Goal: Information Seeking & Learning: Compare options

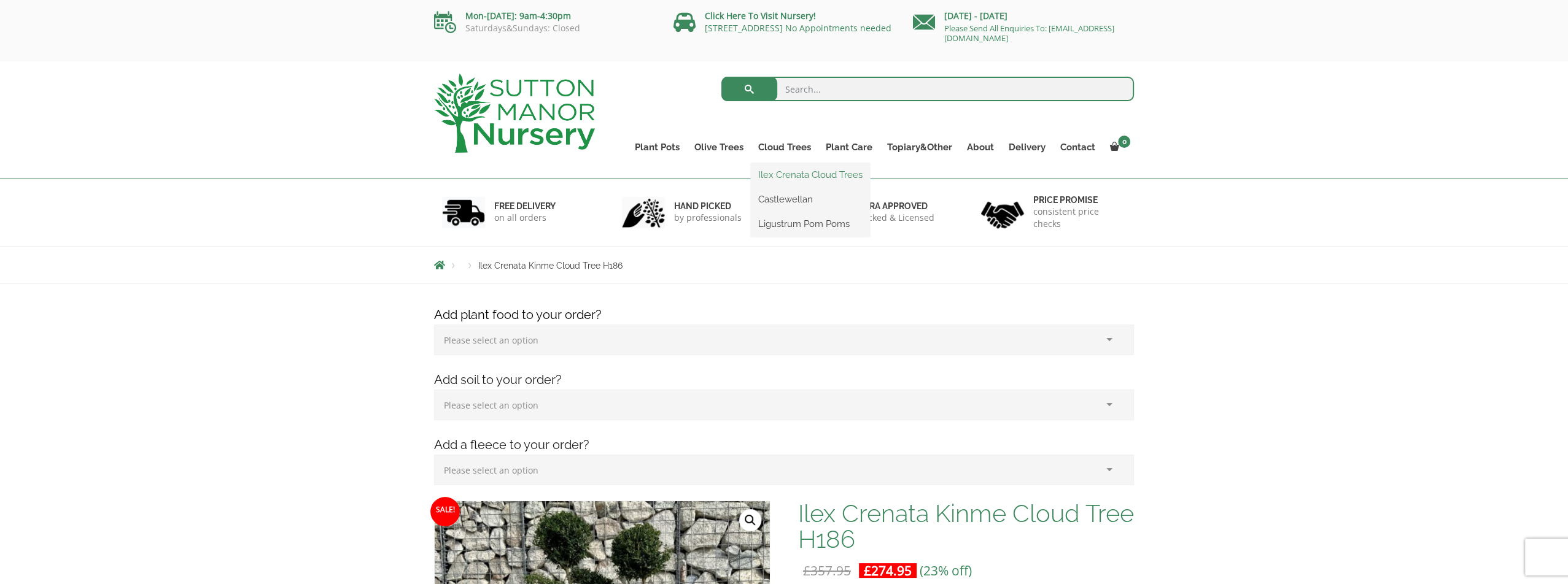
click at [806, 177] on link "Ilex Crenata Cloud Trees" at bounding box center [810, 174] width 119 height 18
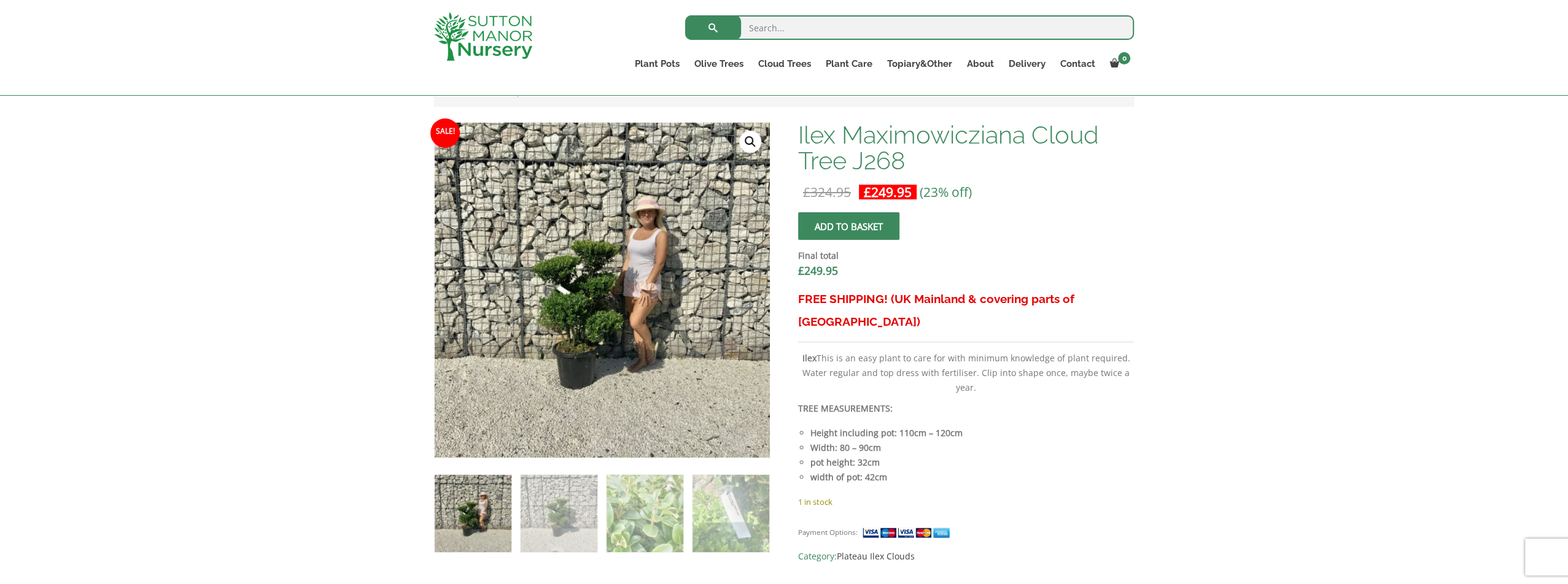
scroll to position [368, 0]
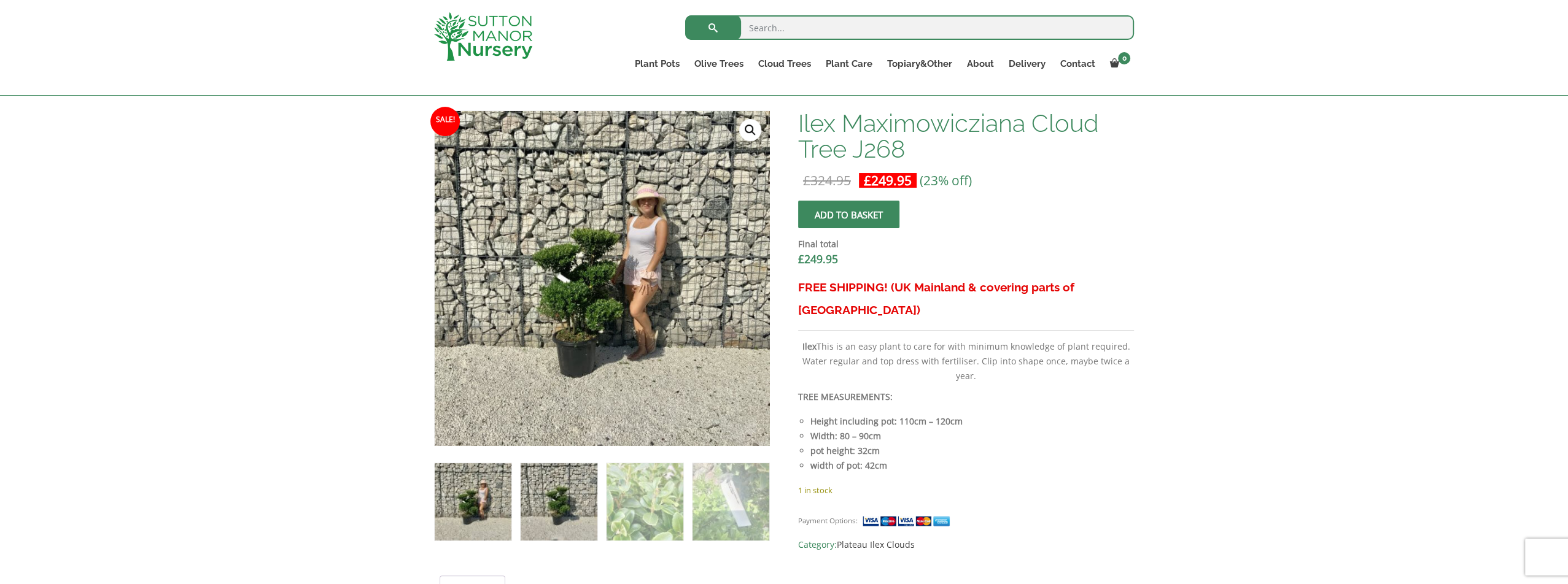
click at [573, 509] on img at bounding box center [559, 502] width 77 height 77
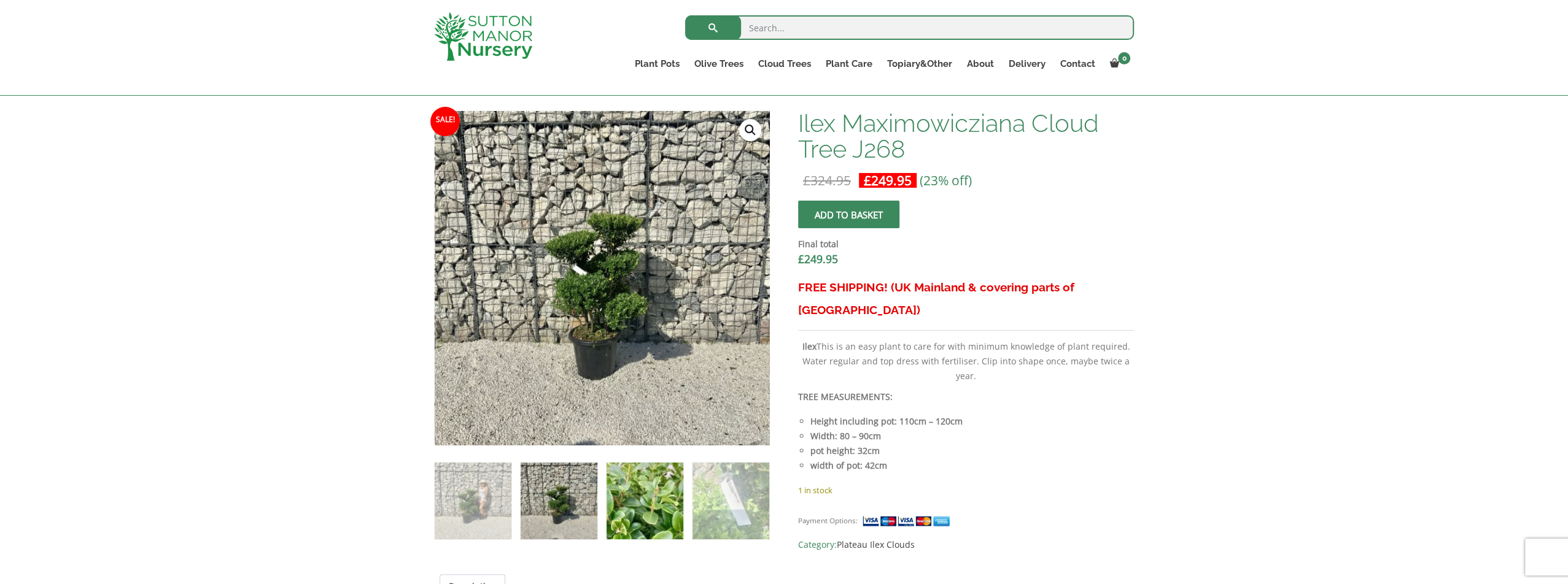
click at [645, 484] on img at bounding box center [645, 501] width 77 height 77
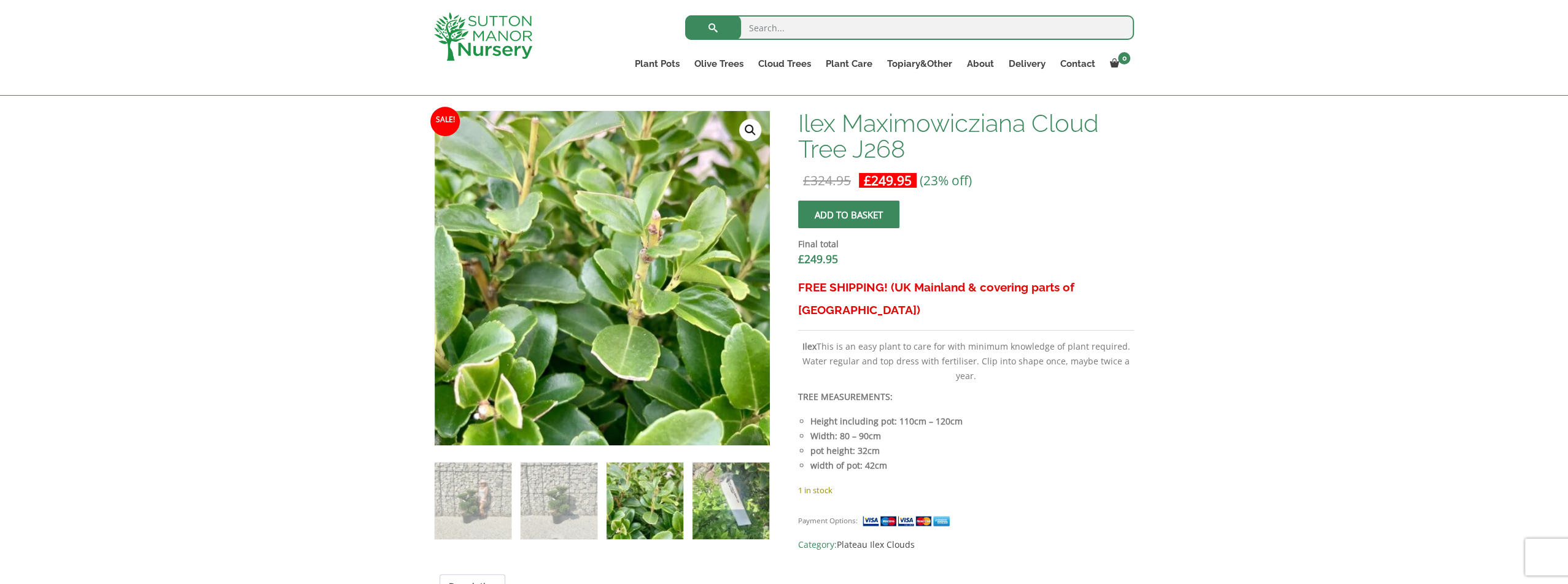
click at [716, 498] on img at bounding box center [731, 501] width 77 height 77
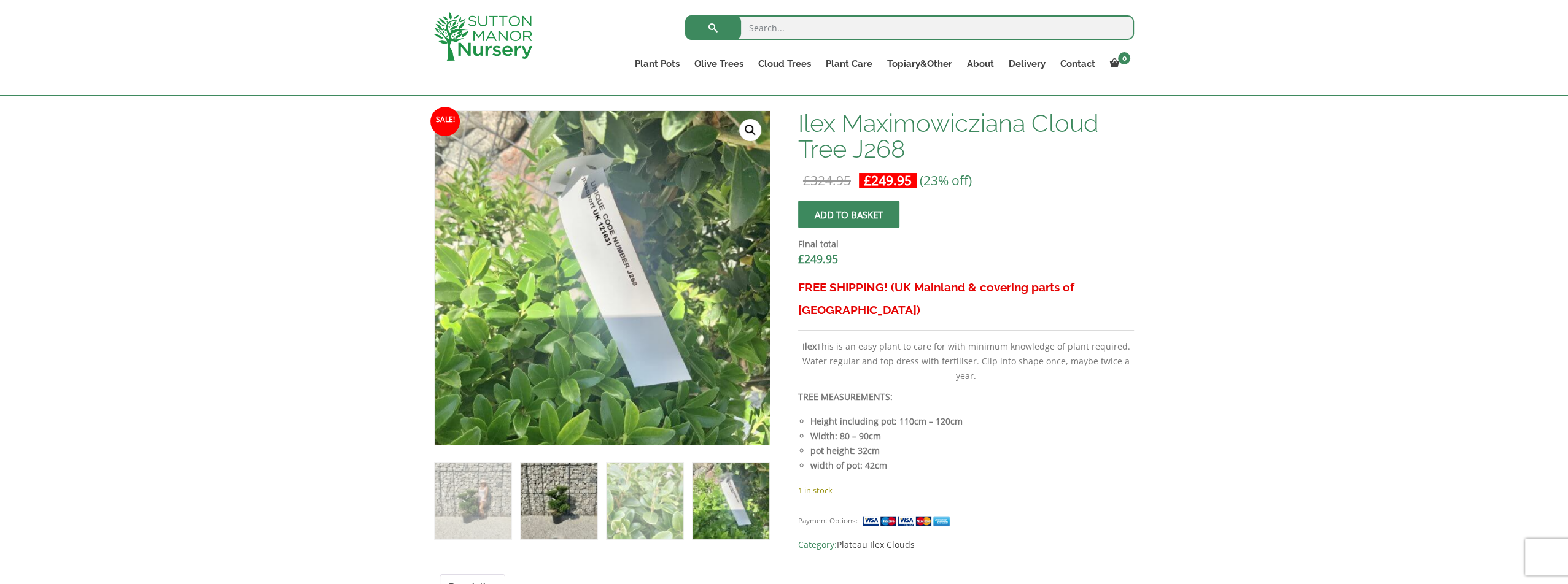
click at [550, 492] on img at bounding box center [559, 501] width 77 height 77
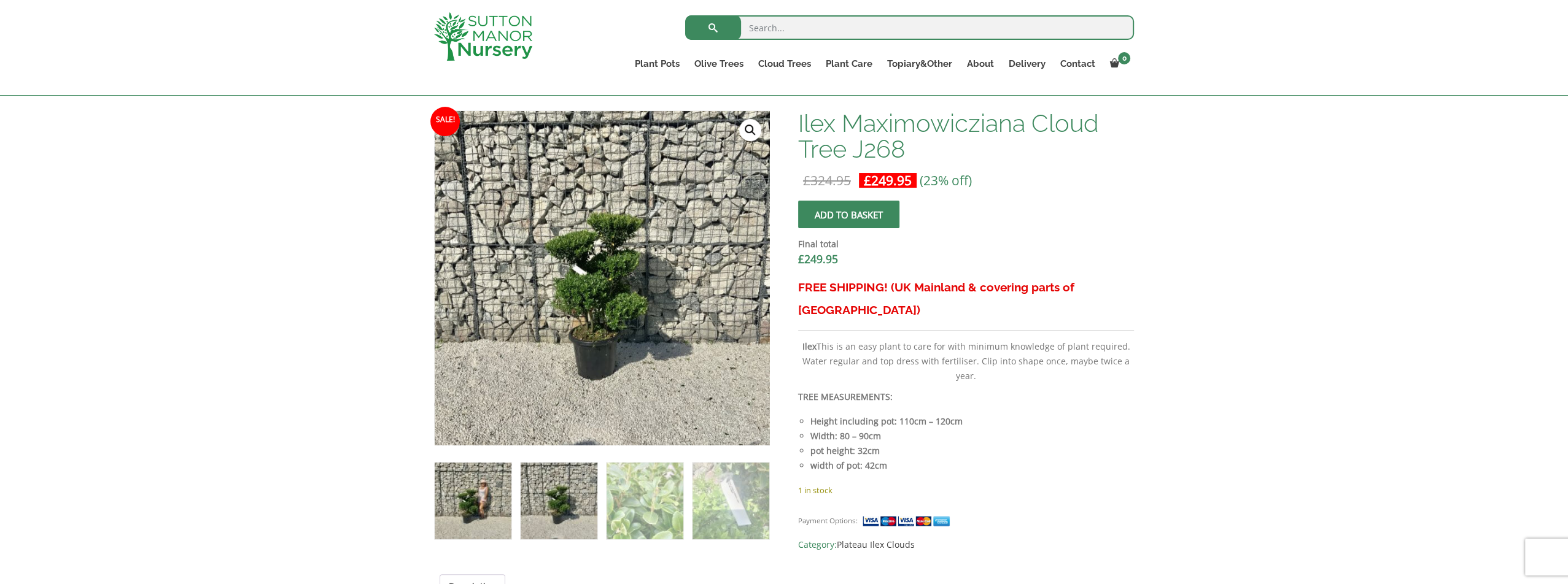
click at [467, 500] on img at bounding box center [473, 501] width 77 height 77
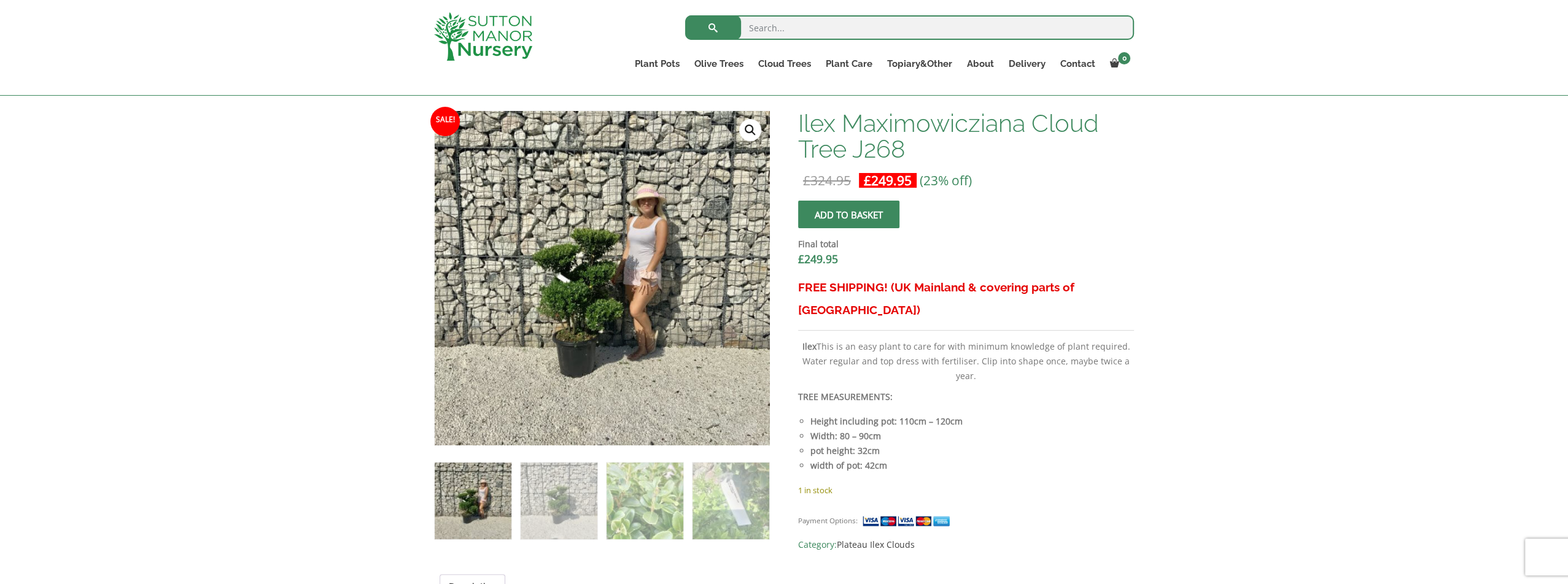
click at [470, 508] on img at bounding box center [473, 501] width 77 height 77
click at [540, 505] on img at bounding box center [559, 501] width 77 height 77
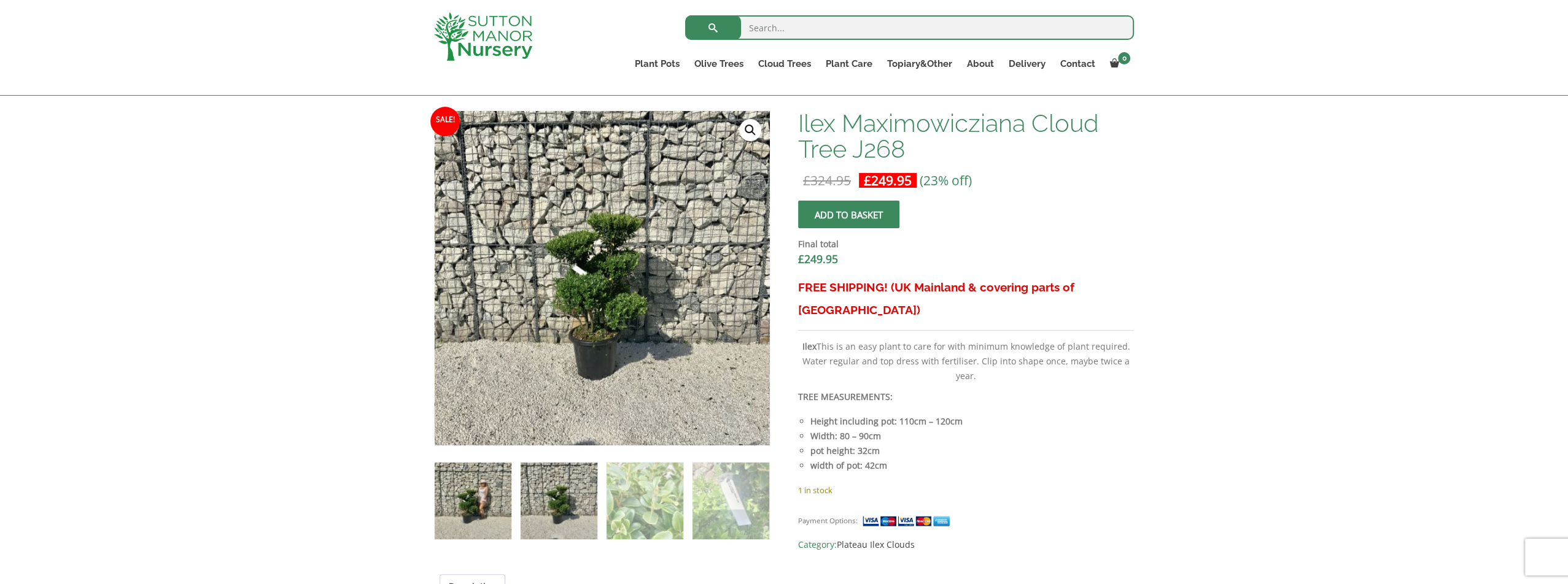
click at [457, 513] on img at bounding box center [473, 501] width 77 height 77
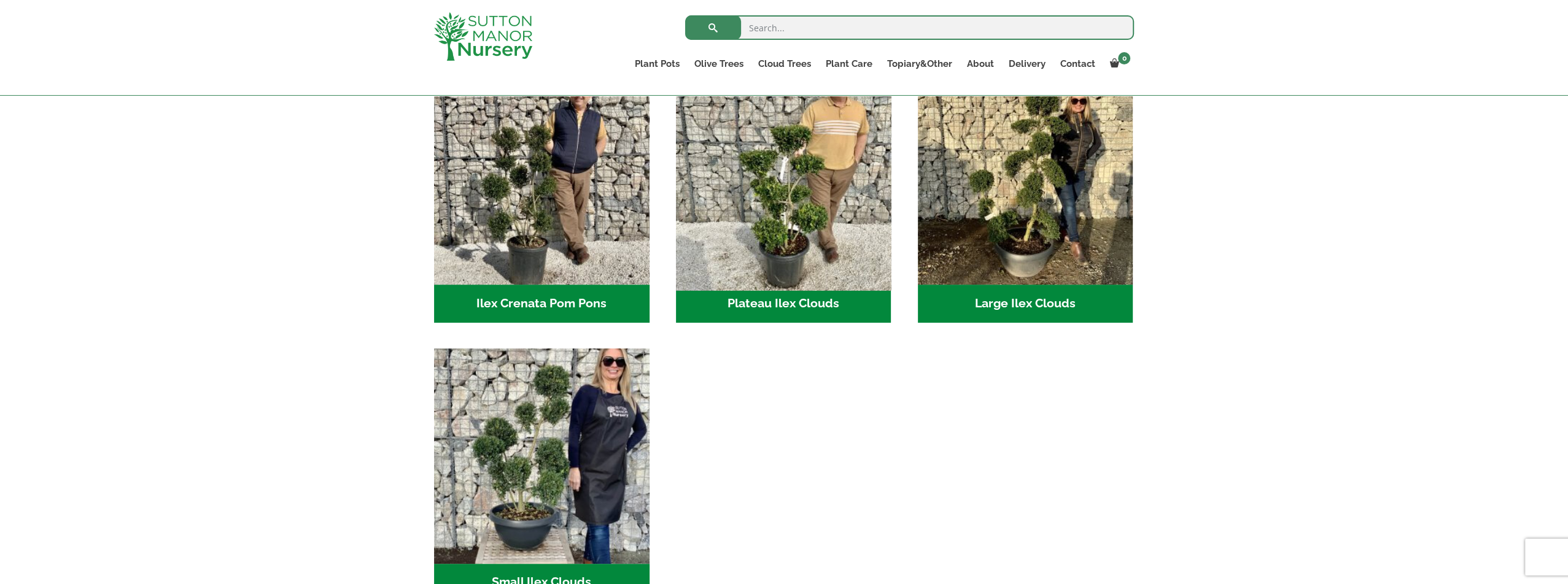
scroll to position [368, 0]
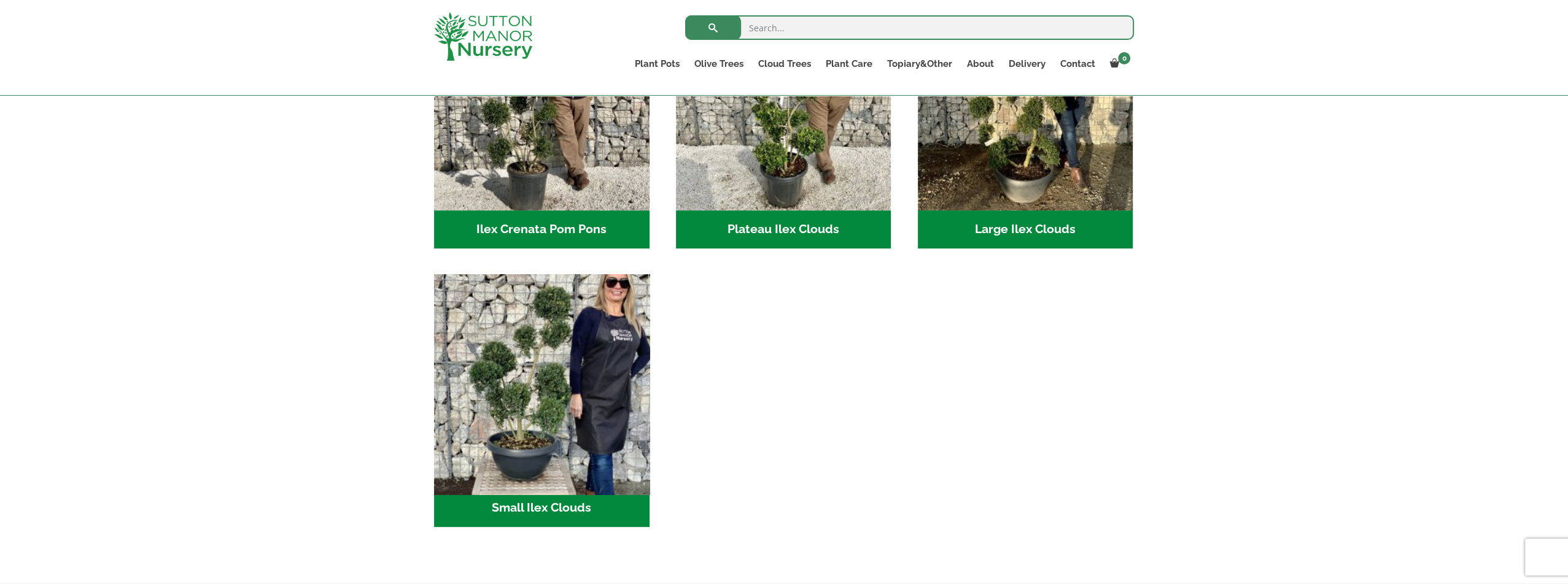
click at [581, 349] on img "Visit product category Small Ilex Clouds" at bounding box center [541, 381] width 226 height 226
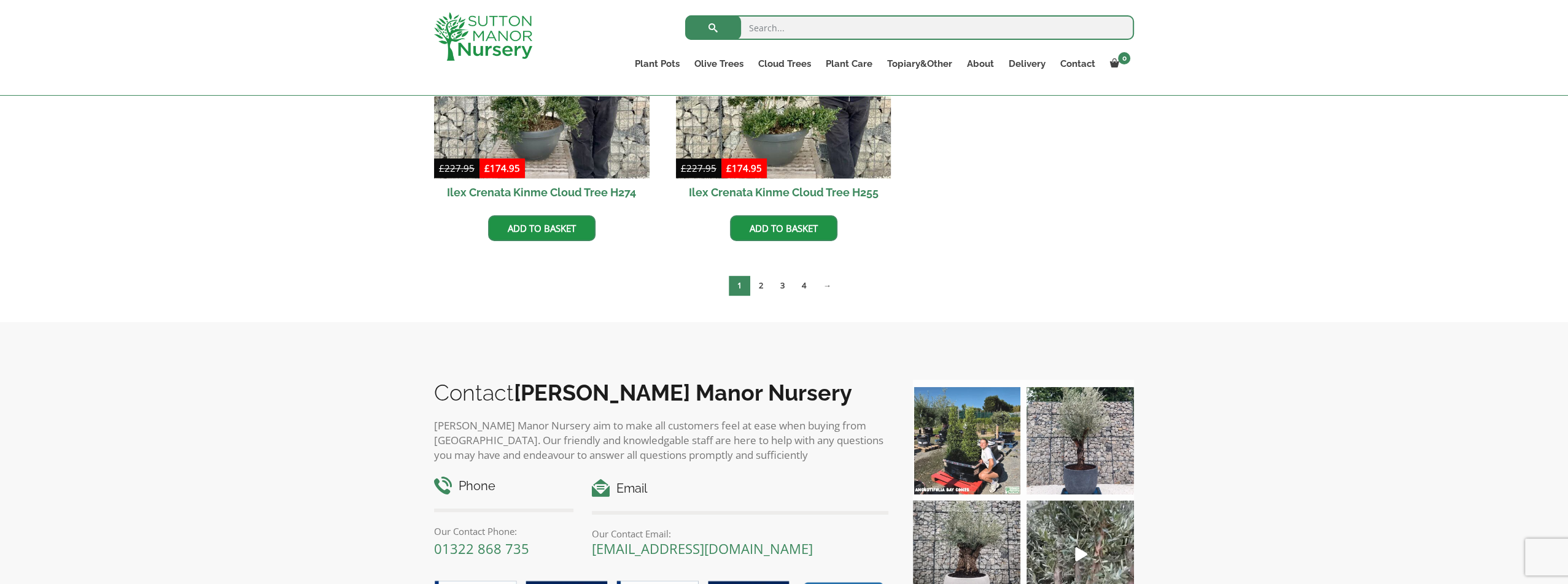
scroll to position [1964, 0]
click at [760, 284] on link "2" at bounding box center [761, 285] width 22 height 20
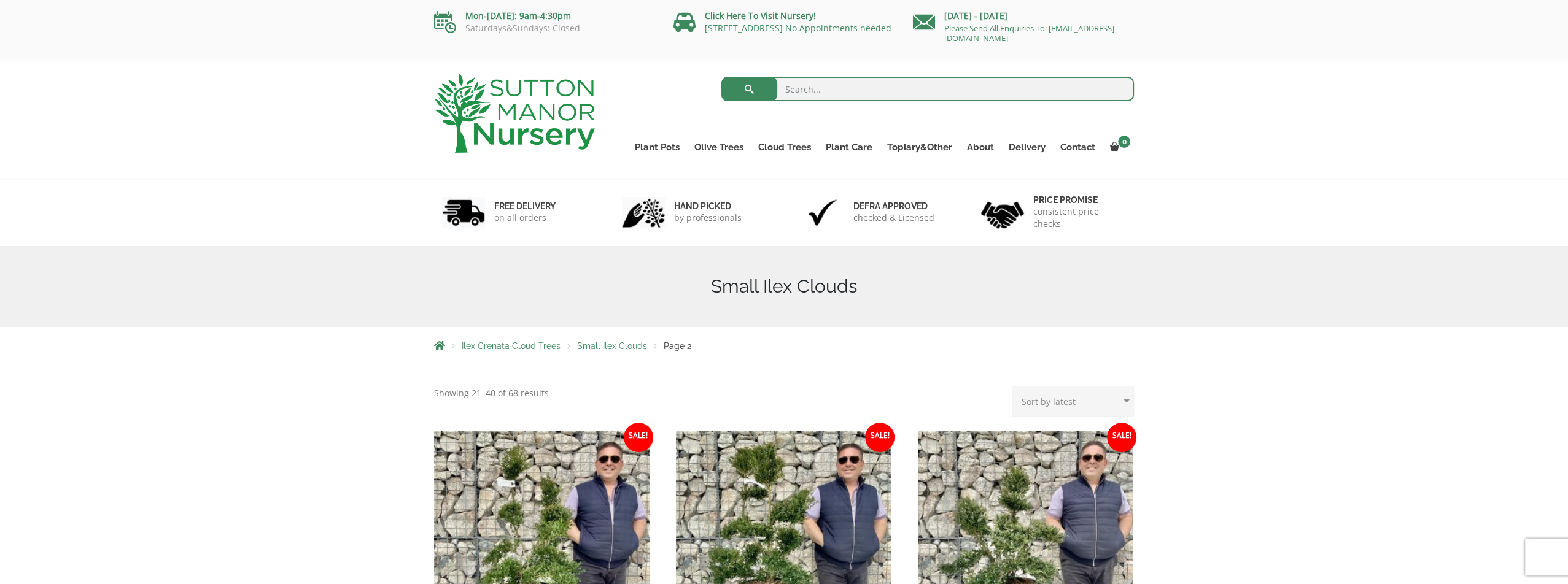
click at [1076, 398] on select "Sort by popularity Sort by latest Sort by price: low to high Sort by price: hig…" at bounding box center [1073, 401] width 122 height 30
select select "price-desc"
click at [1015, 386] on select "Sort by popularity Sort by latest Sort by price: low to high Sort by price: hig…" at bounding box center [1073, 401] width 122 height 30
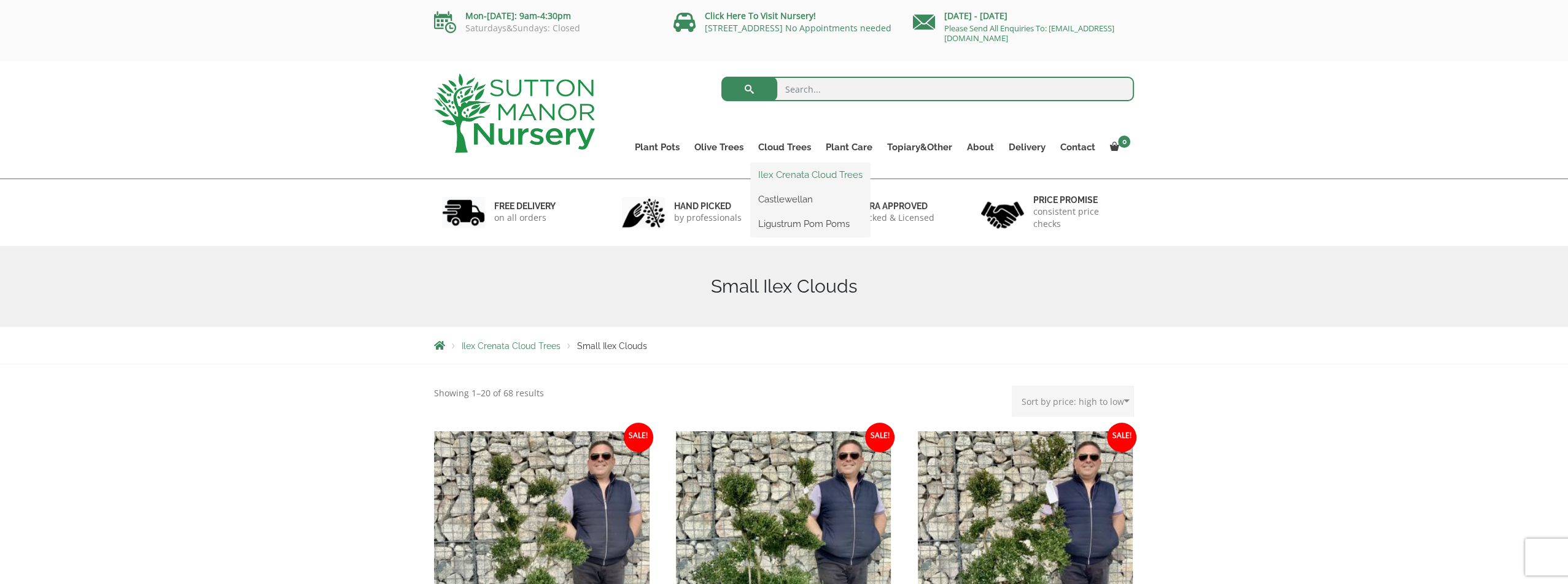
click at [789, 169] on link "Ilex Crenata Cloud Trees" at bounding box center [810, 174] width 119 height 18
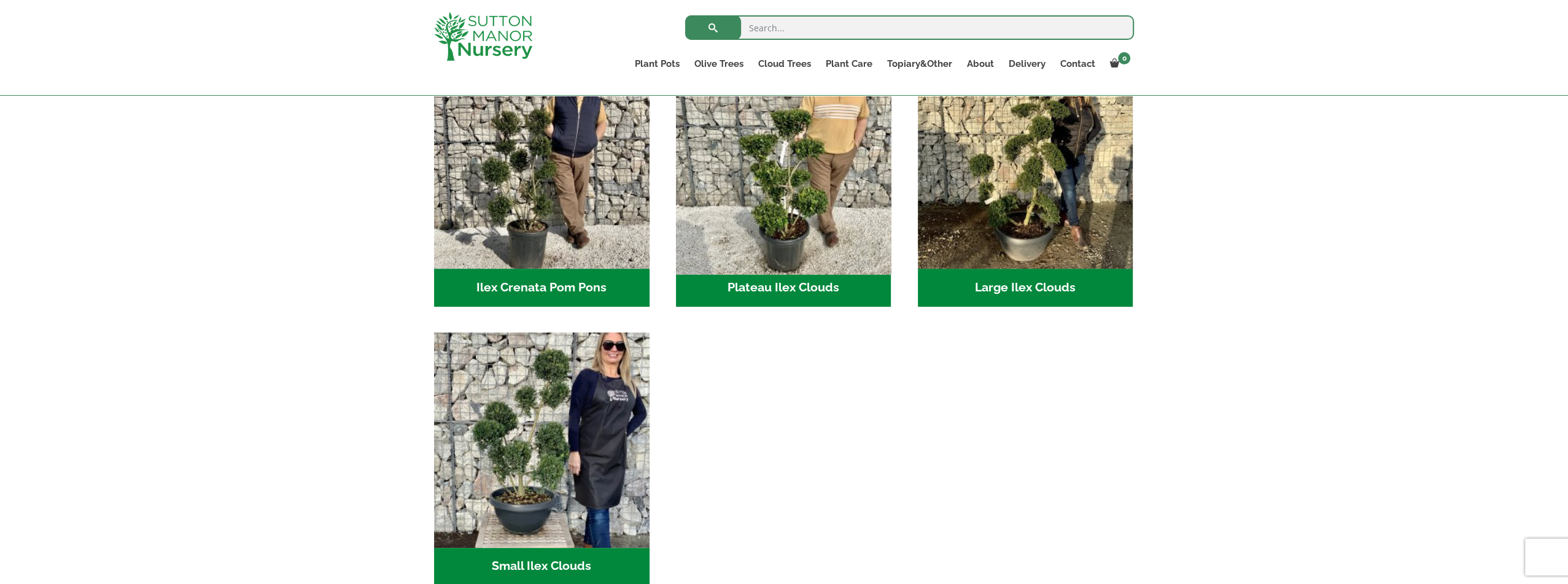
scroll to position [245, 0]
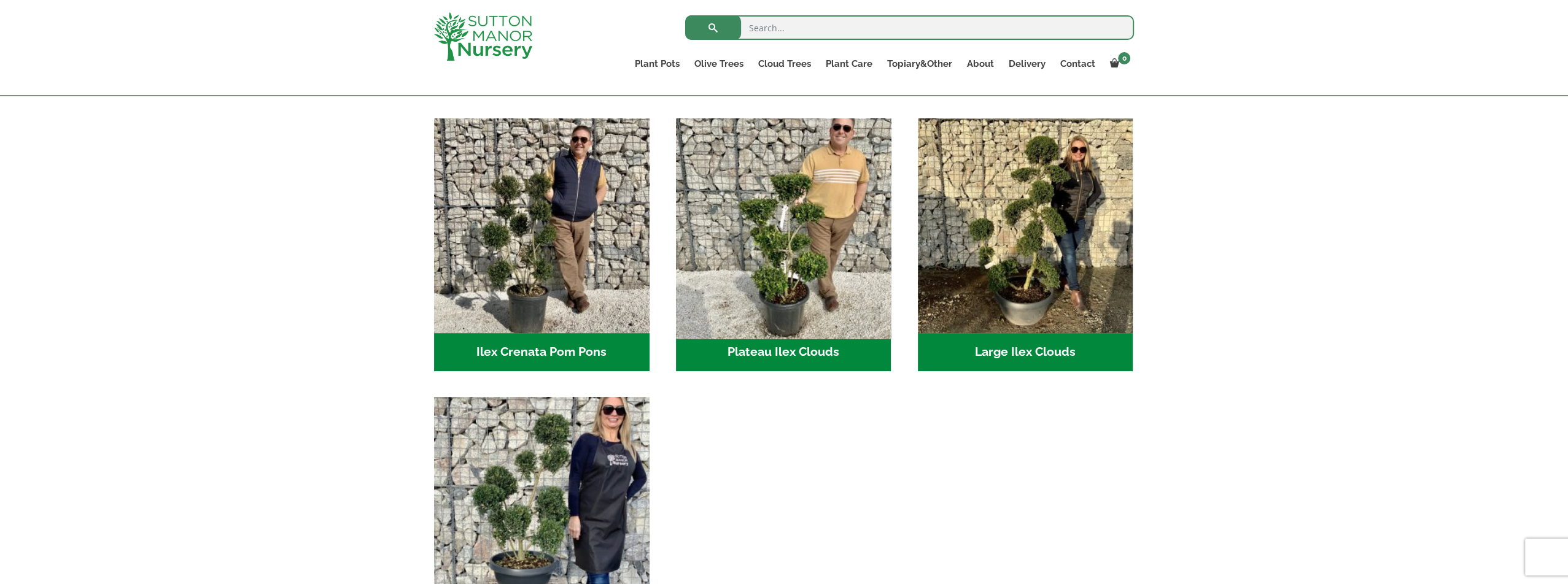
click at [805, 276] on img "Visit product category Plateau Ilex Clouds" at bounding box center [783, 225] width 226 height 226
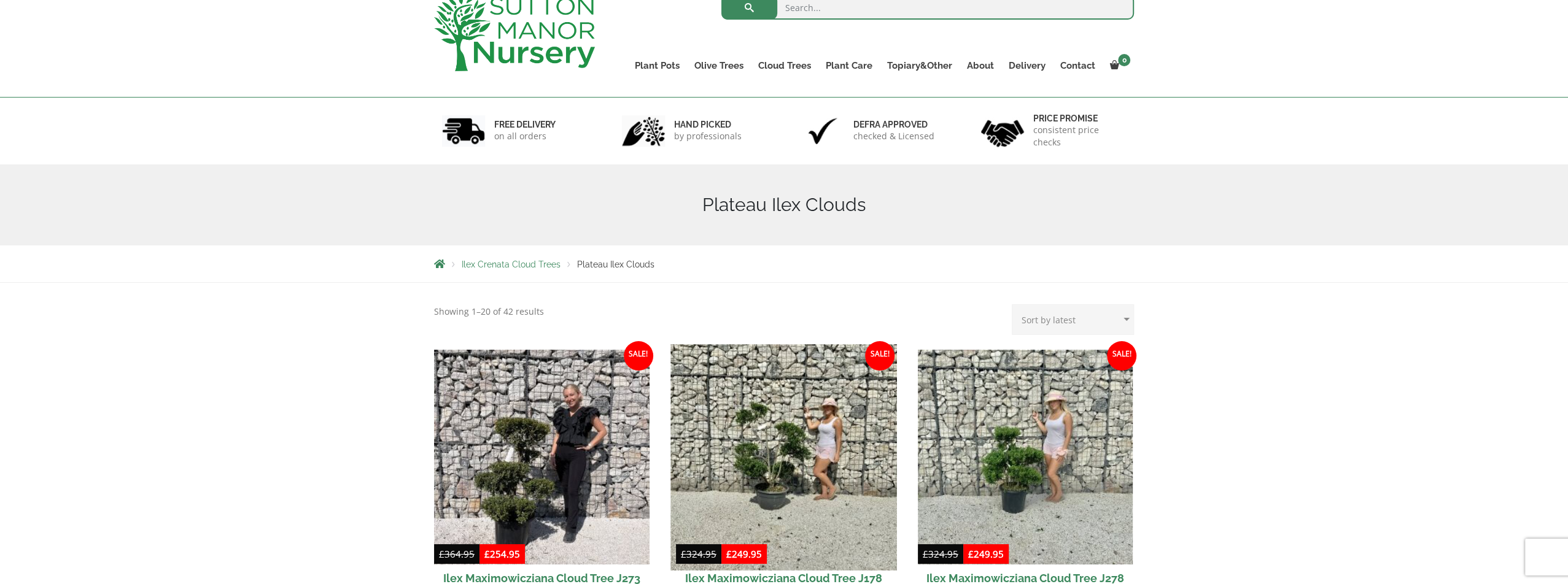
scroll to position [307, 0]
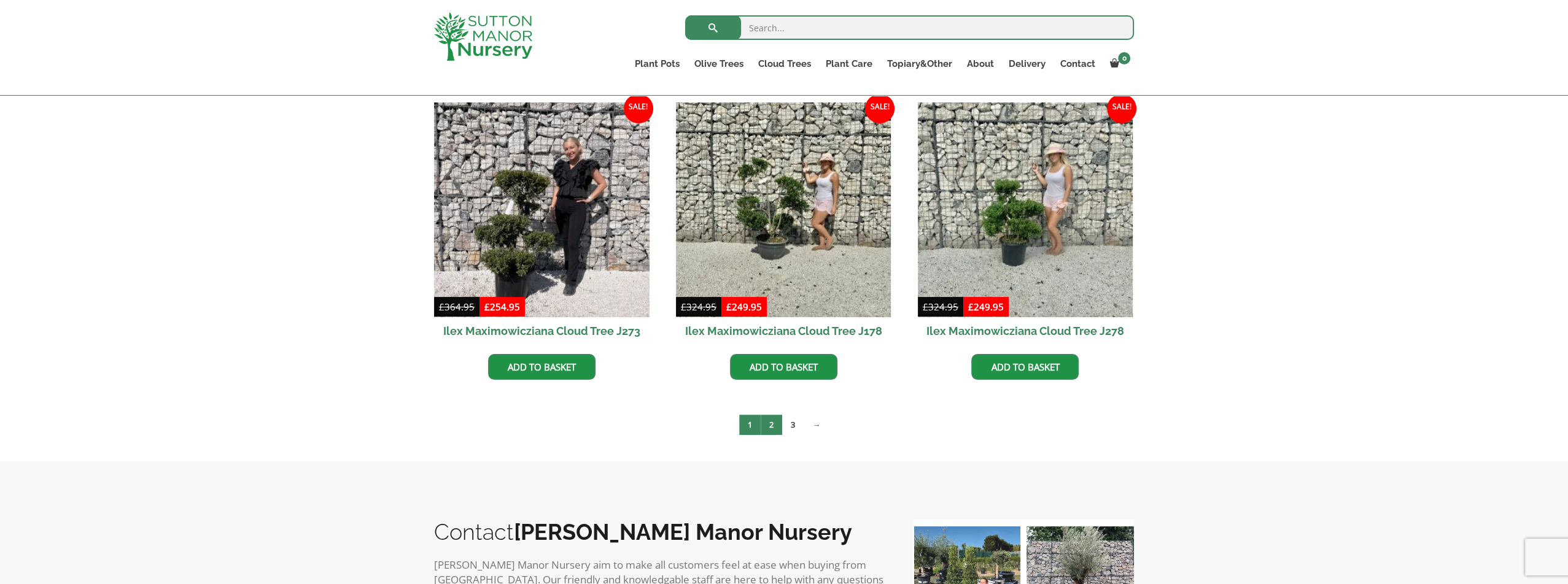
click at [771, 428] on link "2" at bounding box center [771, 425] width 22 height 20
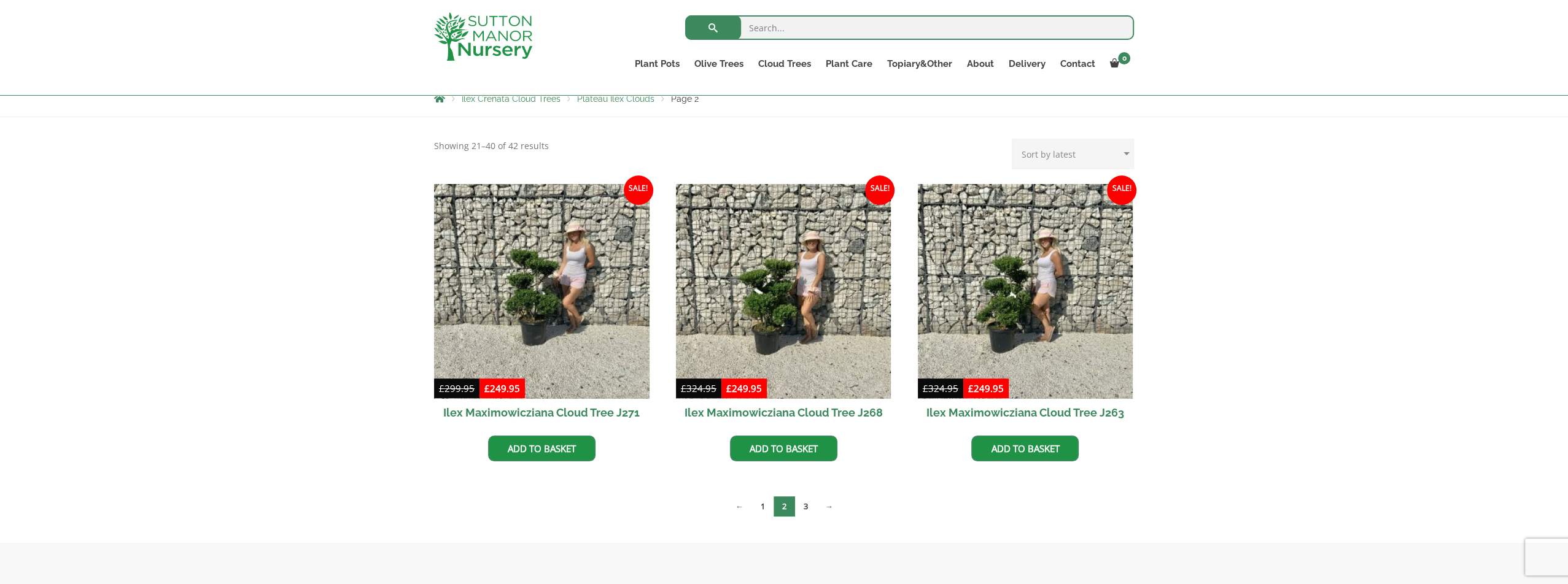
scroll to position [245, 0]
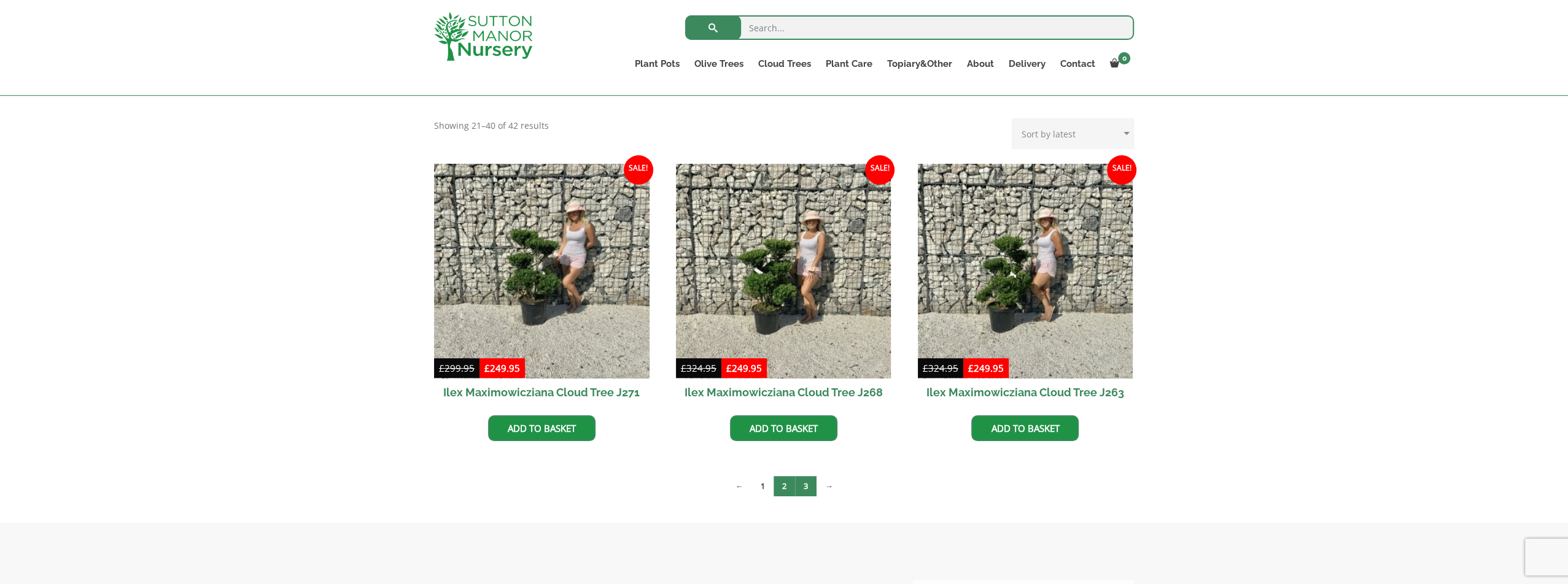
click at [813, 485] on link "3" at bounding box center [806, 487] width 22 height 20
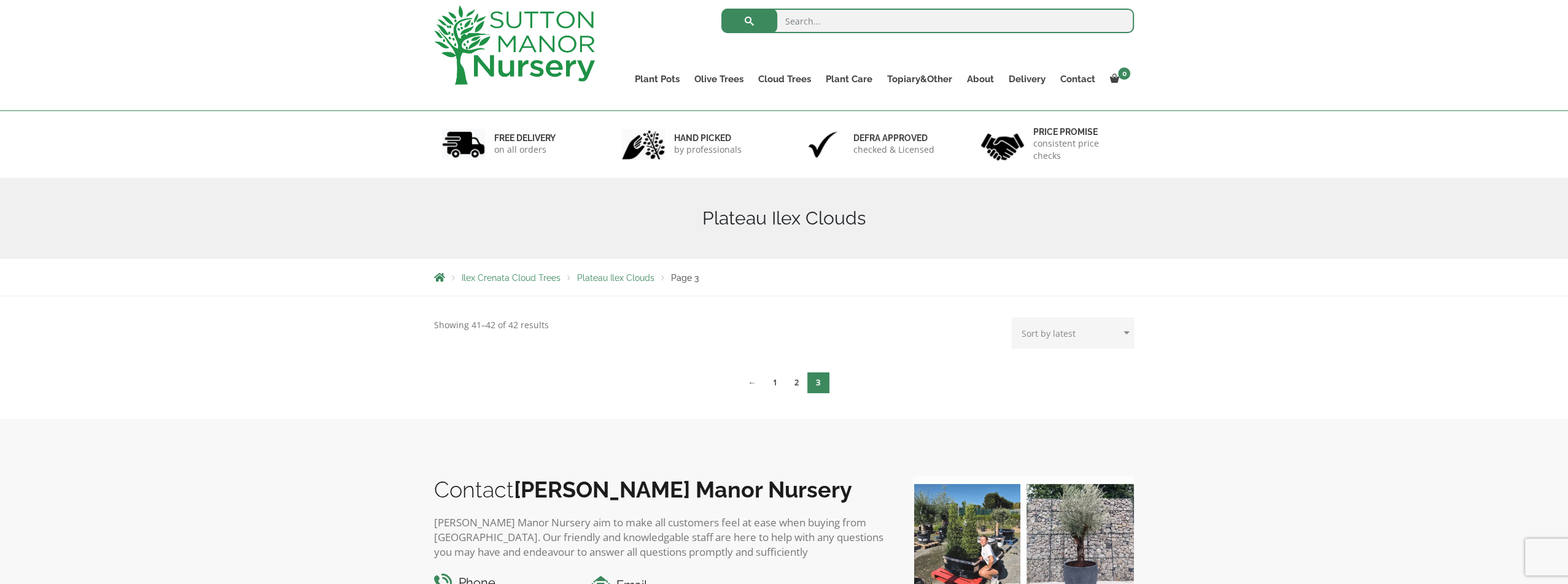
scroll to position [245, 0]
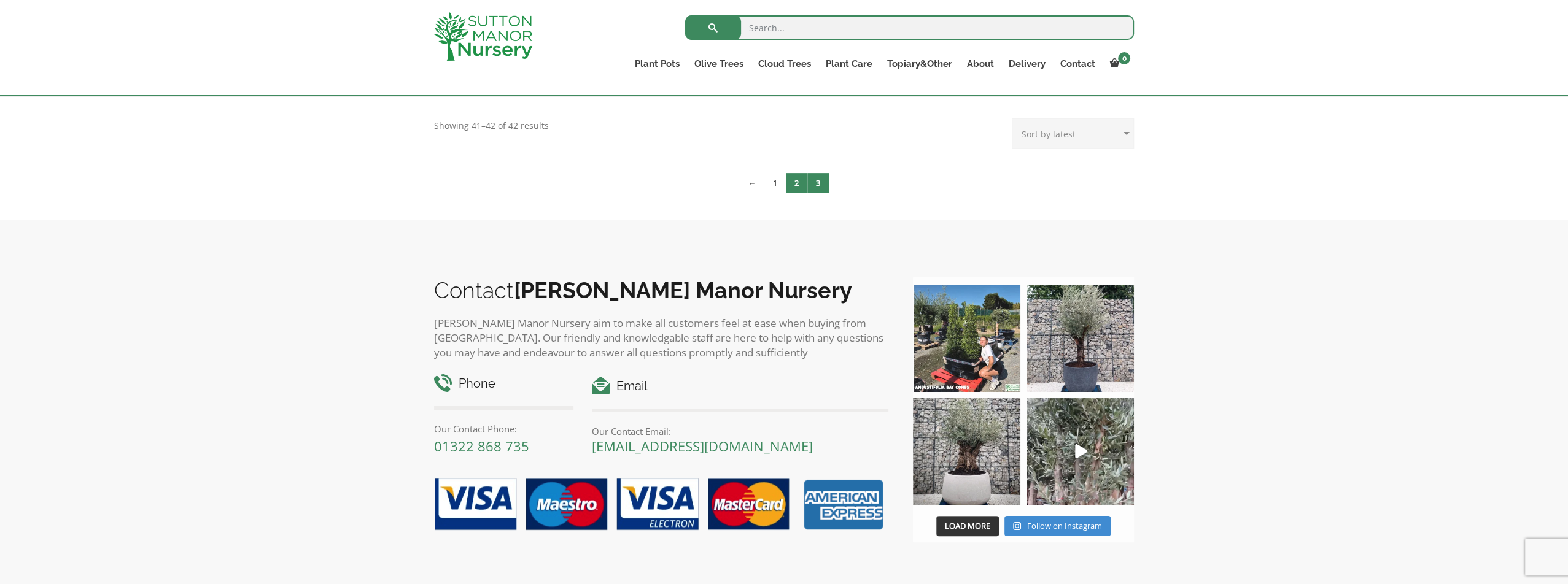
click at [794, 185] on link "2" at bounding box center [797, 183] width 22 height 20
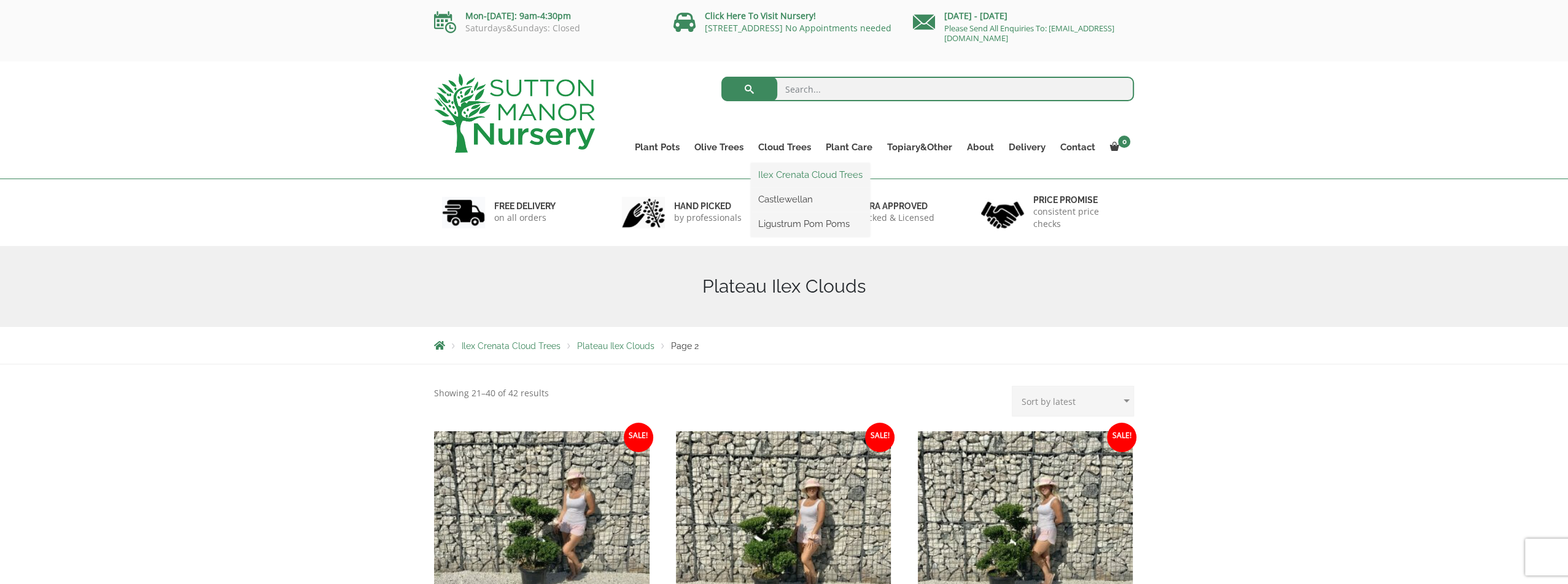
click at [792, 174] on link "Ilex Crenata Cloud Trees" at bounding box center [810, 174] width 119 height 18
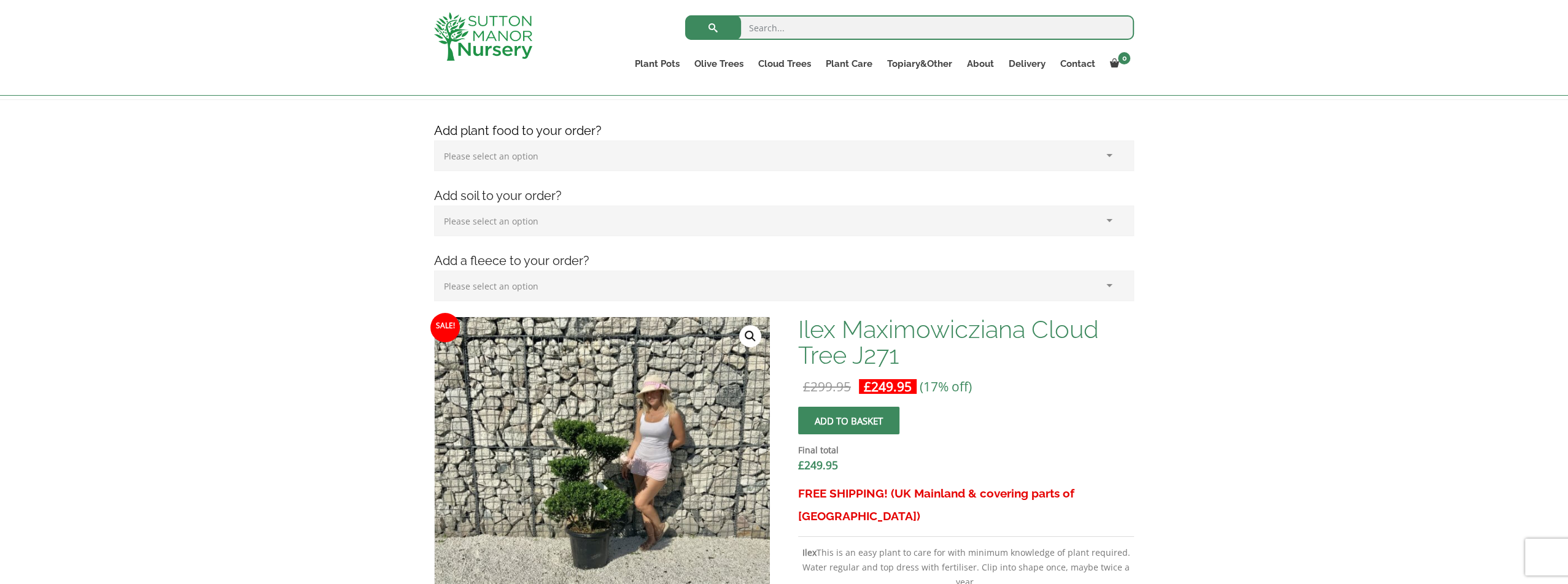
scroll to position [307, 0]
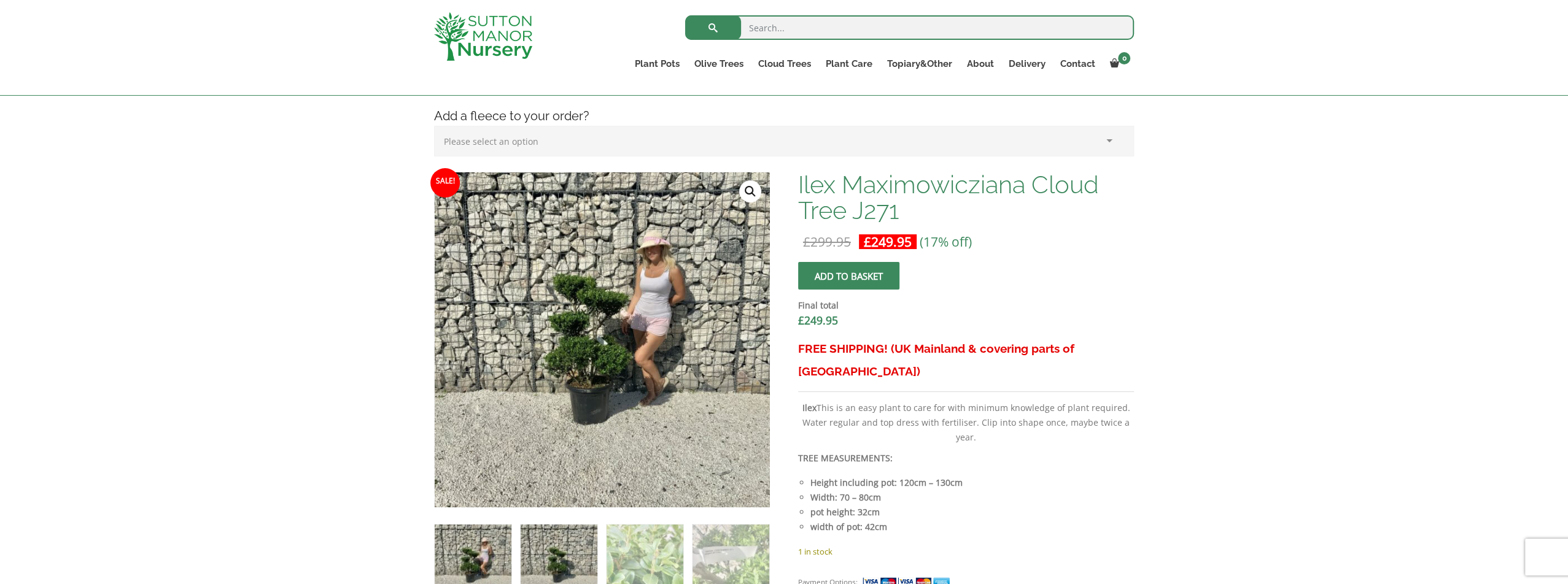
click at [566, 554] on img at bounding box center [559, 563] width 77 height 77
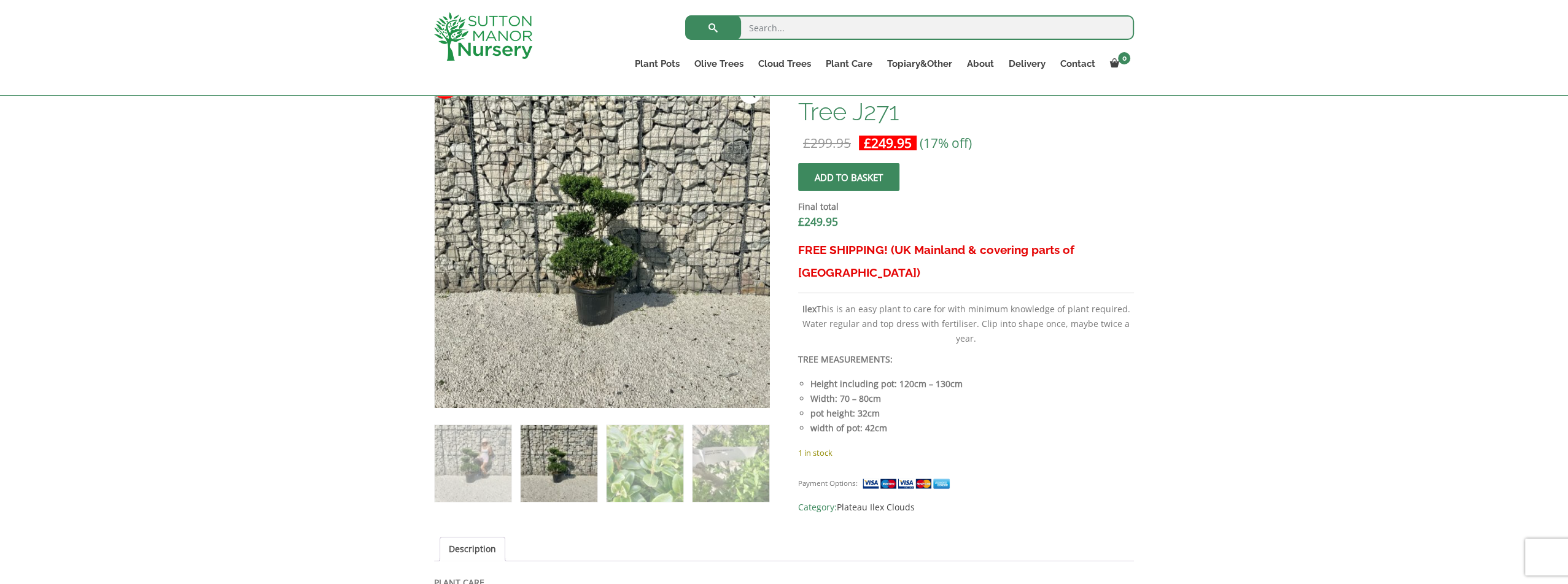
scroll to position [552, 0]
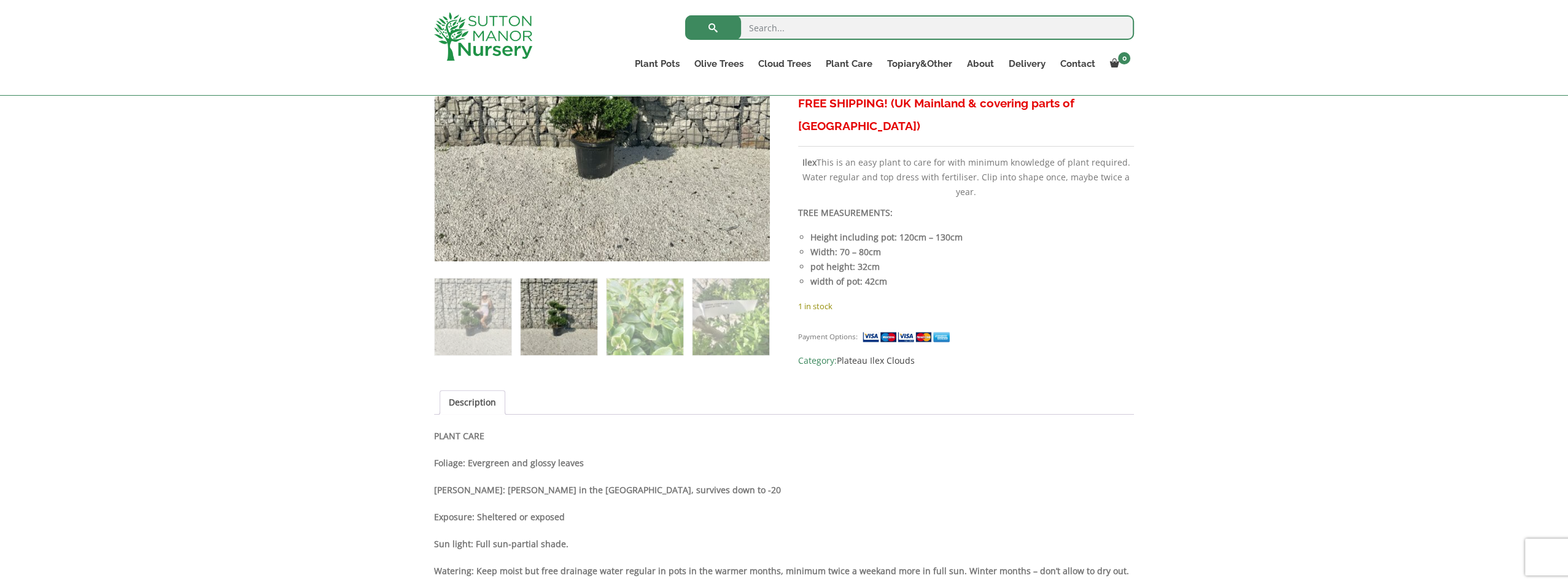
click at [689, 316] on ol at bounding box center [602, 309] width 336 height 95
click at [590, 329] on img at bounding box center [559, 317] width 77 height 77
click at [472, 316] on img at bounding box center [473, 317] width 77 height 77
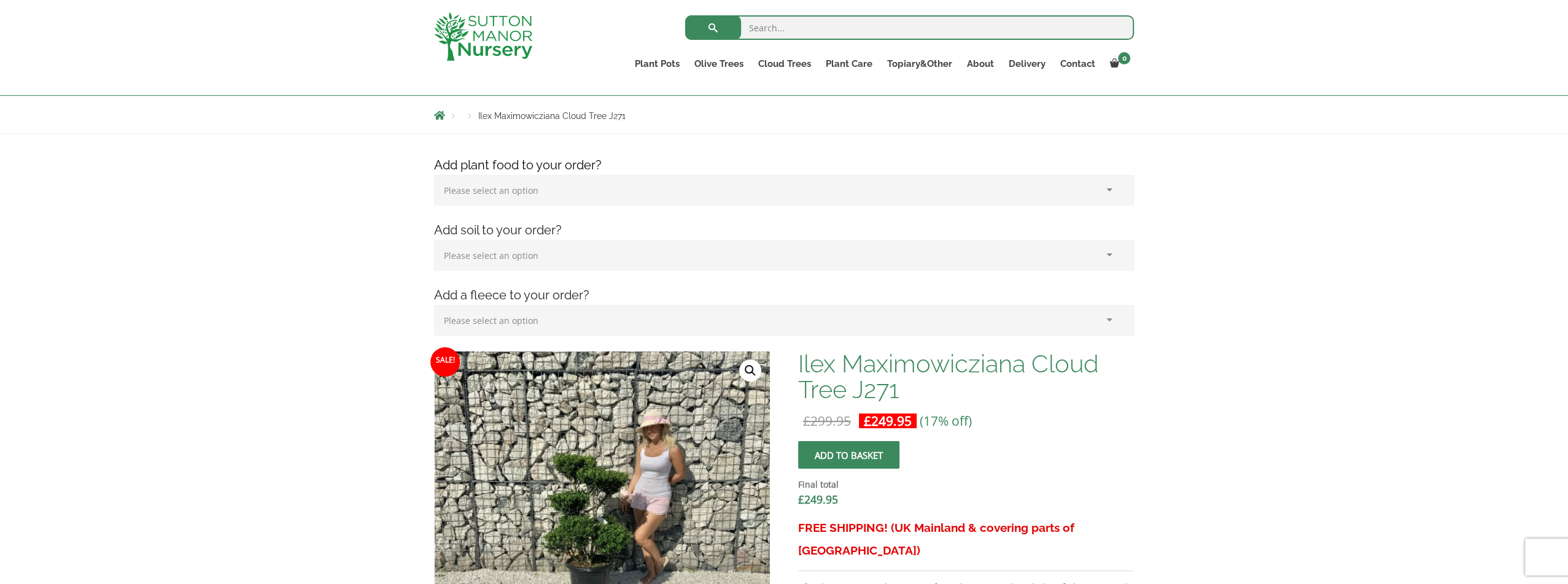
scroll to position [123, 0]
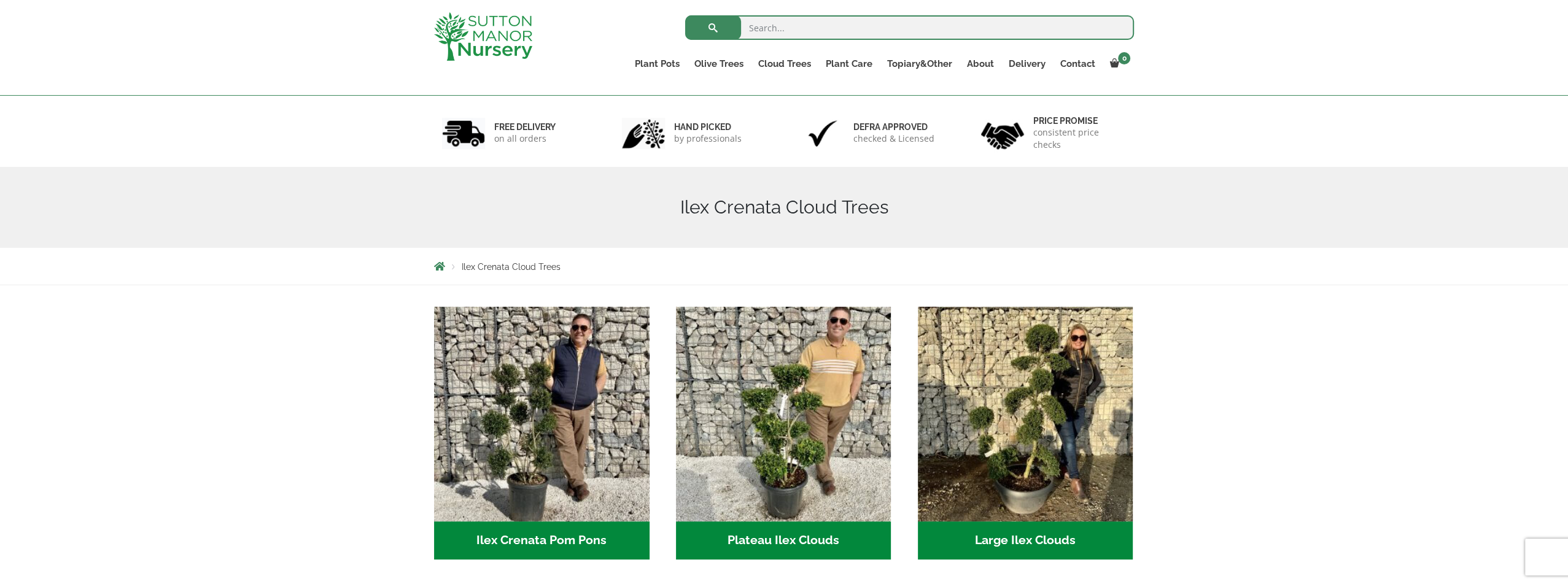
scroll to position [245, 0]
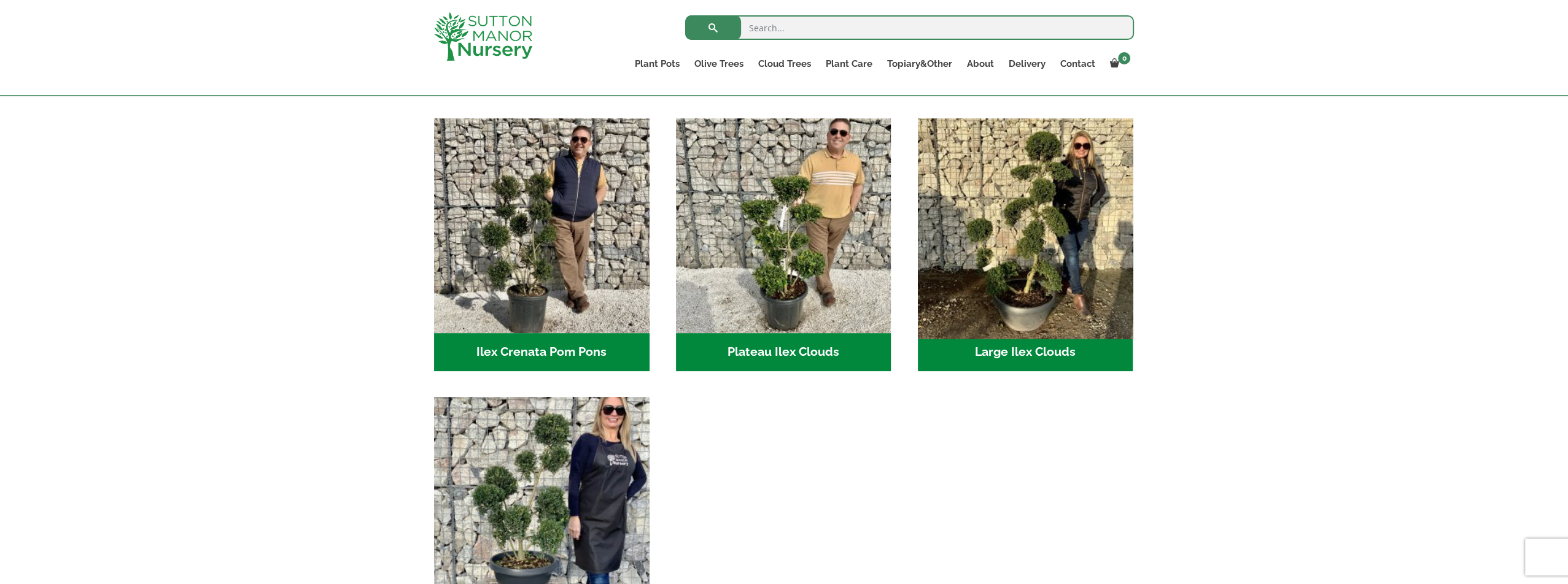
click at [1000, 298] on img "Visit product category Large Ilex Clouds" at bounding box center [1025, 225] width 226 height 226
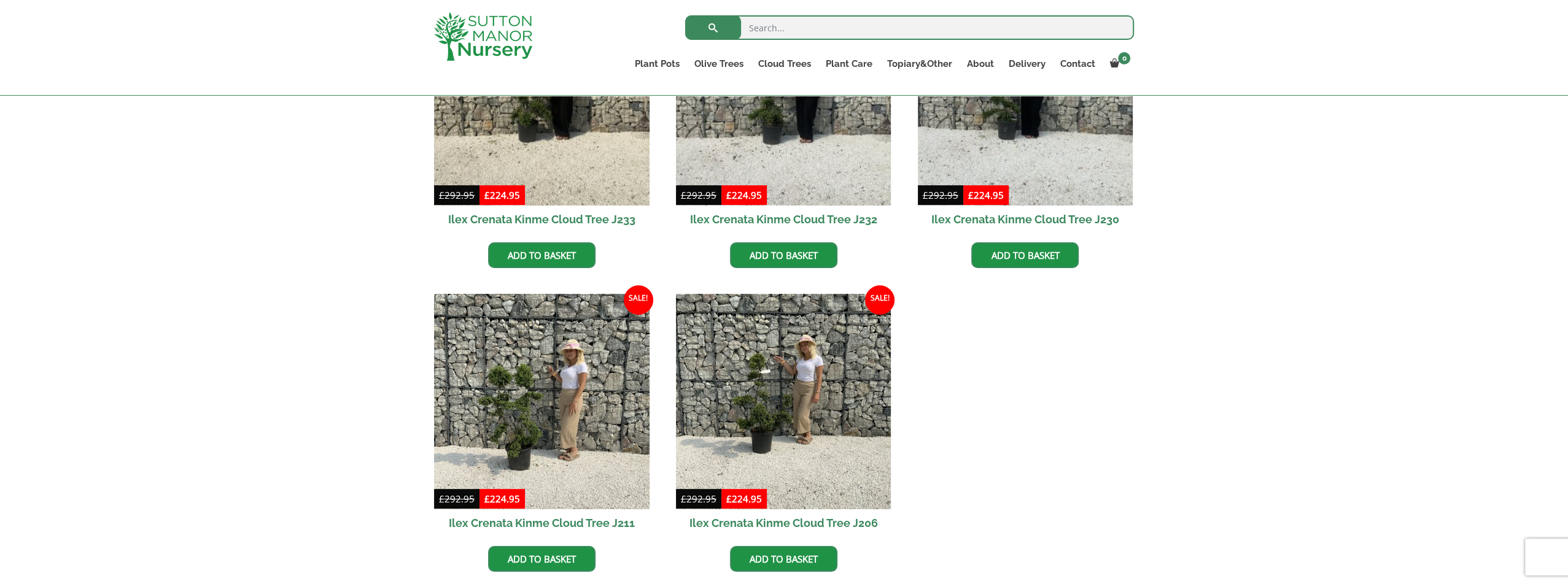
scroll to position [552, 0]
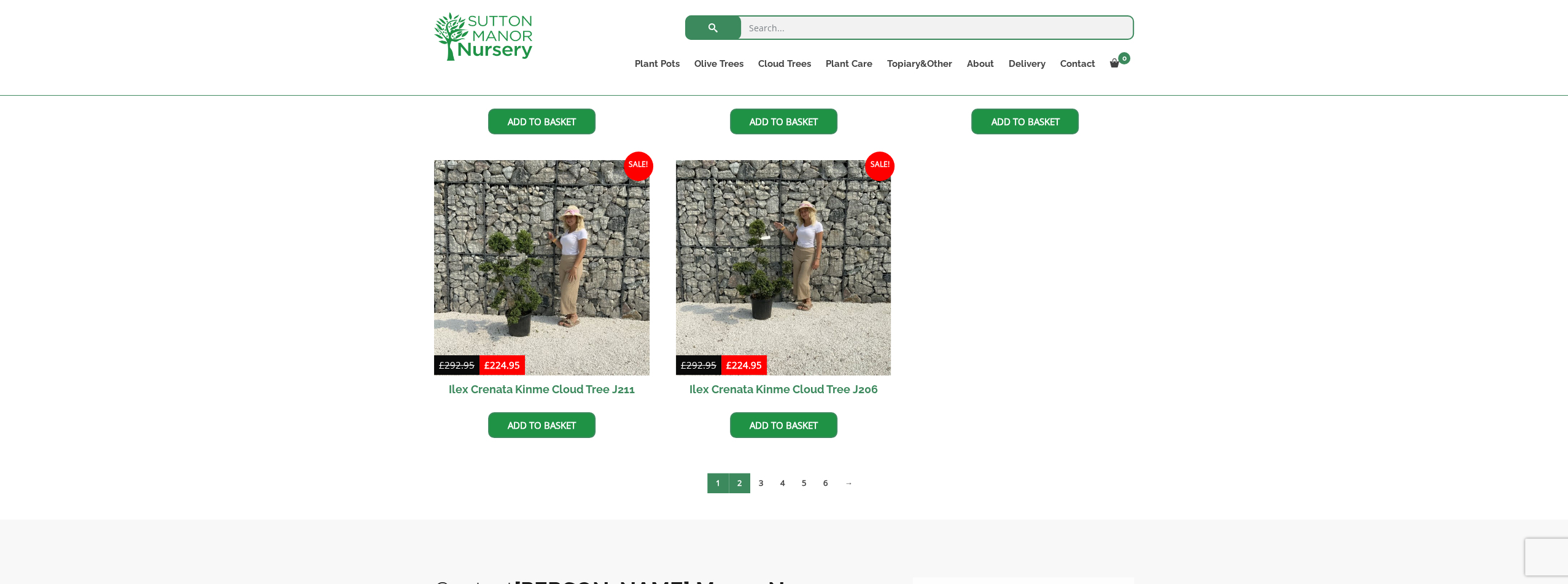
click at [741, 489] on link "2" at bounding box center [740, 483] width 22 height 20
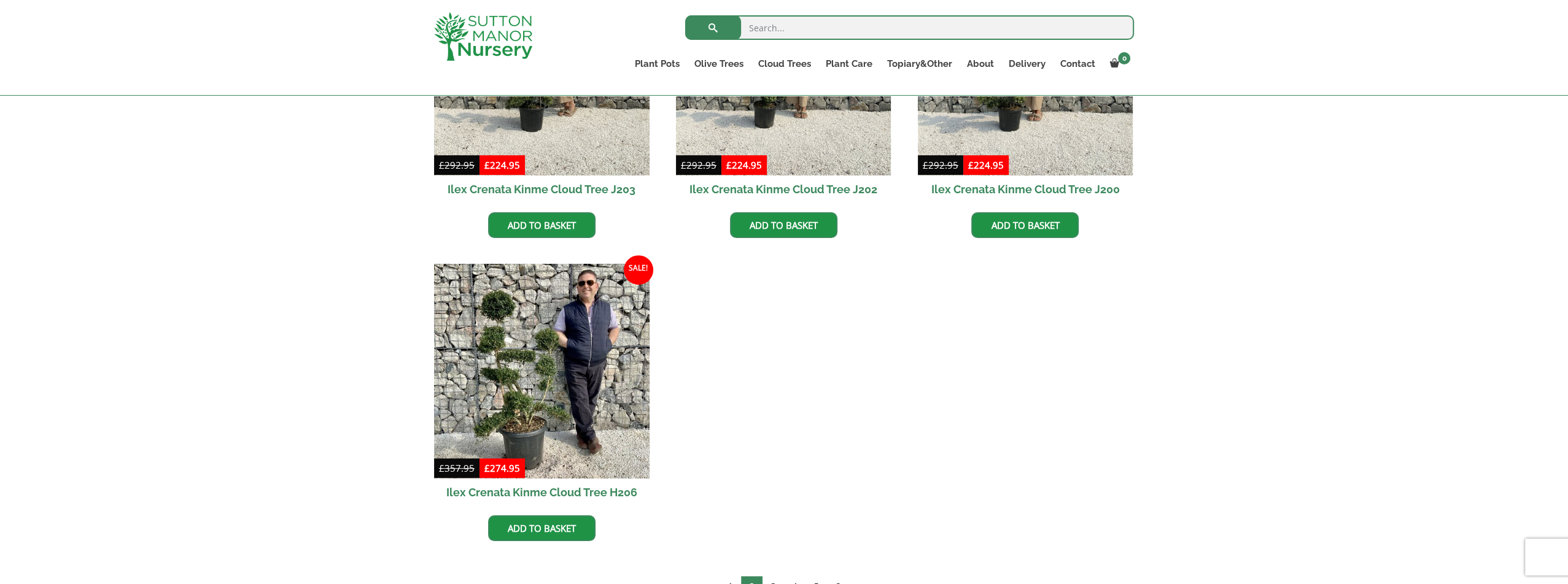
scroll to position [798, 0]
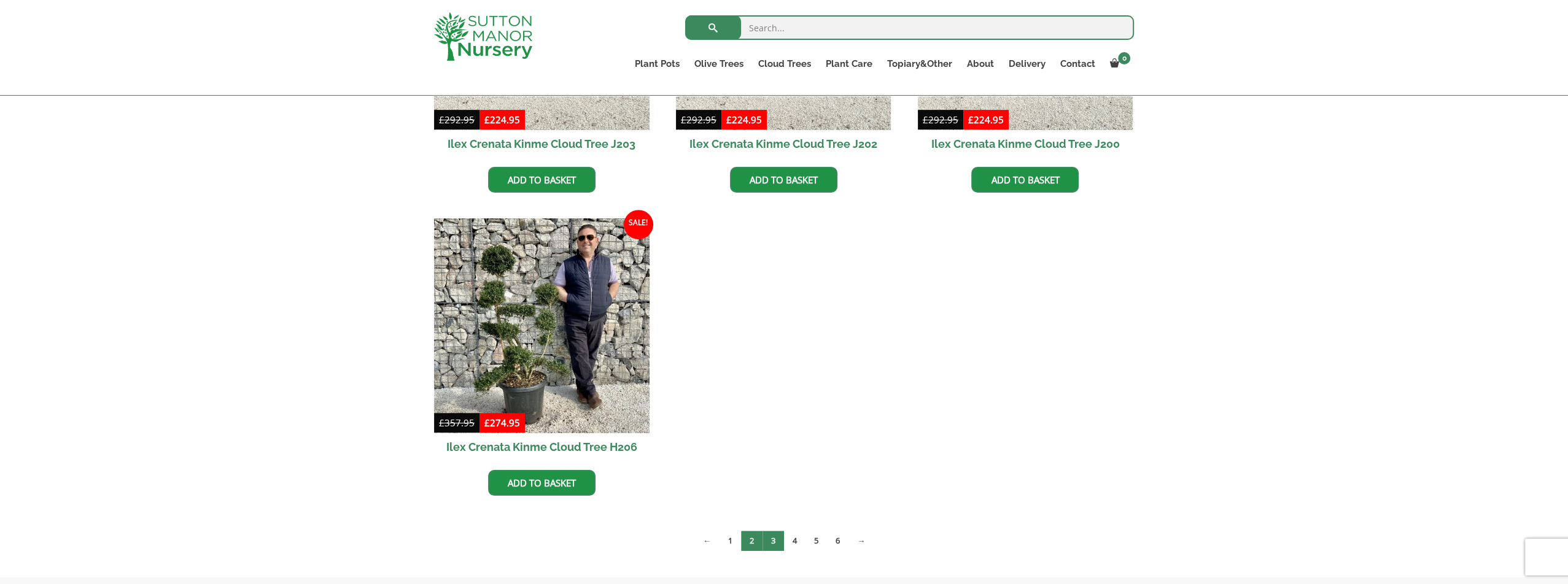
click at [780, 538] on link "3" at bounding box center [774, 541] width 22 height 20
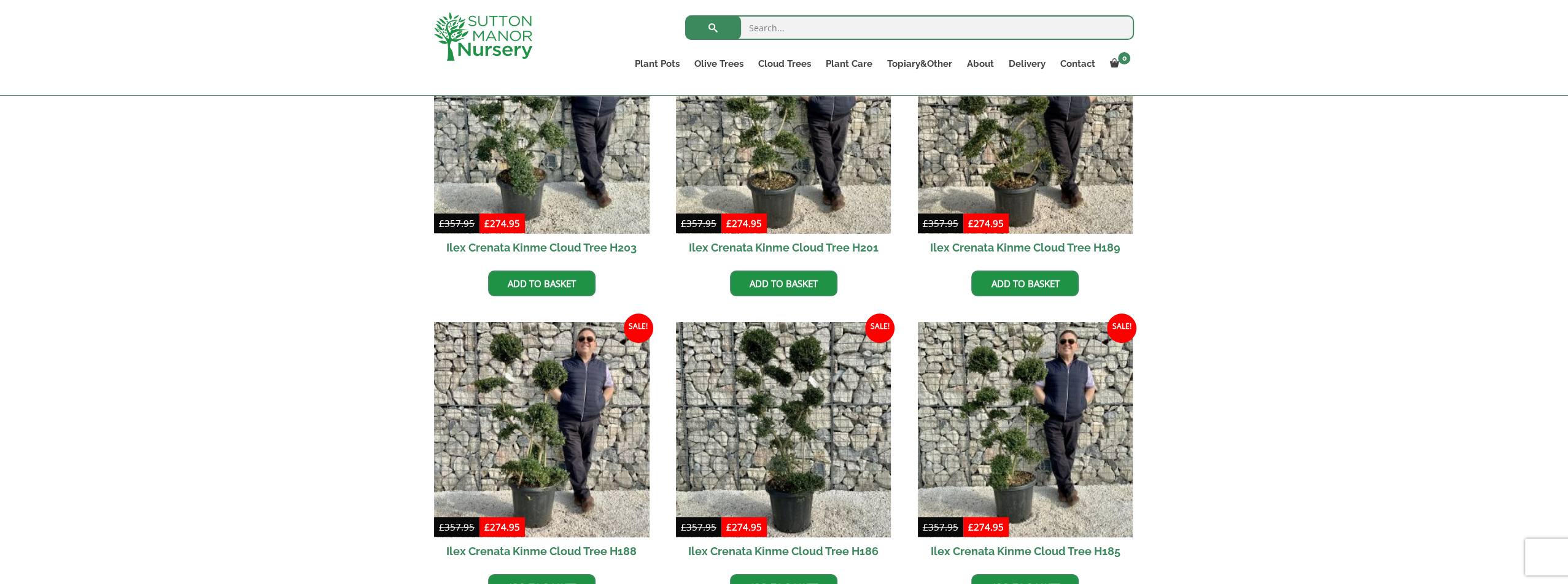
scroll to position [491, 0]
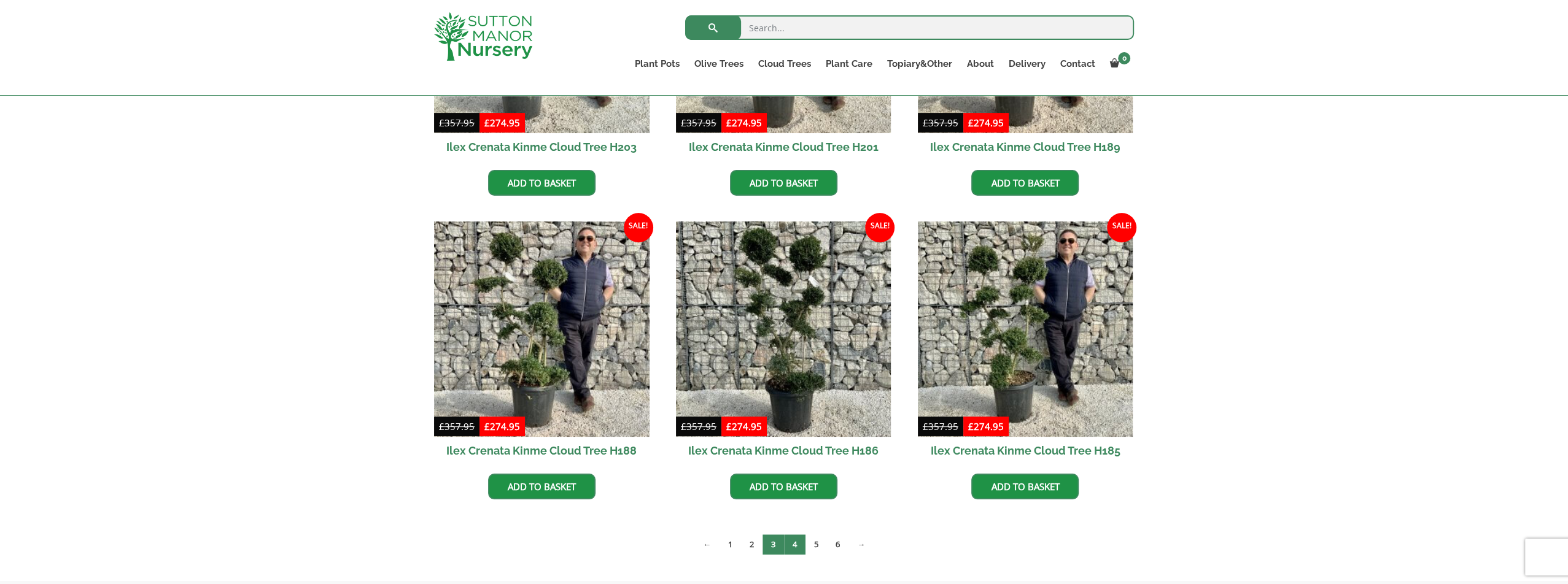
click at [800, 541] on link "4" at bounding box center [794, 544] width 22 height 20
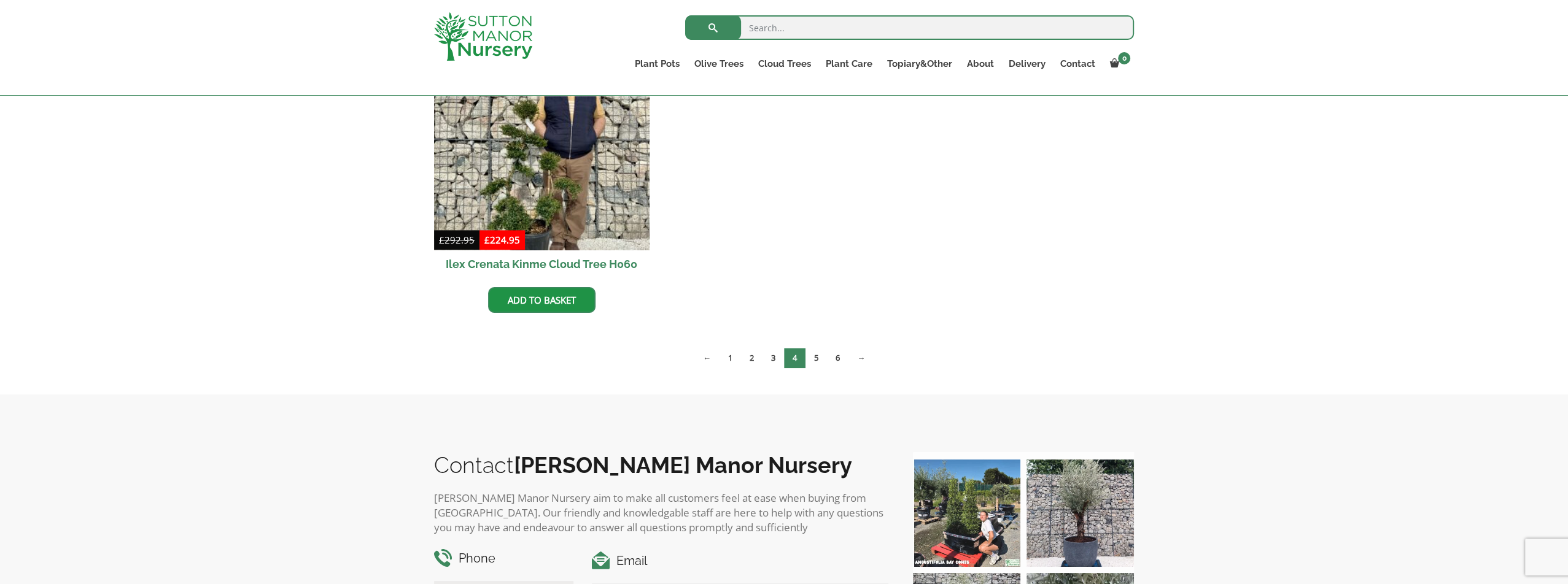
scroll to position [1289, 0]
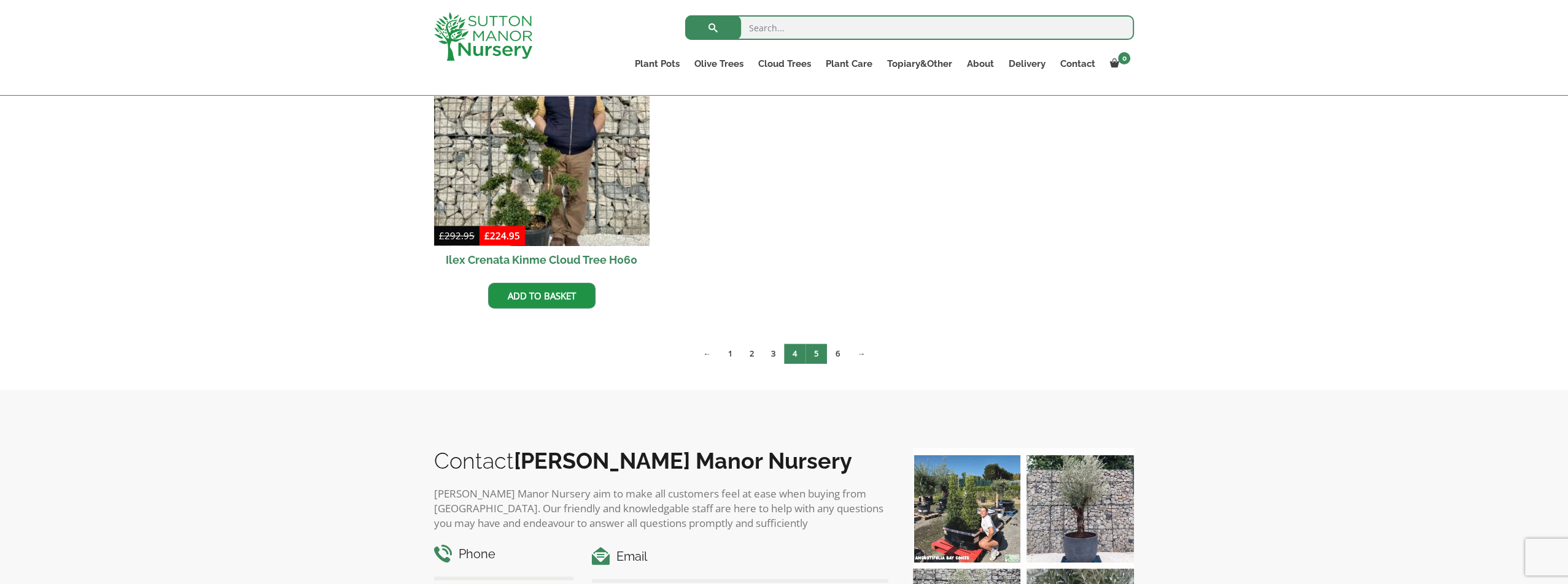
click at [825, 351] on link "5" at bounding box center [816, 354] width 22 height 20
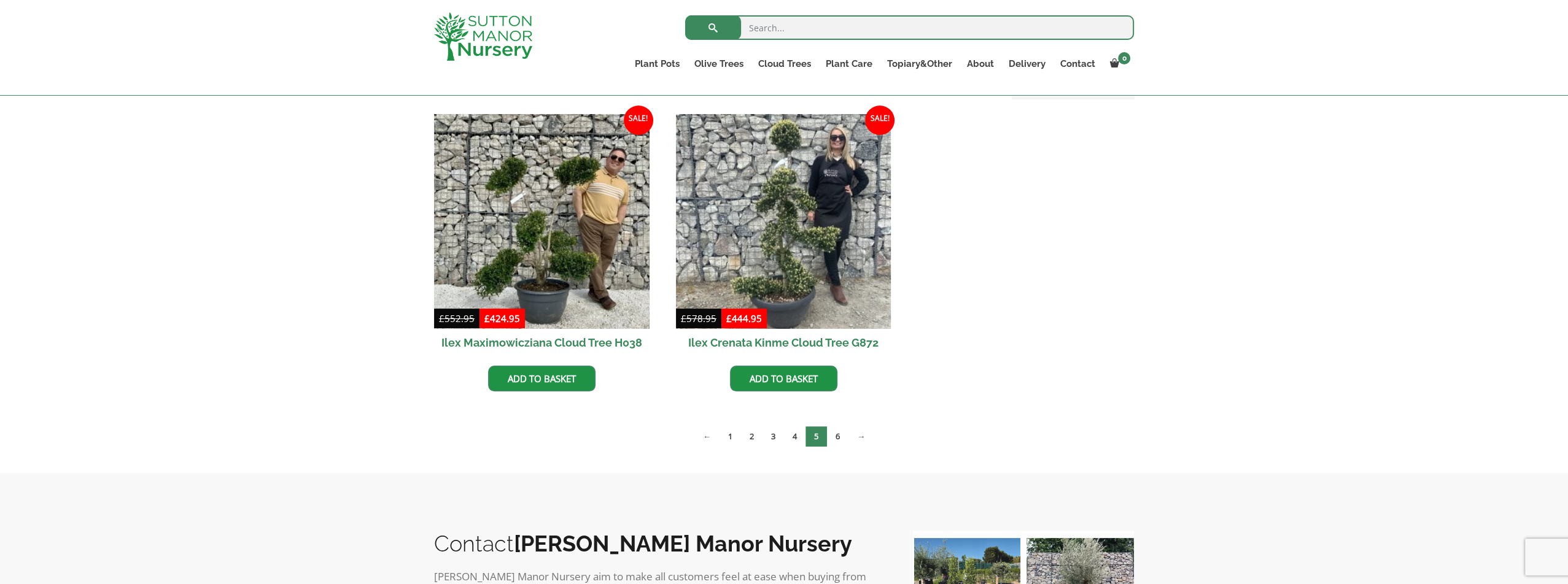
scroll to position [245, 0]
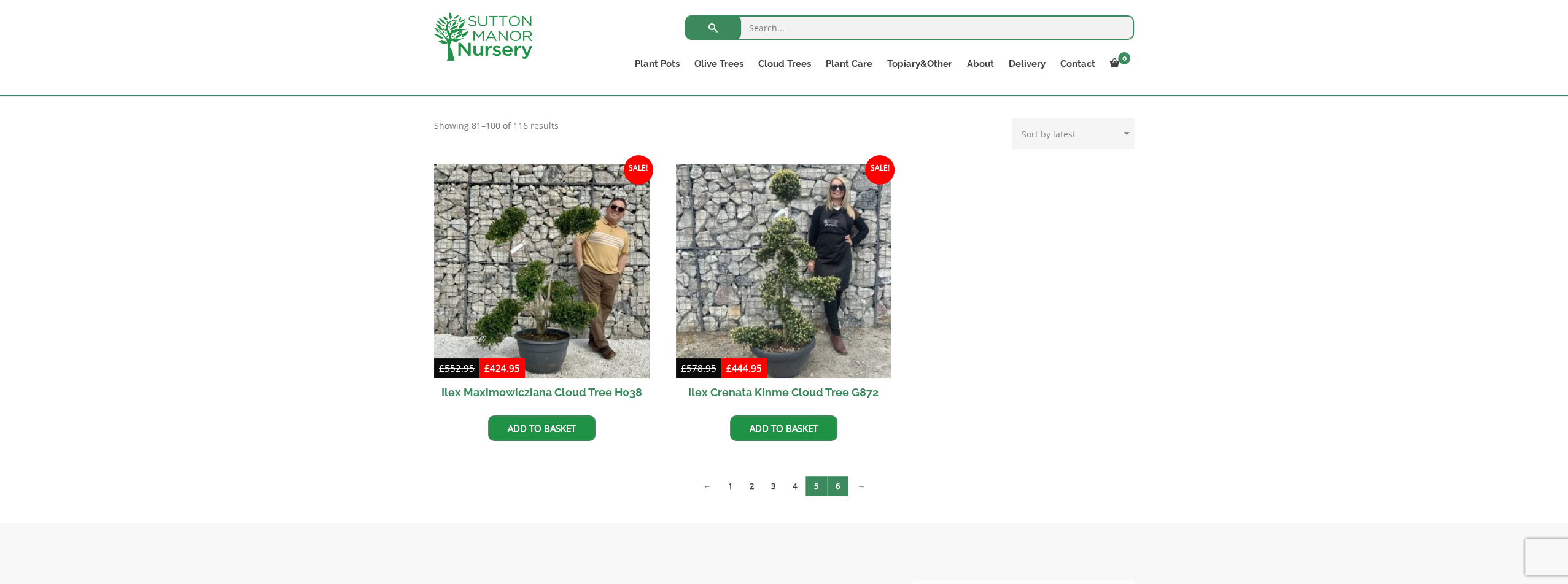
click at [843, 489] on link "6" at bounding box center [838, 487] width 22 height 20
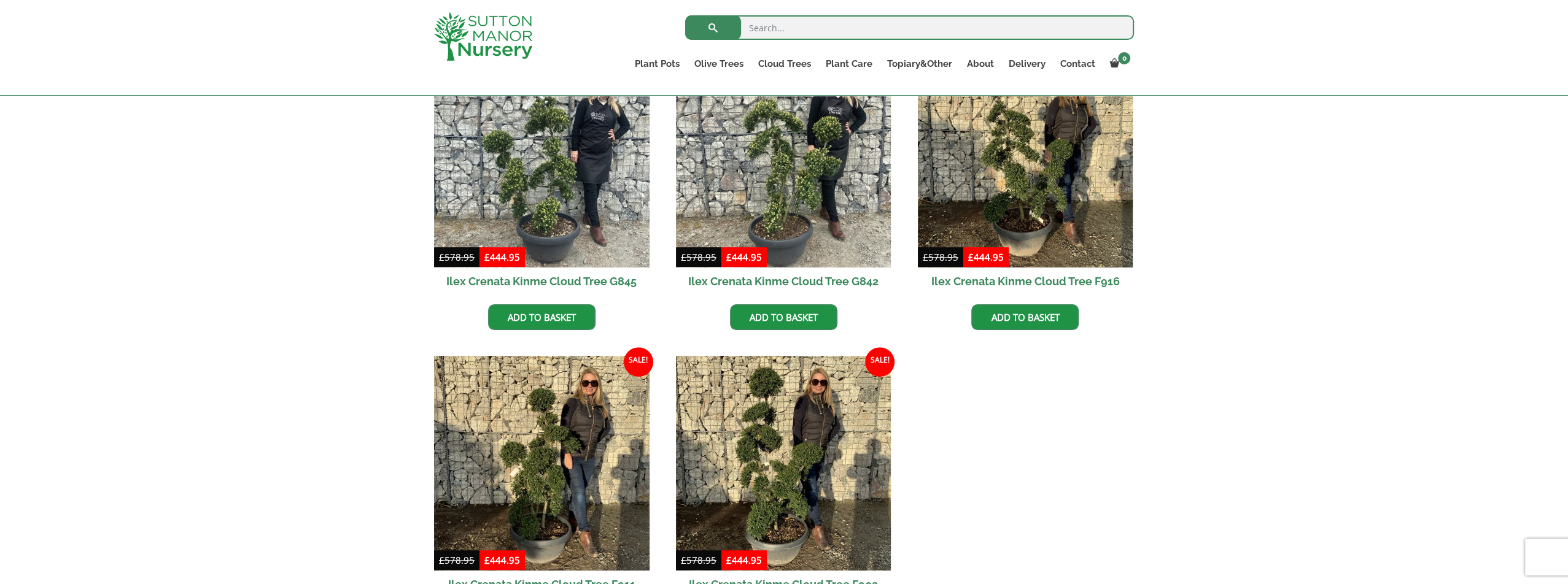
scroll to position [859, 0]
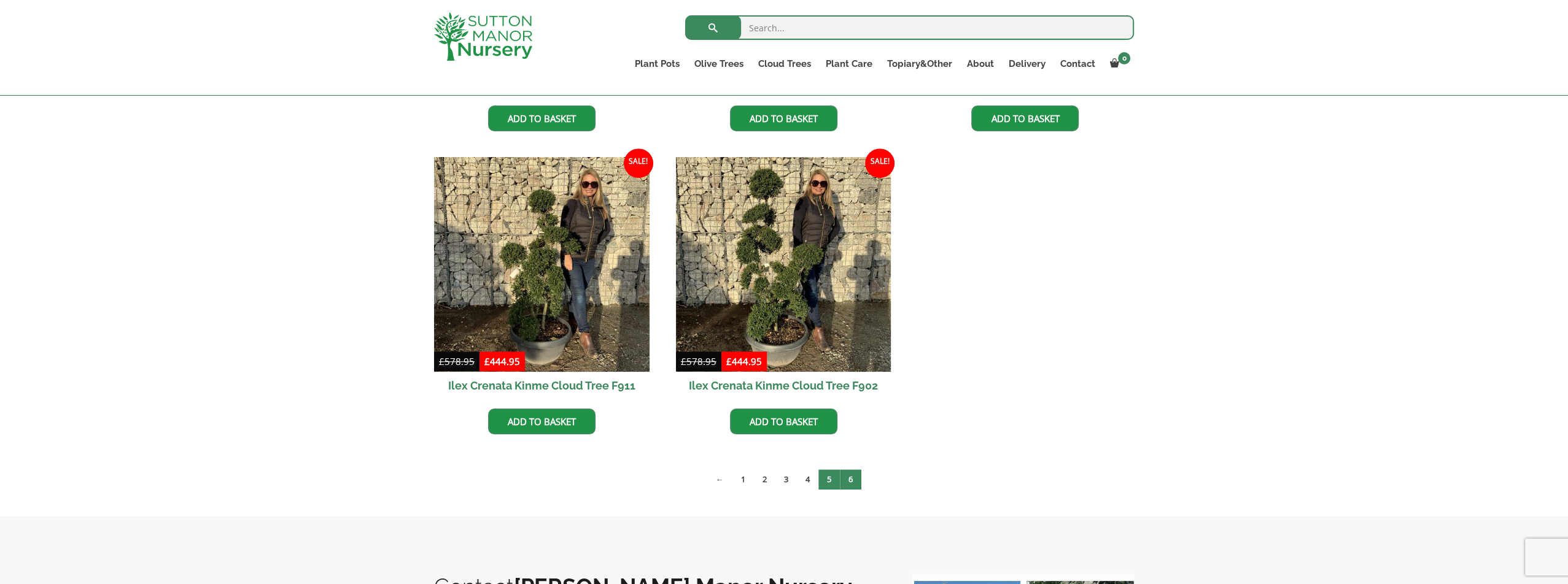
click at [825, 476] on link "5" at bounding box center [829, 479] width 22 height 20
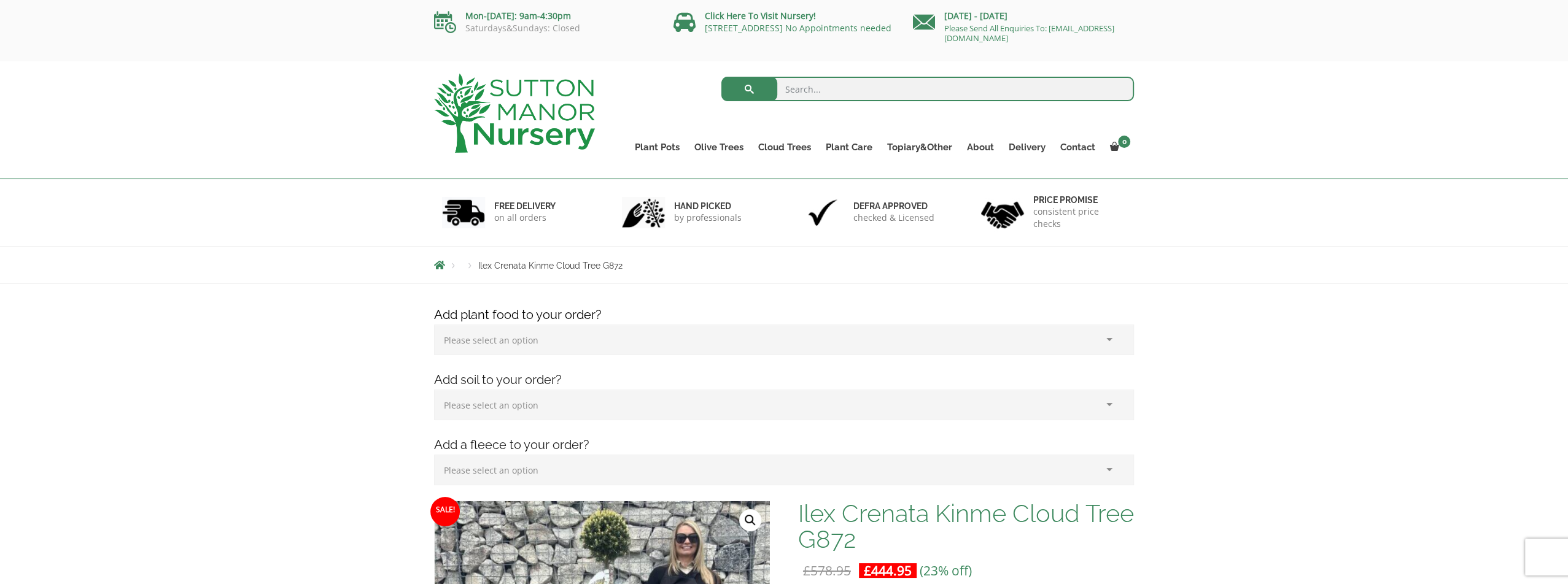
scroll to position [368, 0]
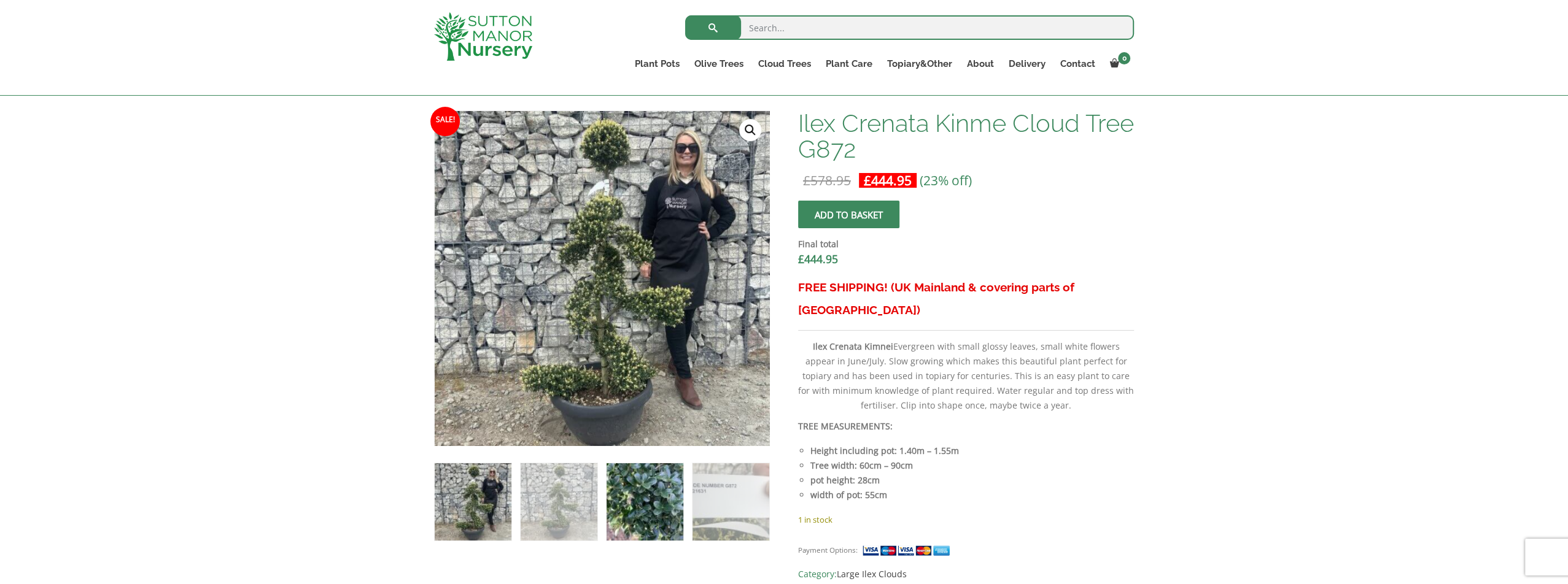
click at [636, 510] on img at bounding box center [645, 502] width 77 height 77
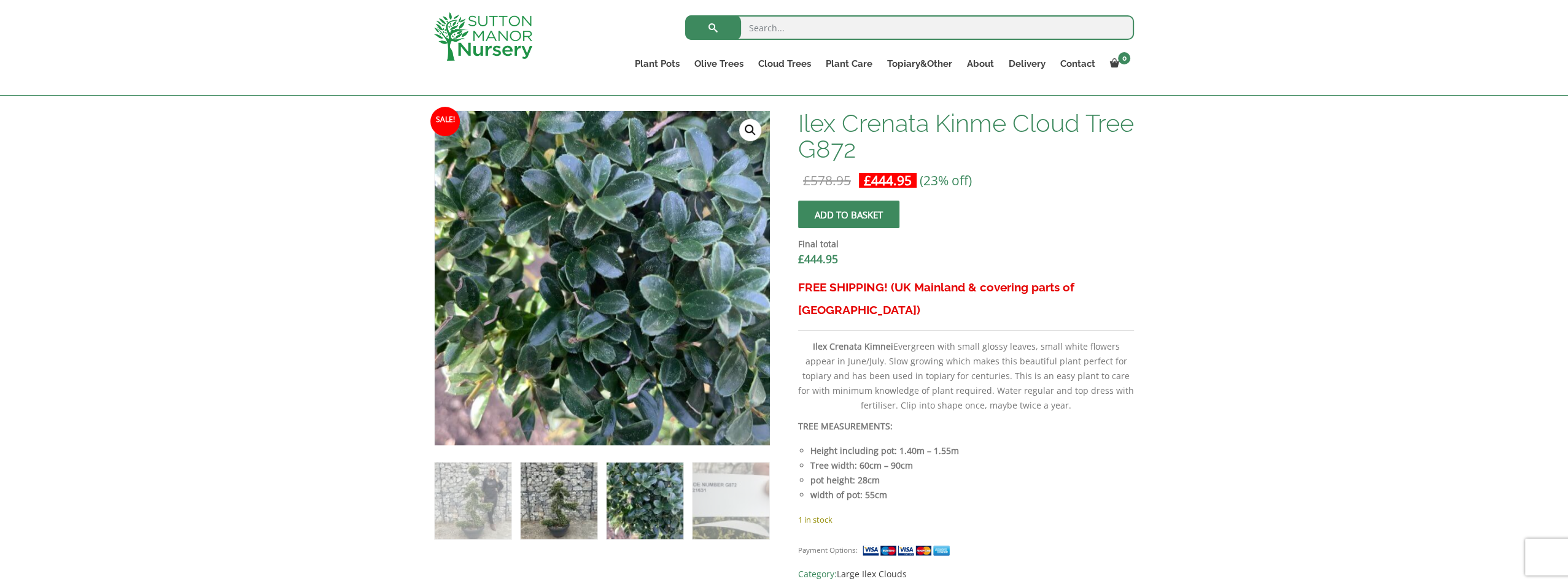
click at [567, 505] on img at bounding box center [559, 501] width 77 height 77
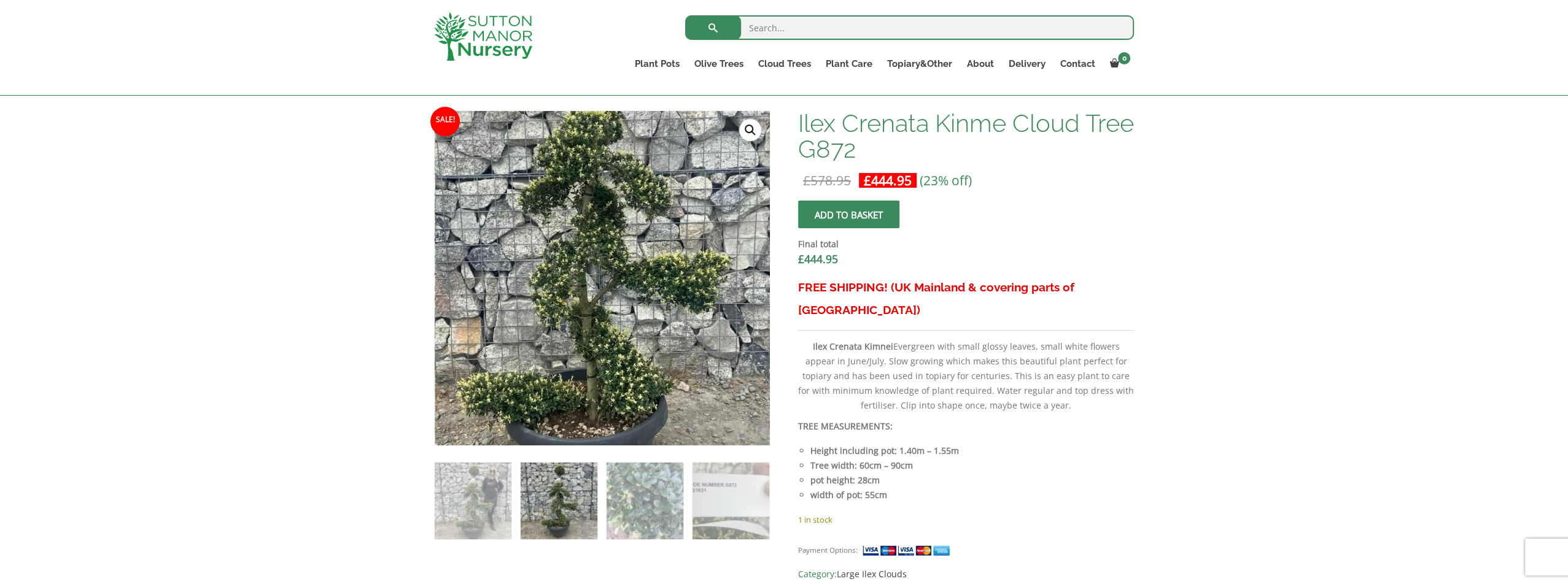
click at [619, 334] on img at bounding box center [592, 243] width 544 height 544
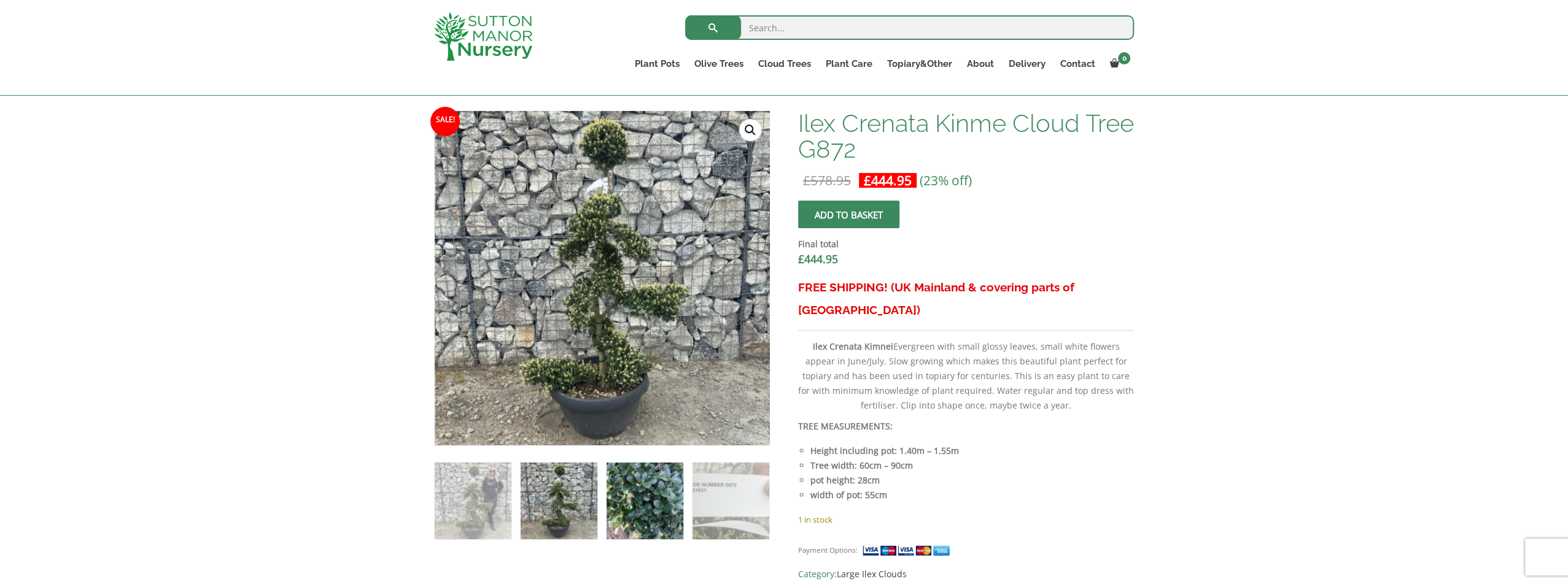
click at [646, 495] on img at bounding box center [645, 501] width 77 height 77
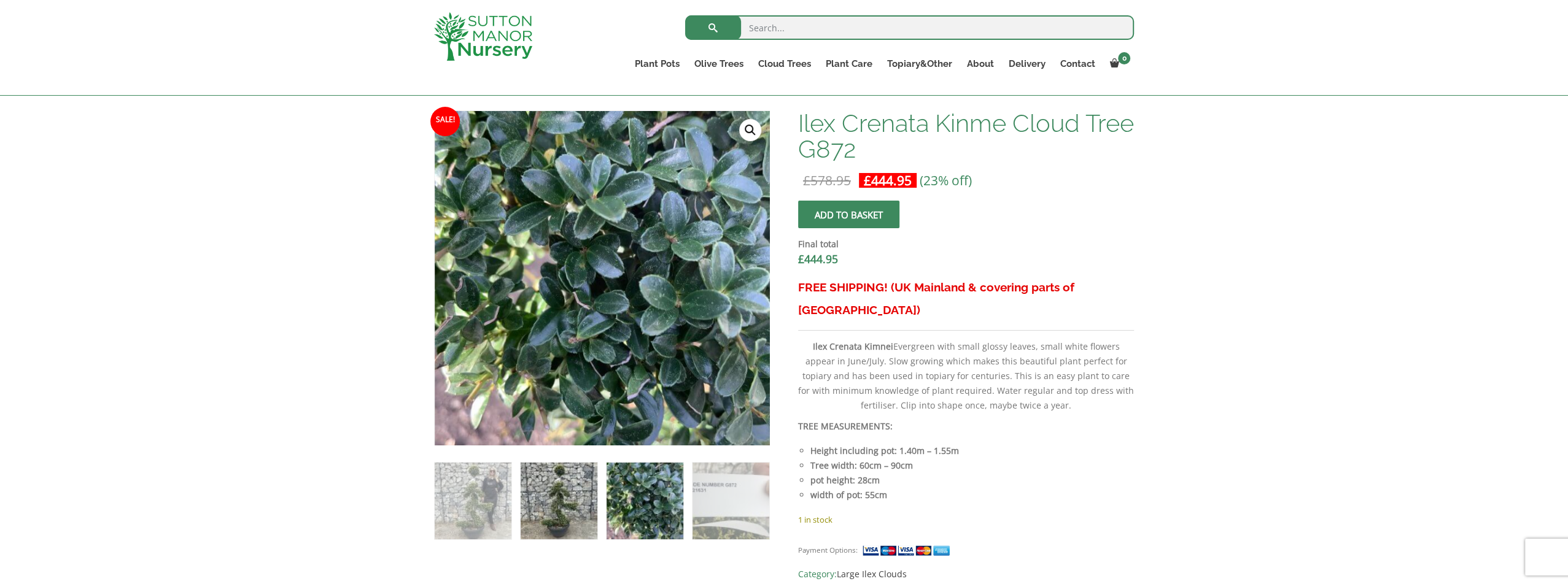
click at [573, 501] on img at bounding box center [559, 501] width 77 height 77
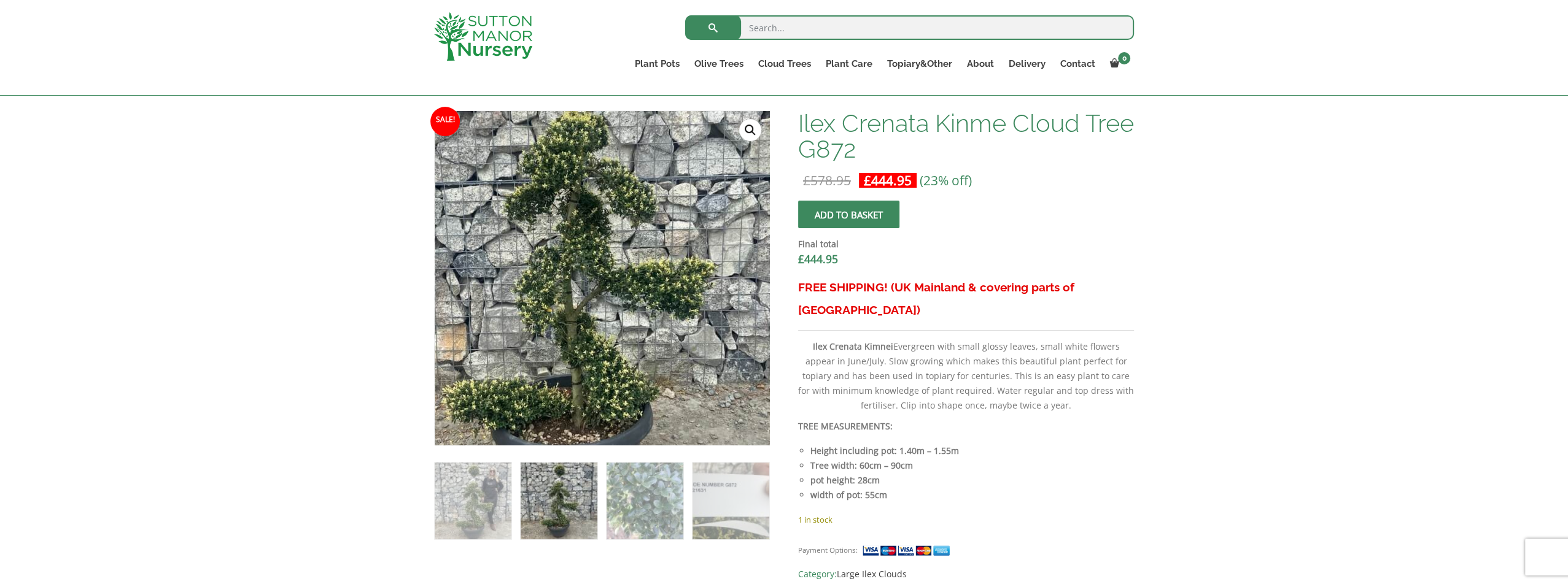
click at [643, 324] on img at bounding box center [577, 249] width 544 height 544
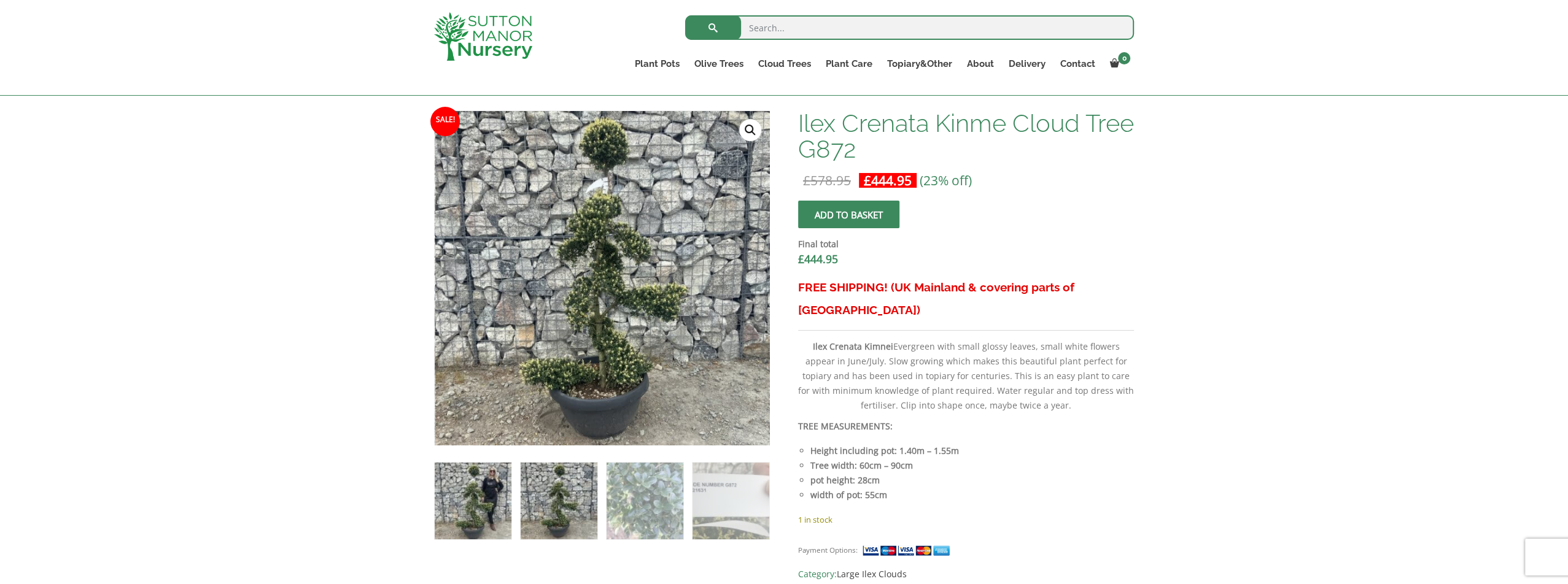
click at [462, 494] on img at bounding box center [473, 501] width 77 height 77
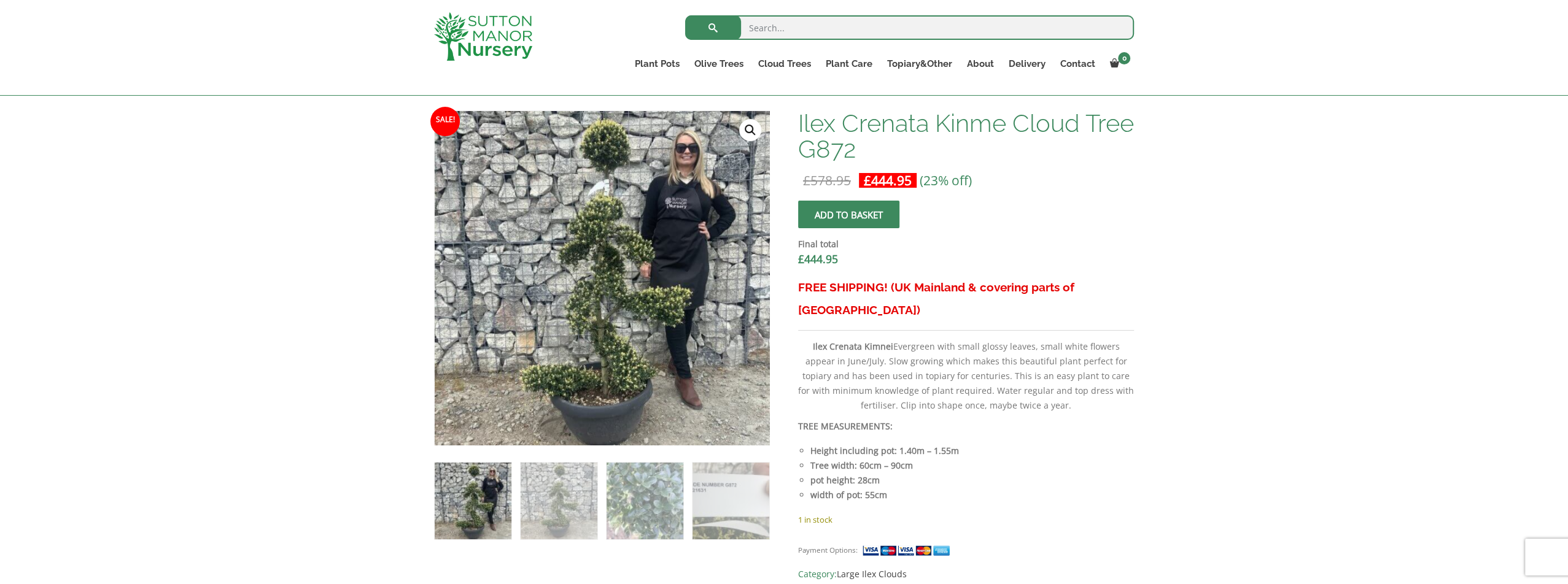
click at [1253, 444] on div "Add plant food to your order? Please select an option (x1) 1k Bag (£15.00) (x2)…" at bounding box center [784, 581] width 1568 height 1375
drag, startPoint x: 857, startPoint y: 336, endPoint x: 989, endPoint y: 340, distance: 132.1
click at [989, 340] on p "Ilex Crenata Kimnei Evergreen with small glossy leaves, small white flowers app…" at bounding box center [966, 376] width 336 height 74
click at [946, 367] on p "Ilex Crenata Kimnei Evergreen with small glossy leaves, small white flowers app…" at bounding box center [966, 376] width 336 height 74
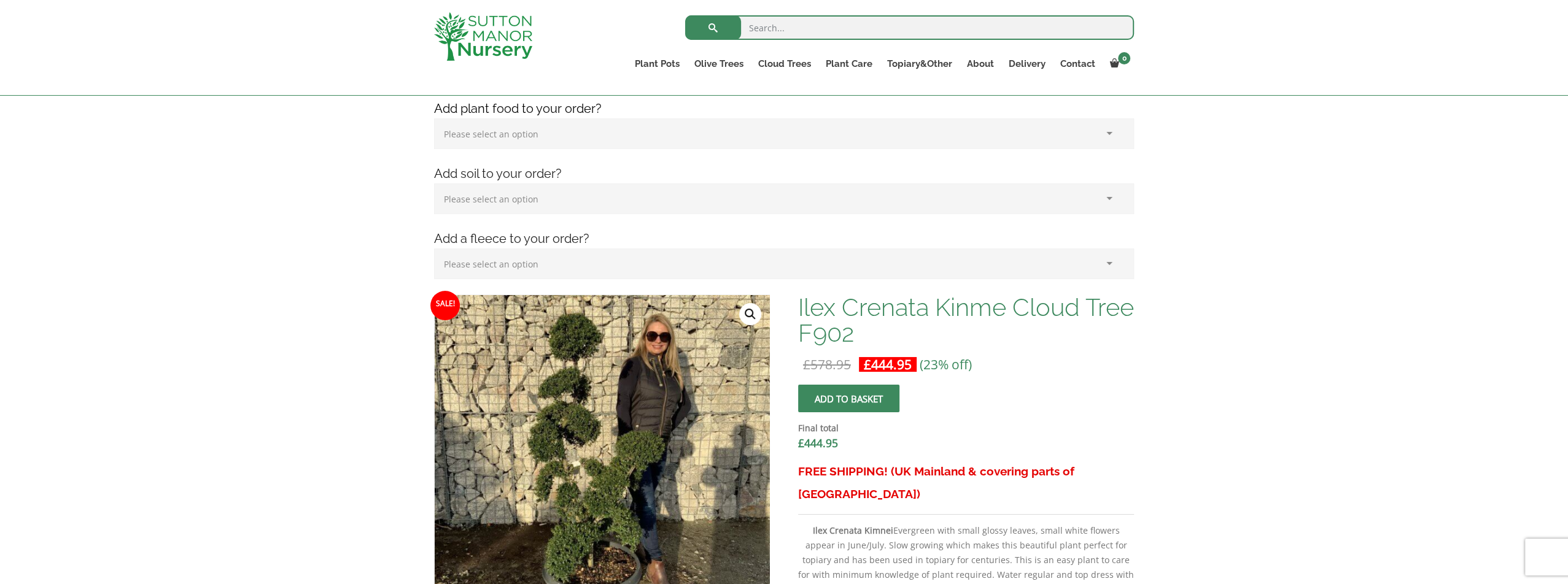
scroll to position [430, 0]
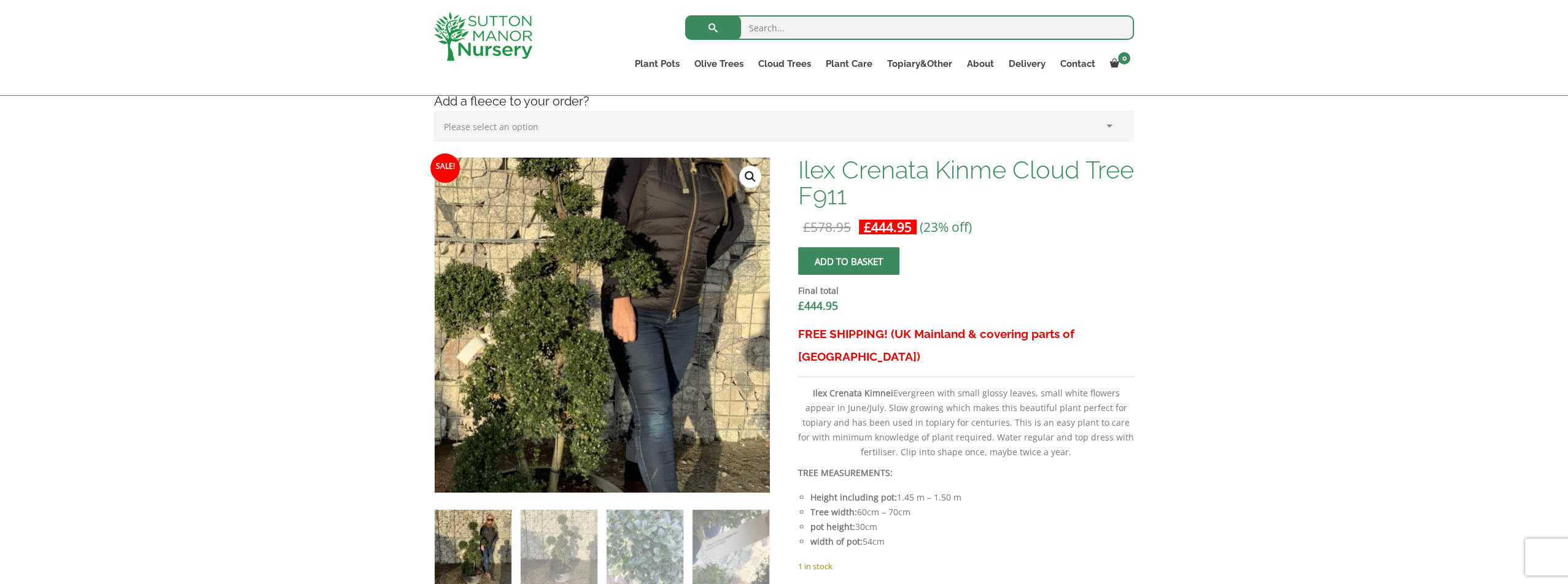
scroll to position [307, 0]
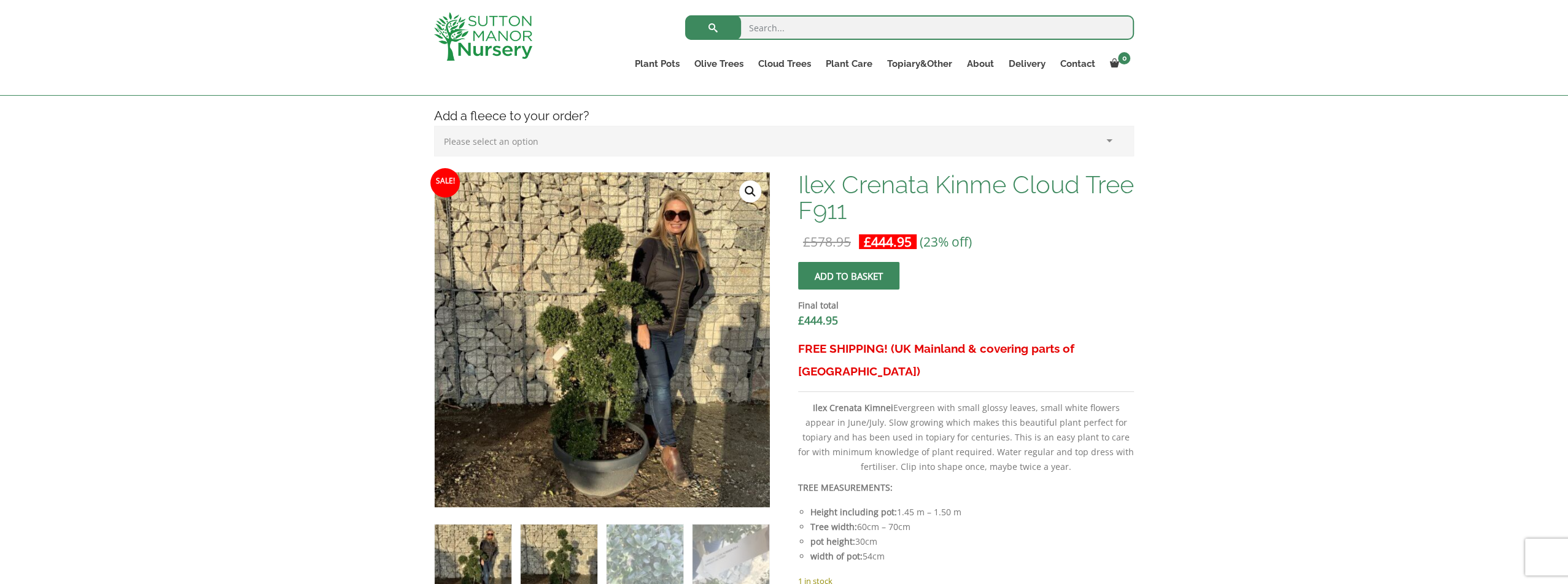
click at [552, 552] on img at bounding box center [559, 563] width 77 height 77
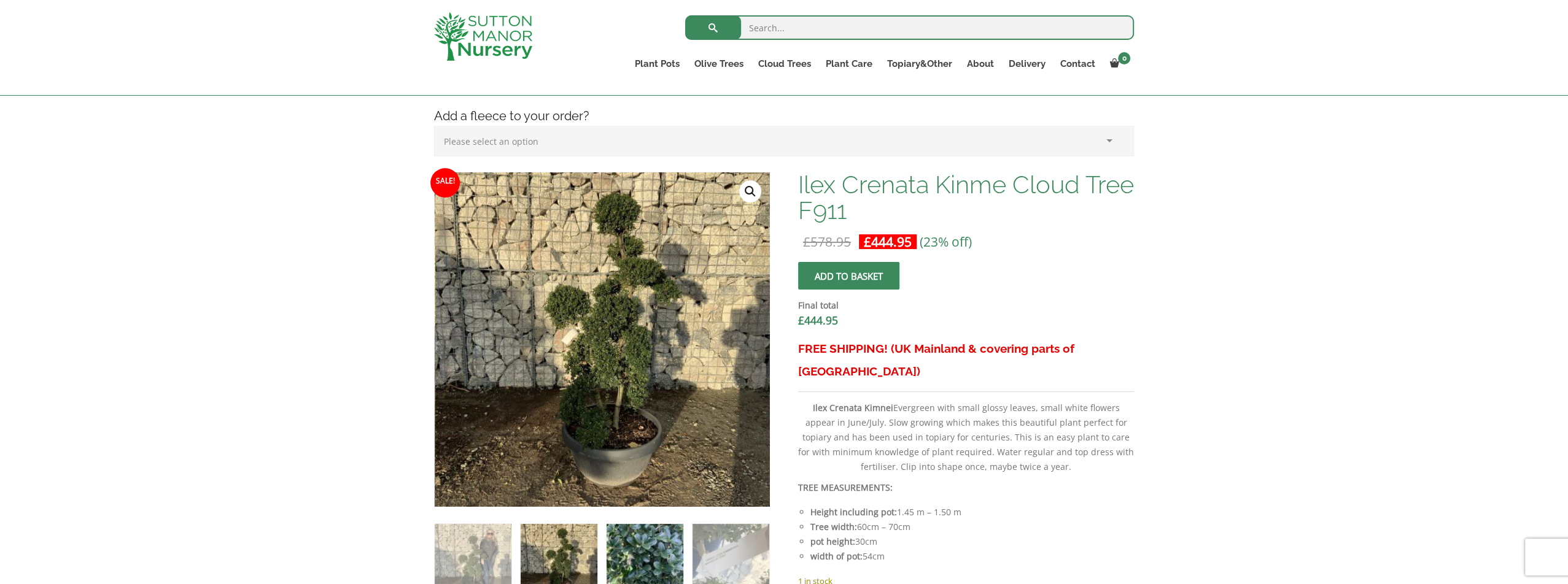
click at [638, 559] on img at bounding box center [645, 562] width 77 height 77
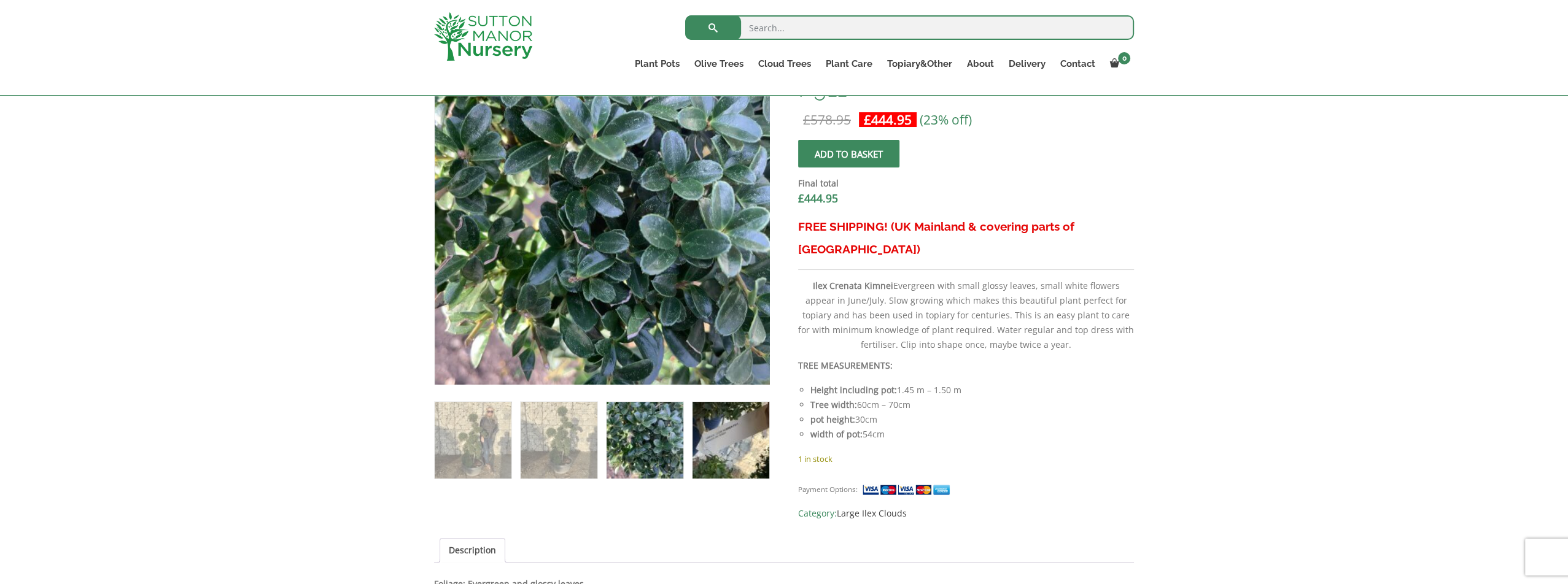
scroll to position [430, 0]
click at [729, 463] on img at bounding box center [731, 440] width 77 height 77
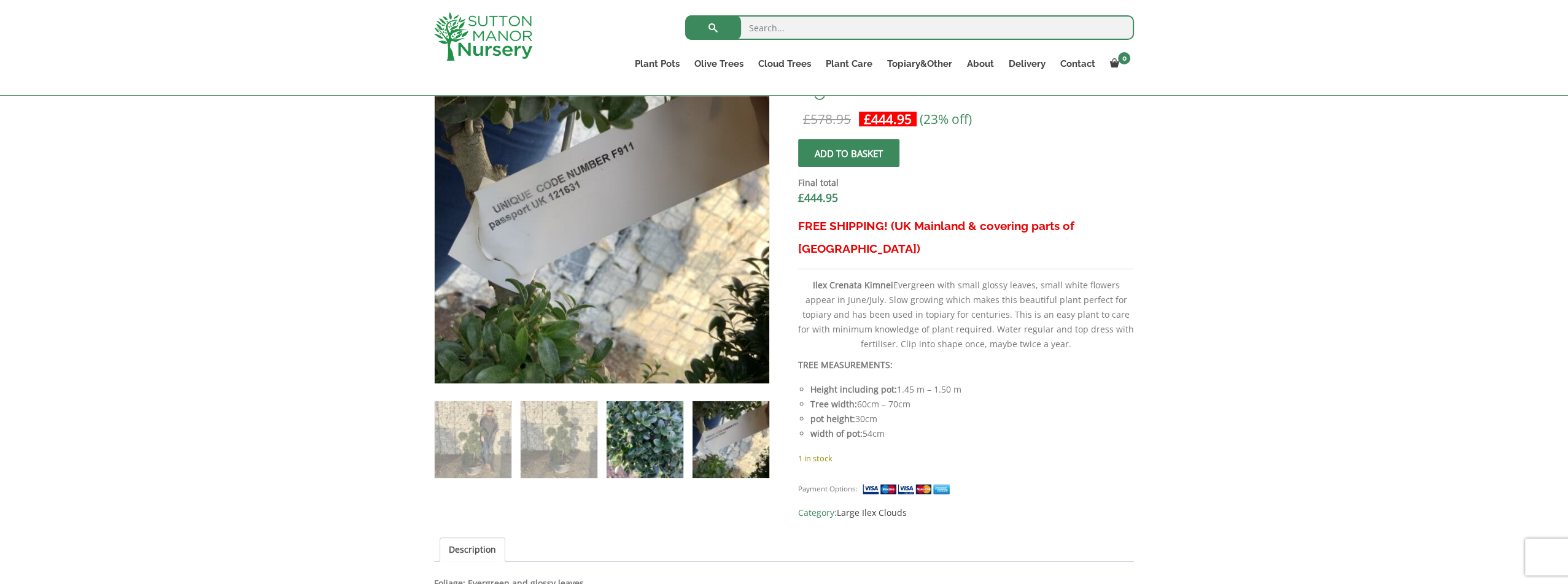
click at [655, 456] on img at bounding box center [645, 440] width 77 height 77
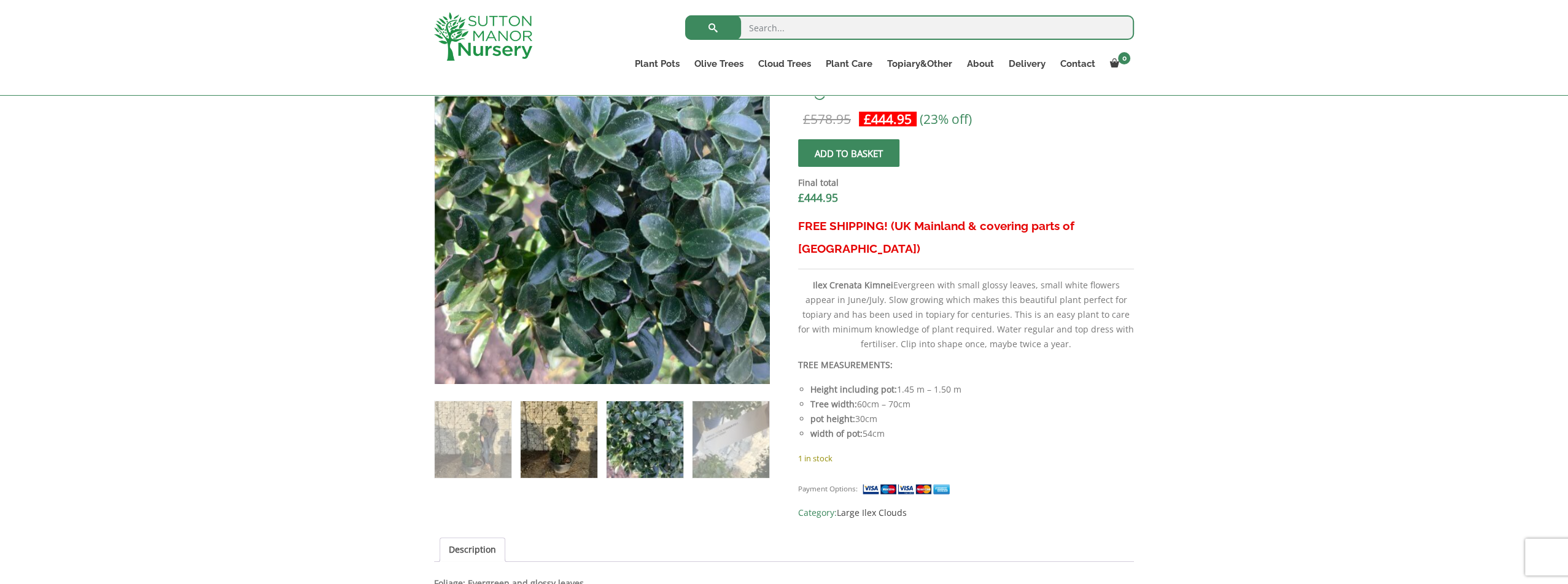
click at [576, 448] on img at bounding box center [559, 440] width 77 height 77
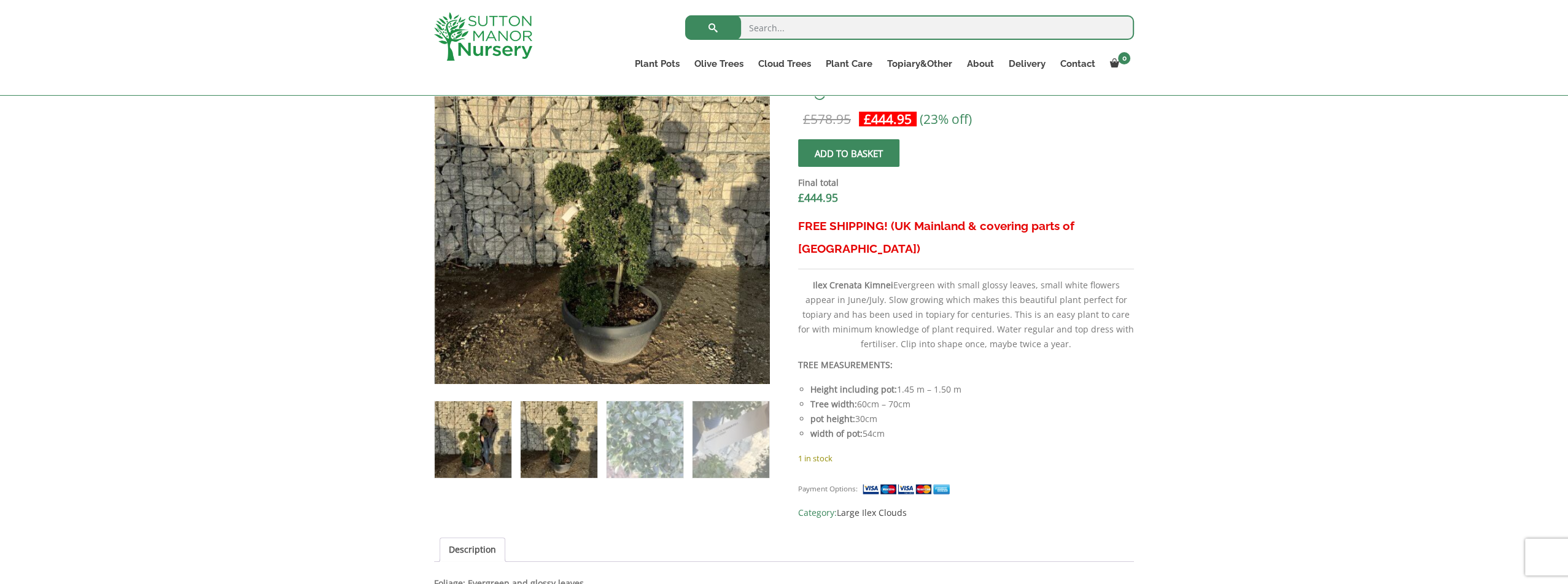
click at [485, 441] on img at bounding box center [473, 440] width 77 height 77
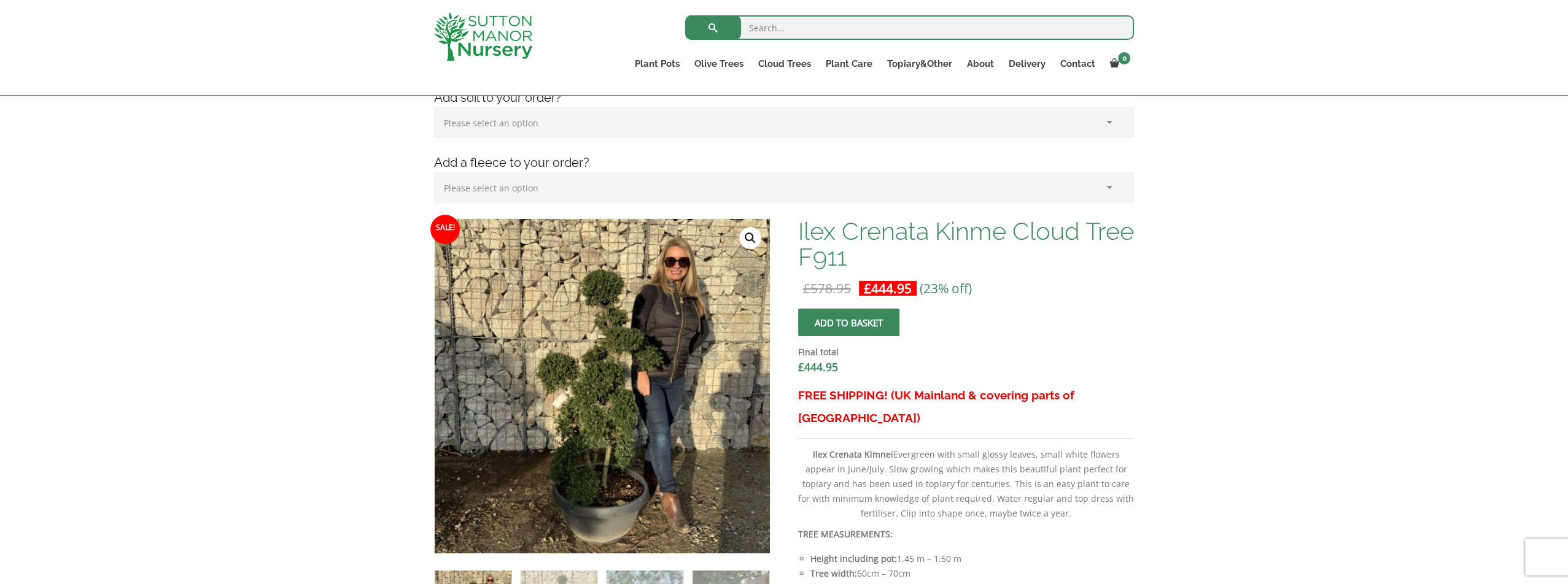
scroll to position [184, 0]
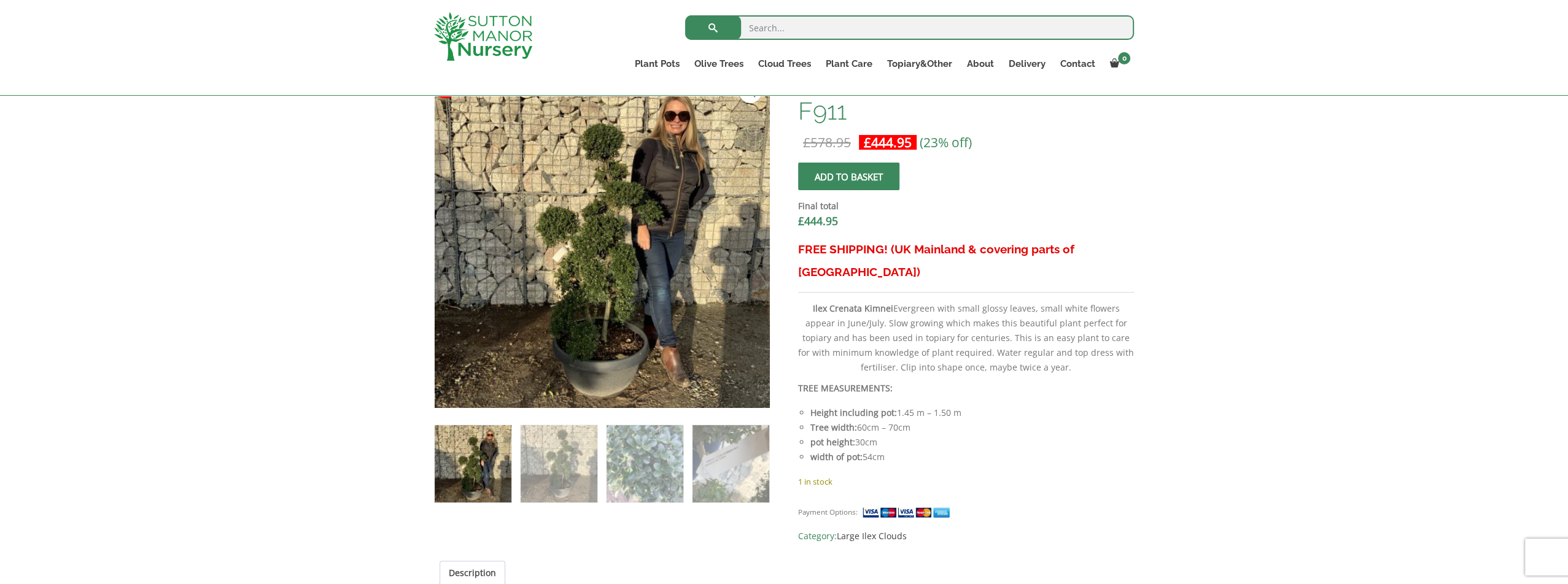
scroll to position [430, 0]
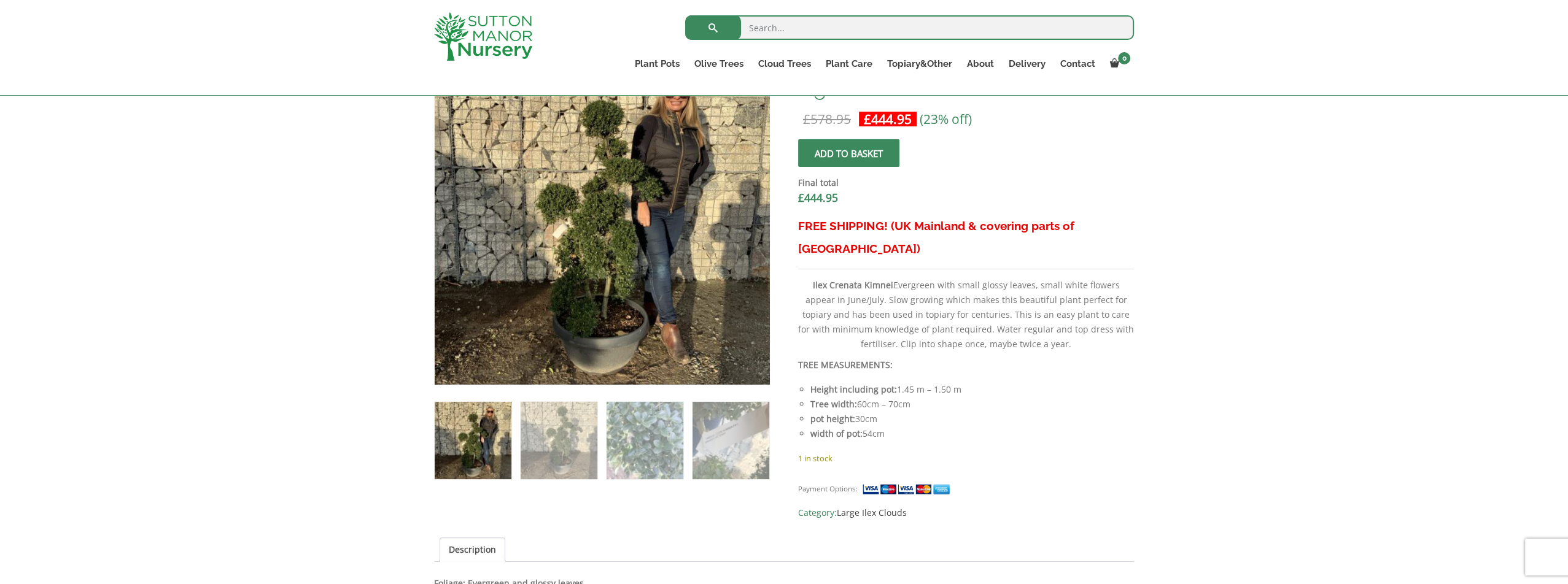
click at [474, 452] on img at bounding box center [473, 440] width 77 height 77
click at [574, 452] on img at bounding box center [559, 440] width 77 height 77
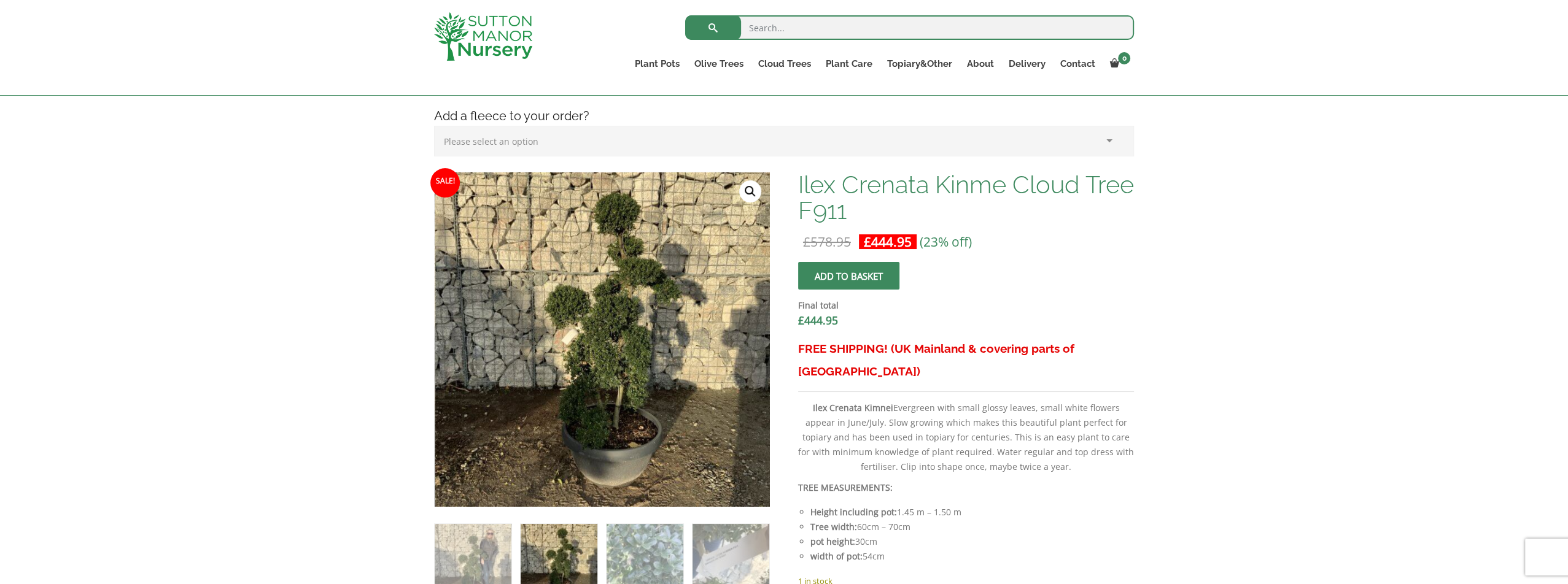
scroll to position [307, 0]
click at [651, 553] on img at bounding box center [645, 562] width 77 height 77
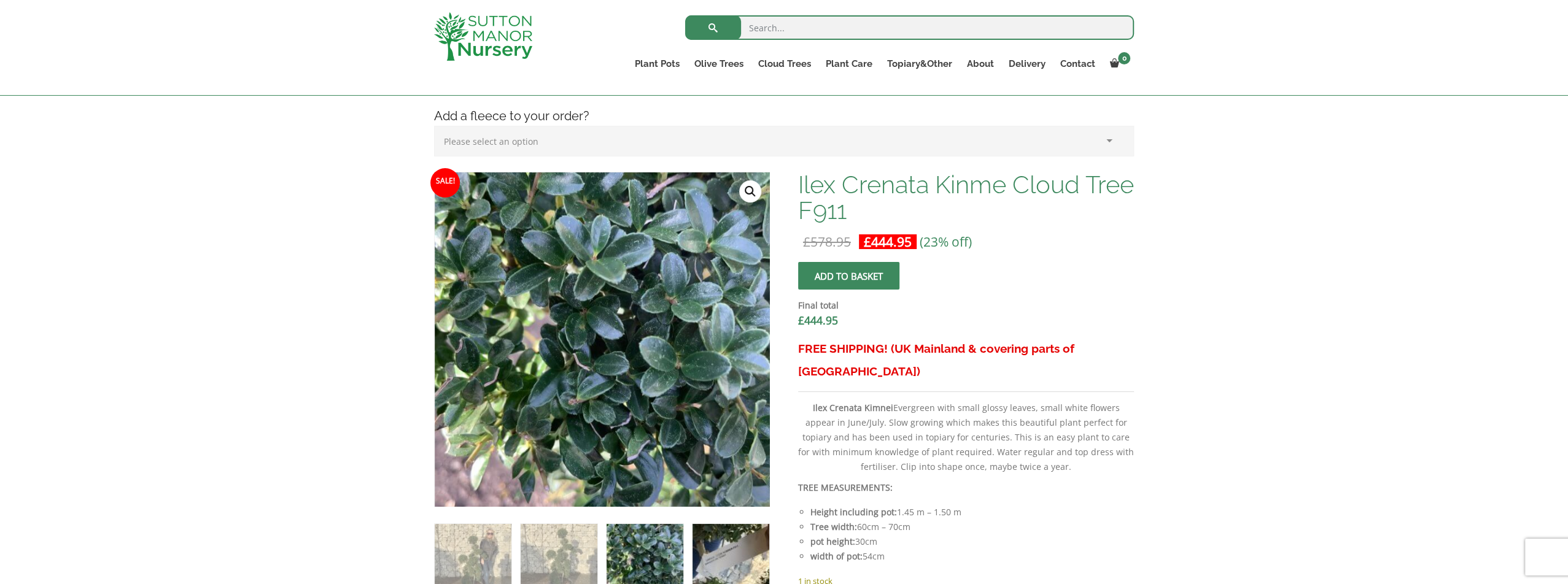
click at [733, 553] on img at bounding box center [731, 562] width 77 height 77
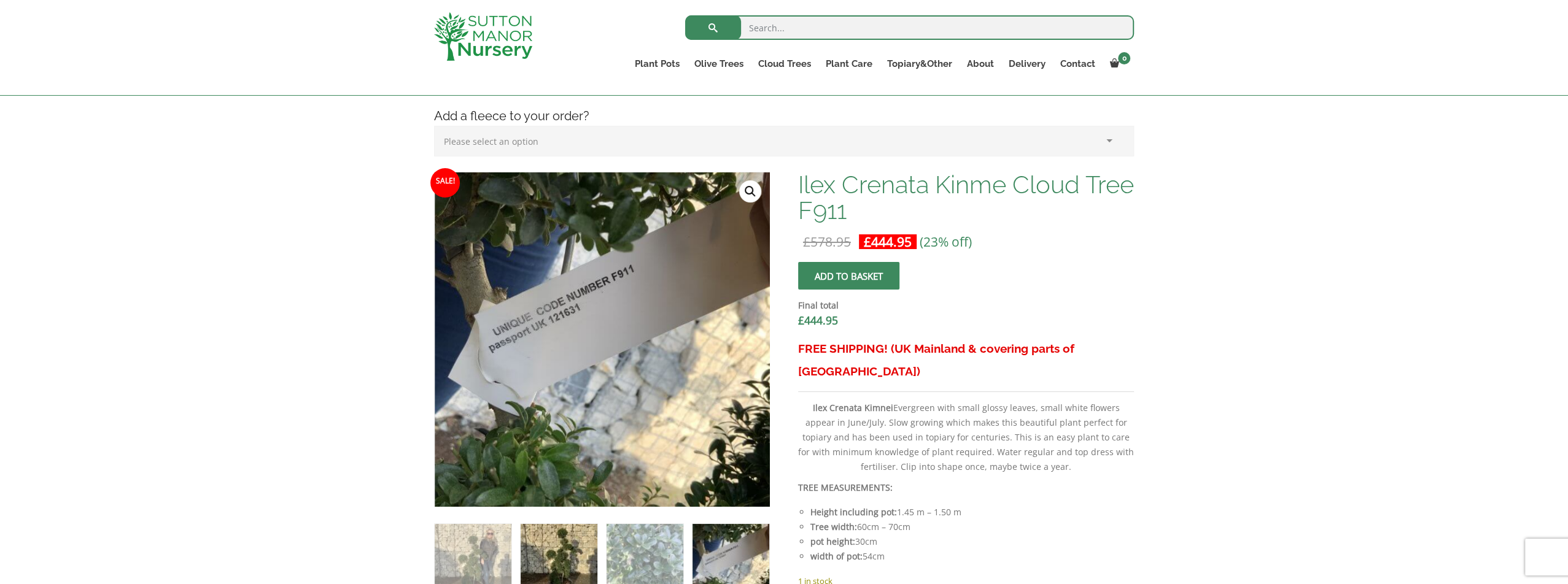
click at [550, 554] on img at bounding box center [559, 562] width 77 height 77
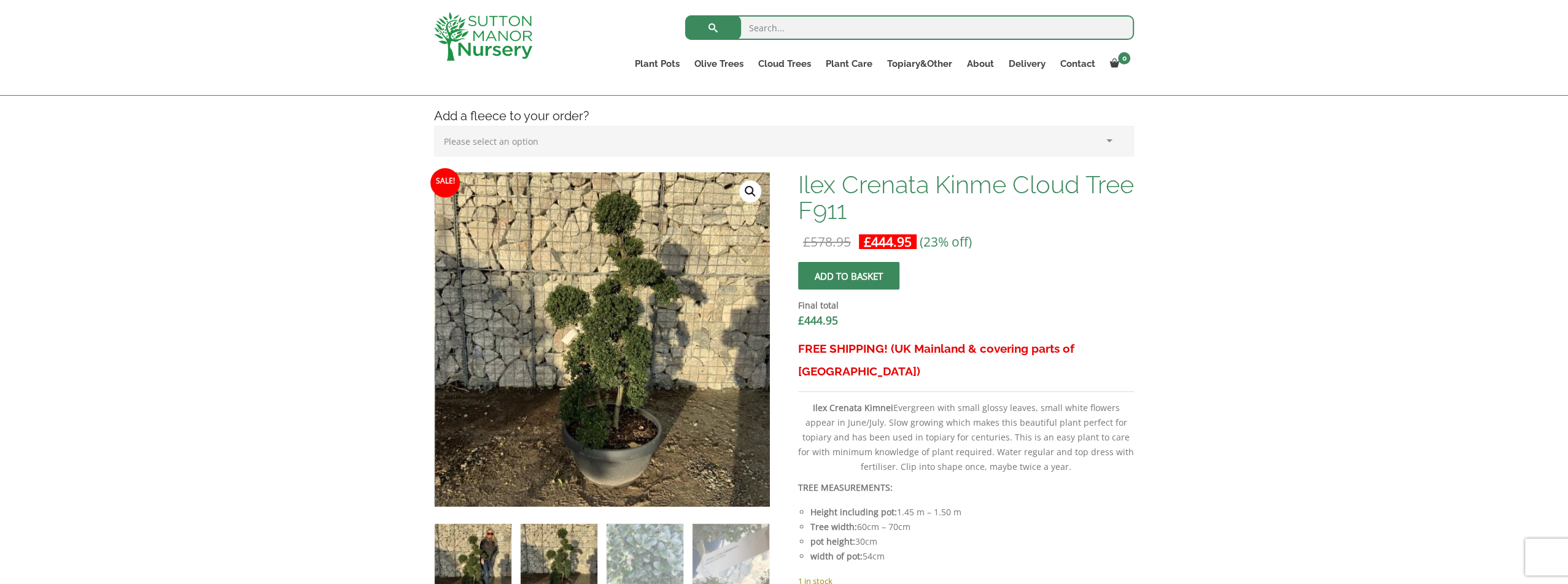
click at [477, 551] on img at bounding box center [473, 562] width 77 height 77
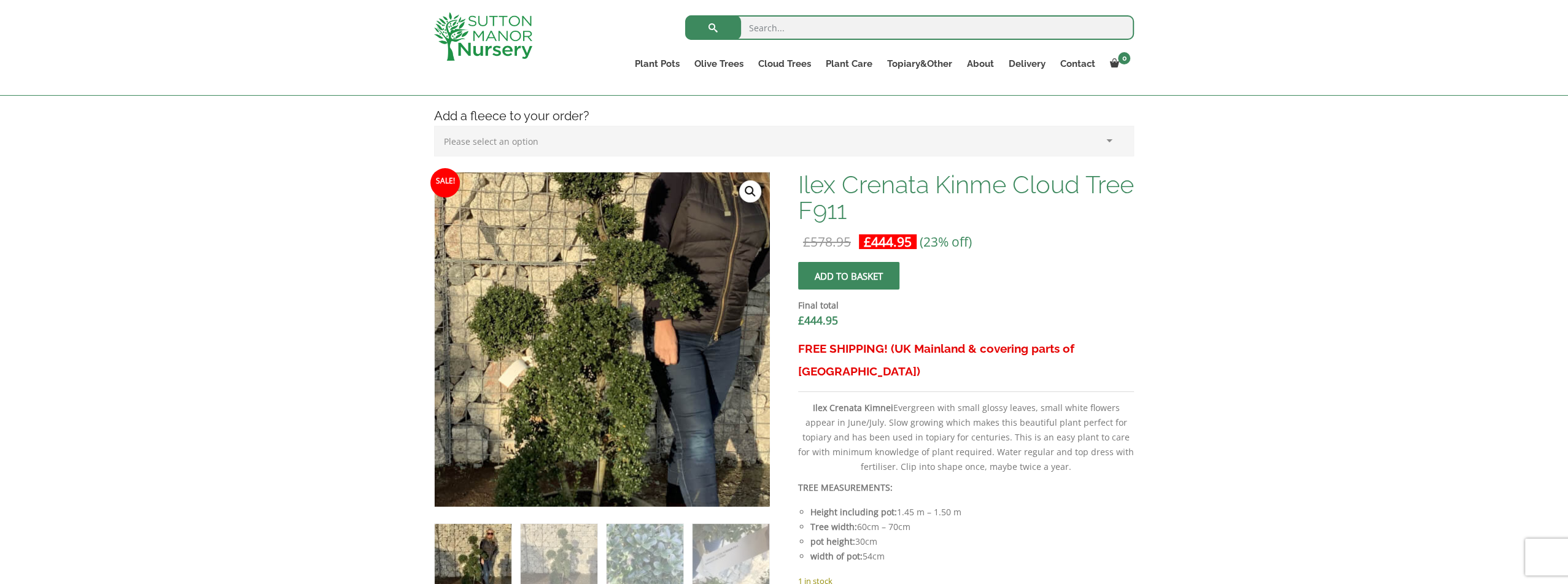
click at [616, 329] on img at bounding box center [590, 348] width 614 height 614
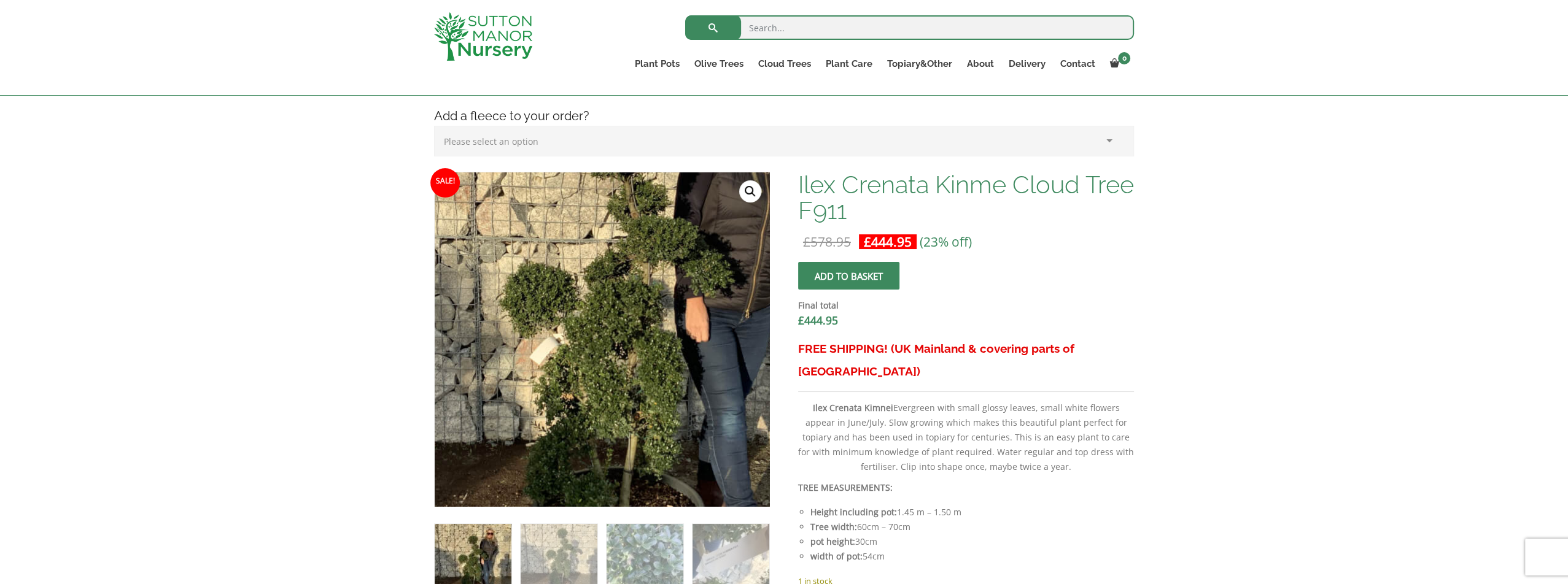
click at [579, 357] on img at bounding box center [621, 325] width 614 height 614
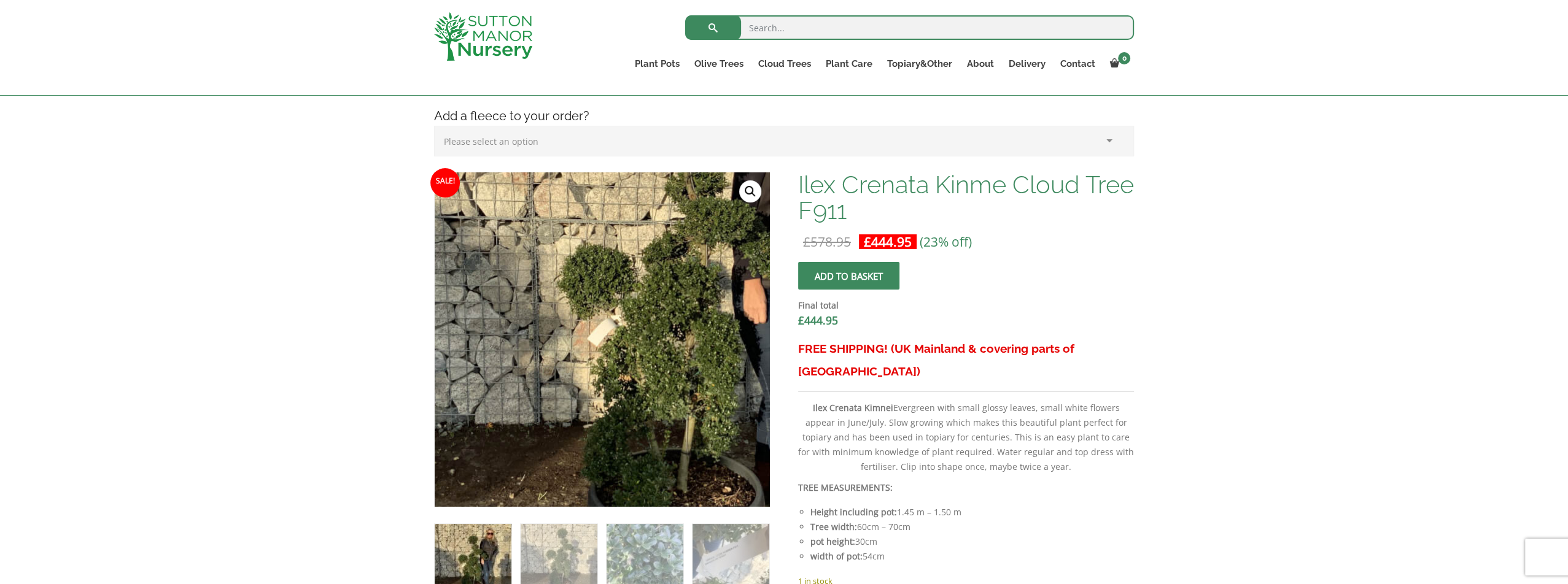
scroll to position [368, 0]
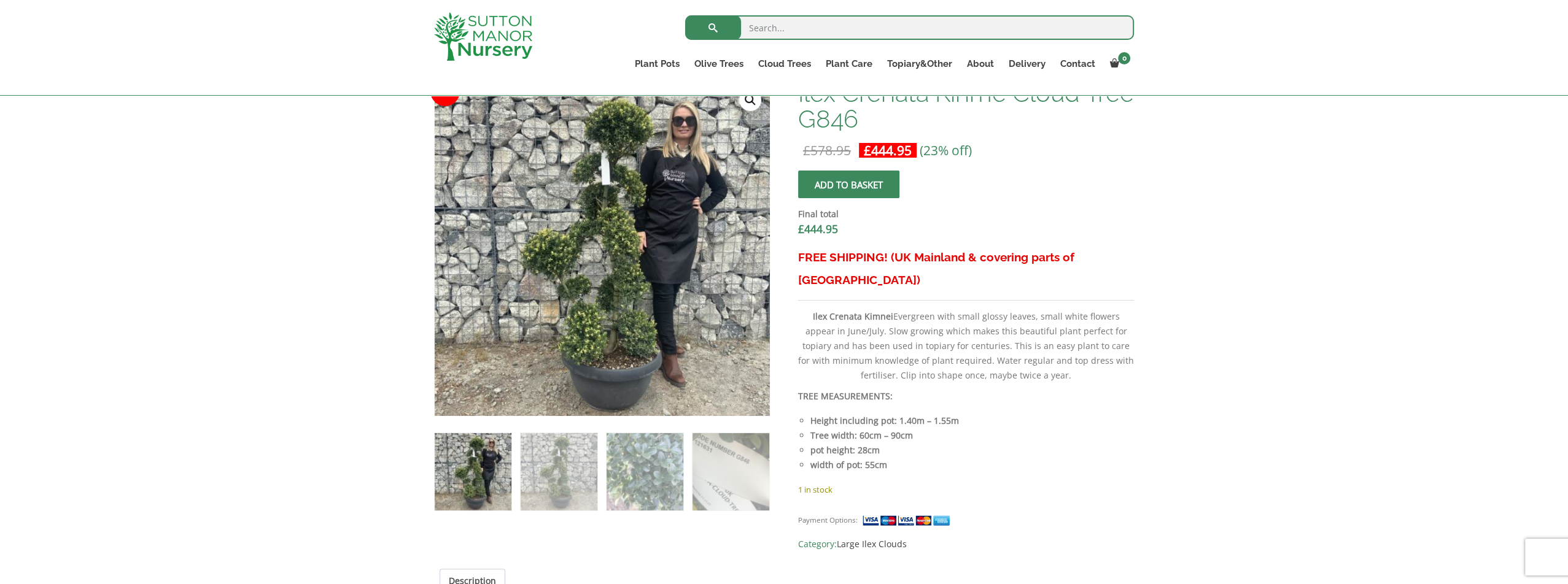
scroll to position [430, 0]
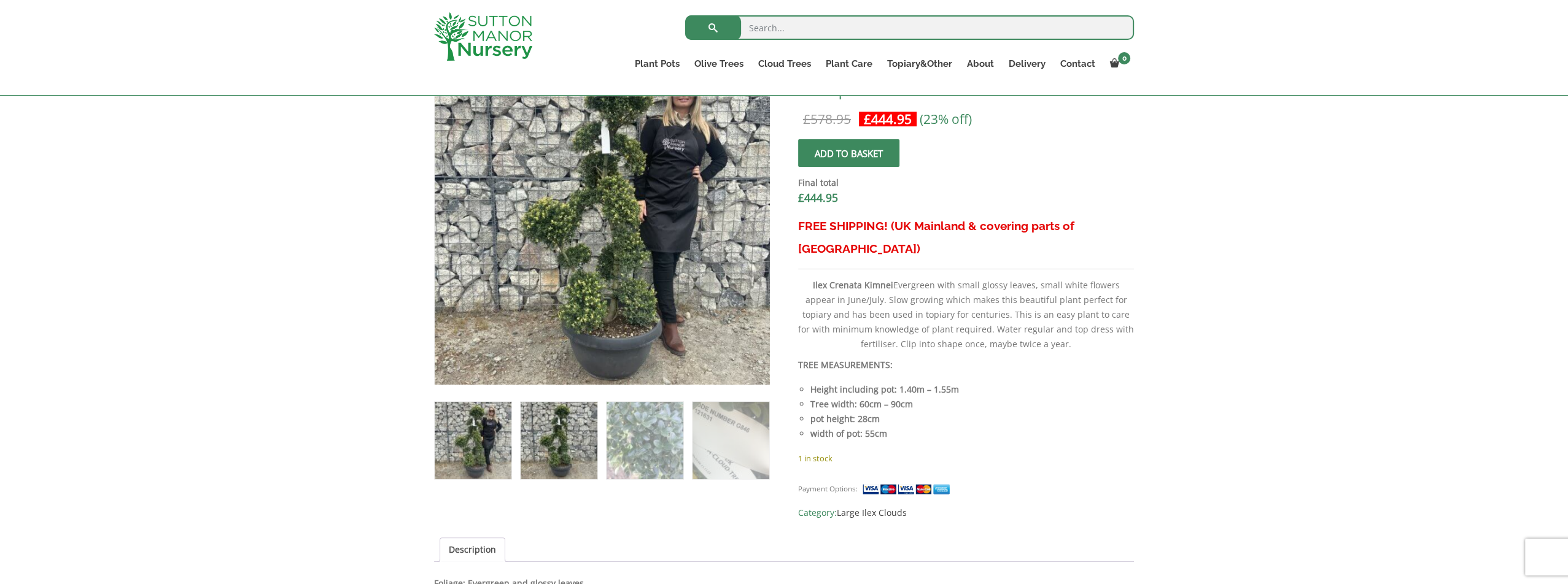
click at [578, 446] on img at bounding box center [559, 440] width 77 height 77
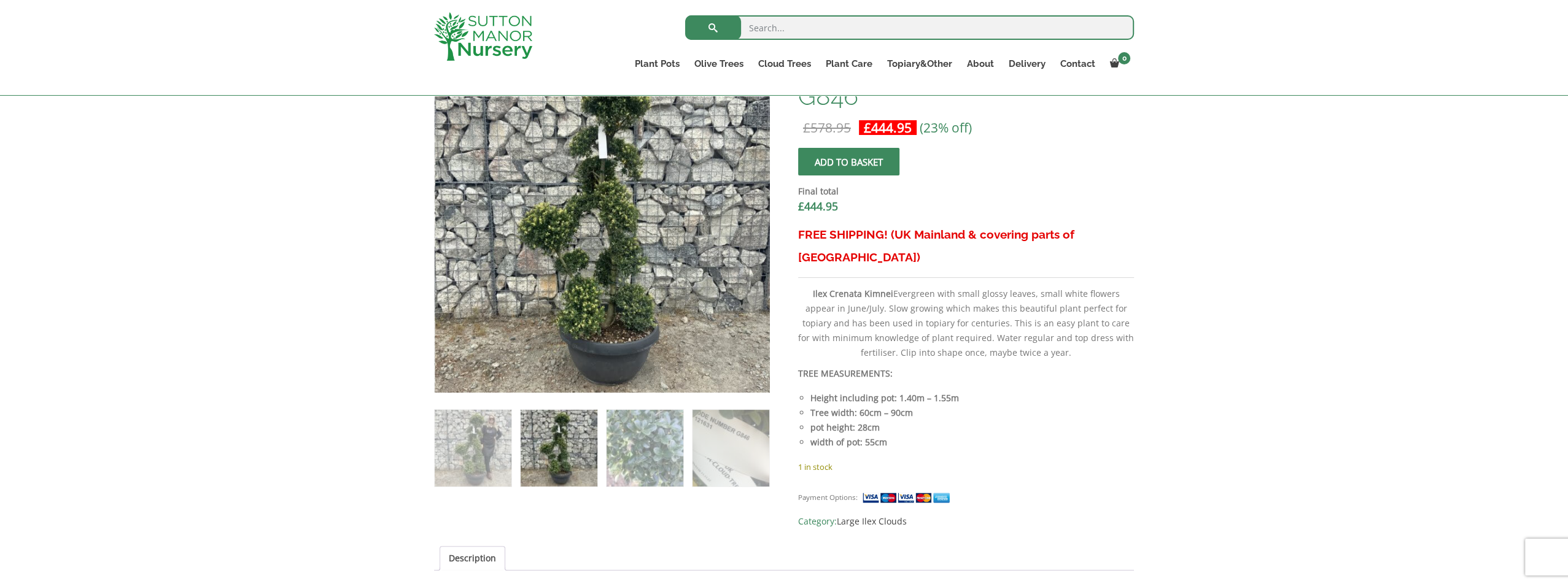
scroll to position [368, 0]
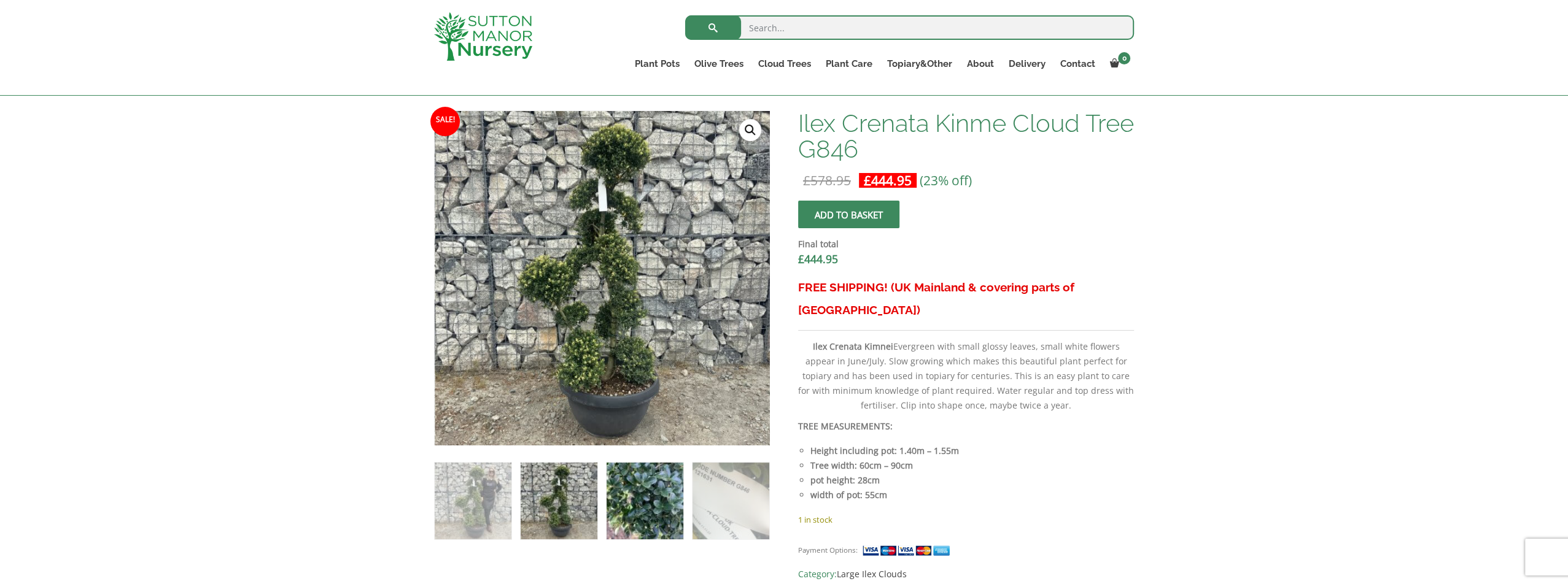
click at [650, 492] on img at bounding box center [645, 501] width 77 height 77
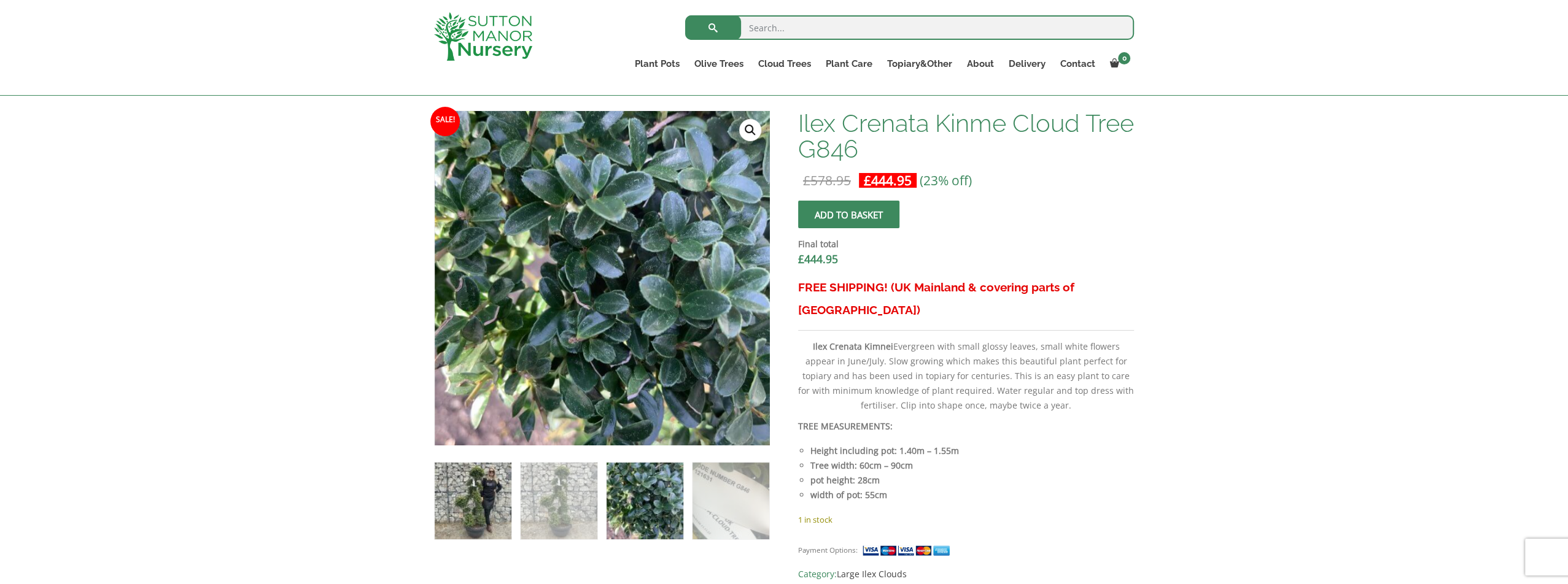
click at [456, 498] on img at bounding box center [473, 501] width 77 height 77
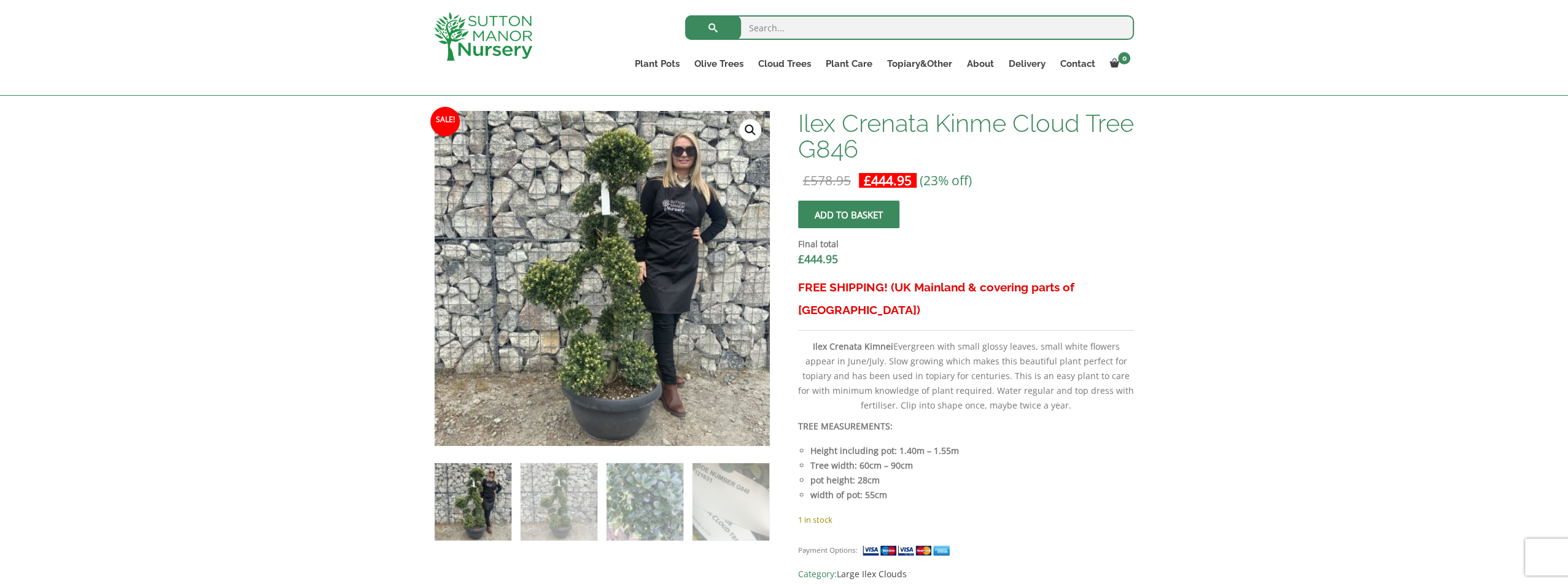
click at [165, 64] on div "Search for: Plant Pots Resin Bonded Pots The Amalfi Pots The Milan Pots The Cap…" at bounding box center [784, 48] width 1568 height 96
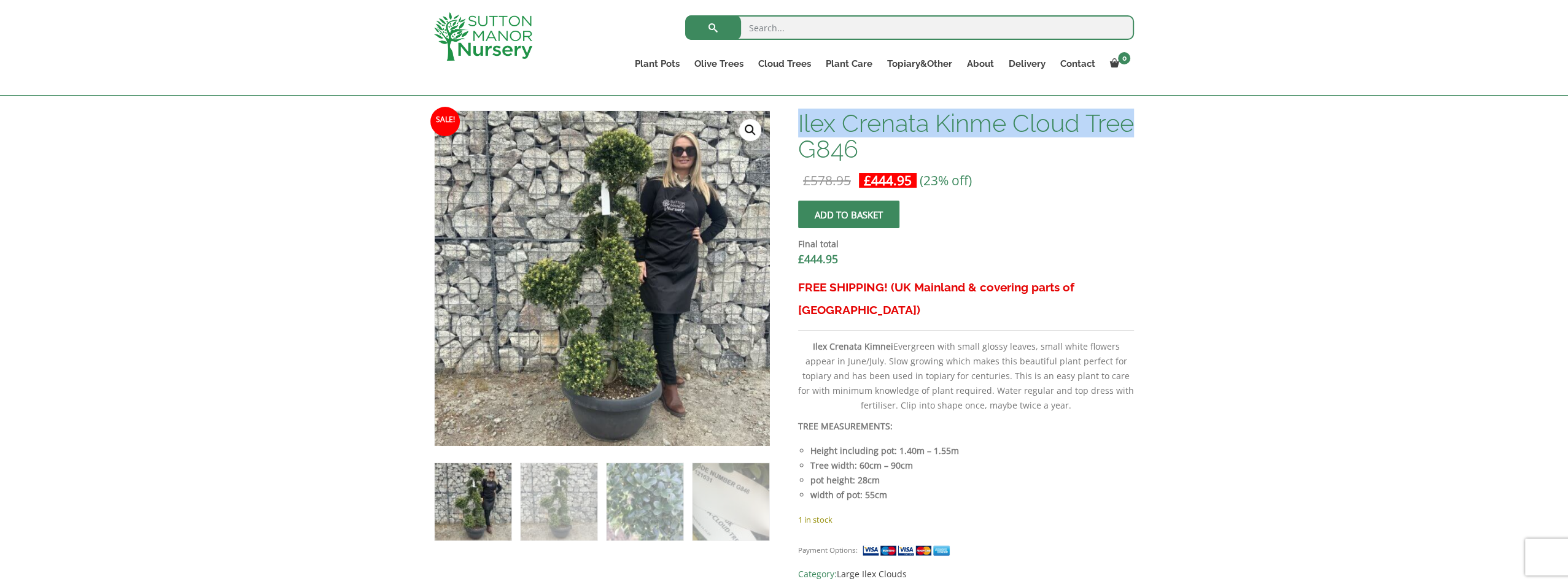
drag, startPoint x: 798, startPoint y: 118, endPoint x: 843, endPoint y: 142, distance: 51.0
click at [843, 142] on h1 "Ilex Crenata Kinme Cloud Tree G846" at bounding box center [966, 136] width 336 height 51
copy h1 "Ilex Crenata Kinme Cloud Tree"
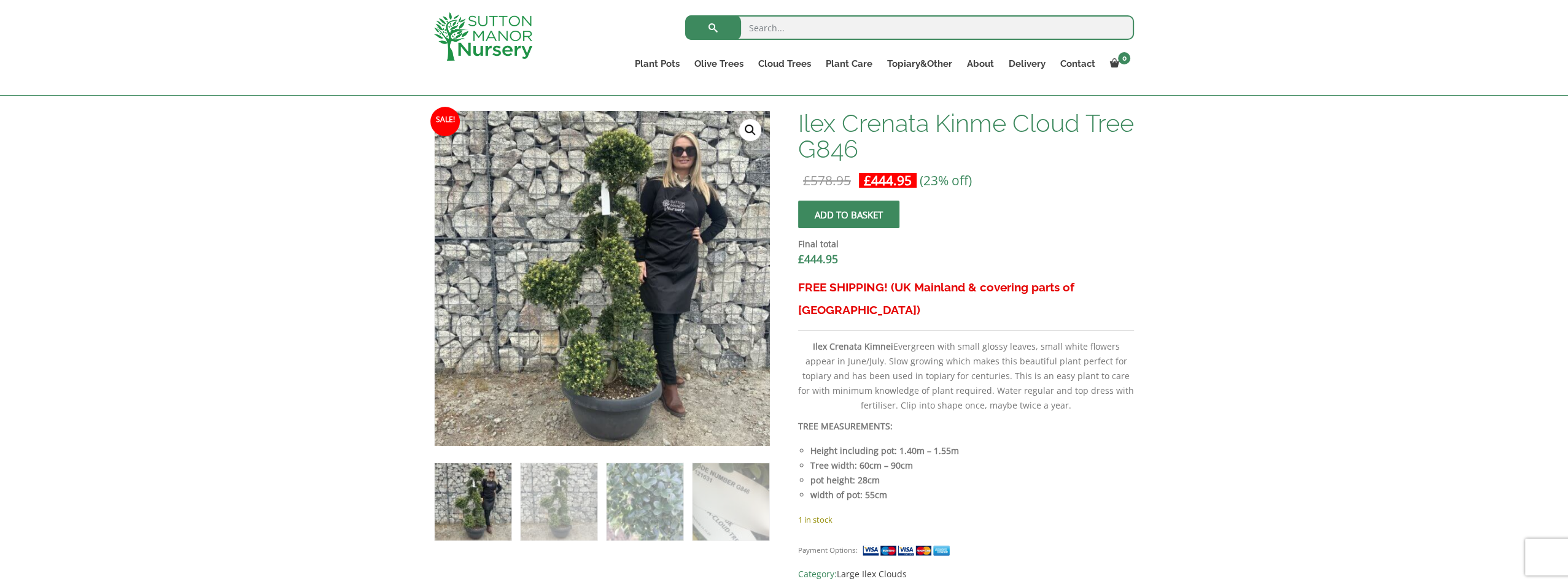
drag, startPoint x: 310, startPoint y: 333, endPoint x: 313, endPoint y: 344, distance: 11.4
click at [310, 333] on div "Add plant food to your order? Please select an option (x1) 1k Bag (£15.00) (x2)…" at bounding box center [784, 581] width 1568 height 1375
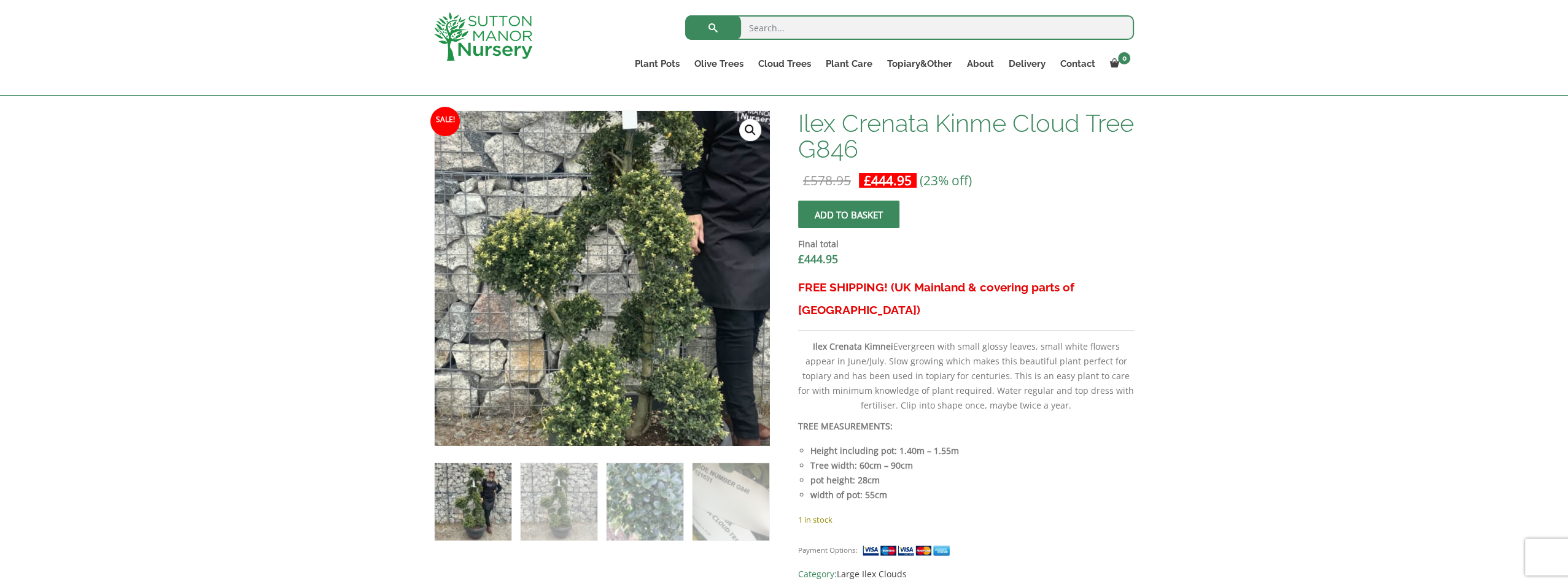
click at [576, 318] on img at bounding box center [623, 245] width 614 height 614
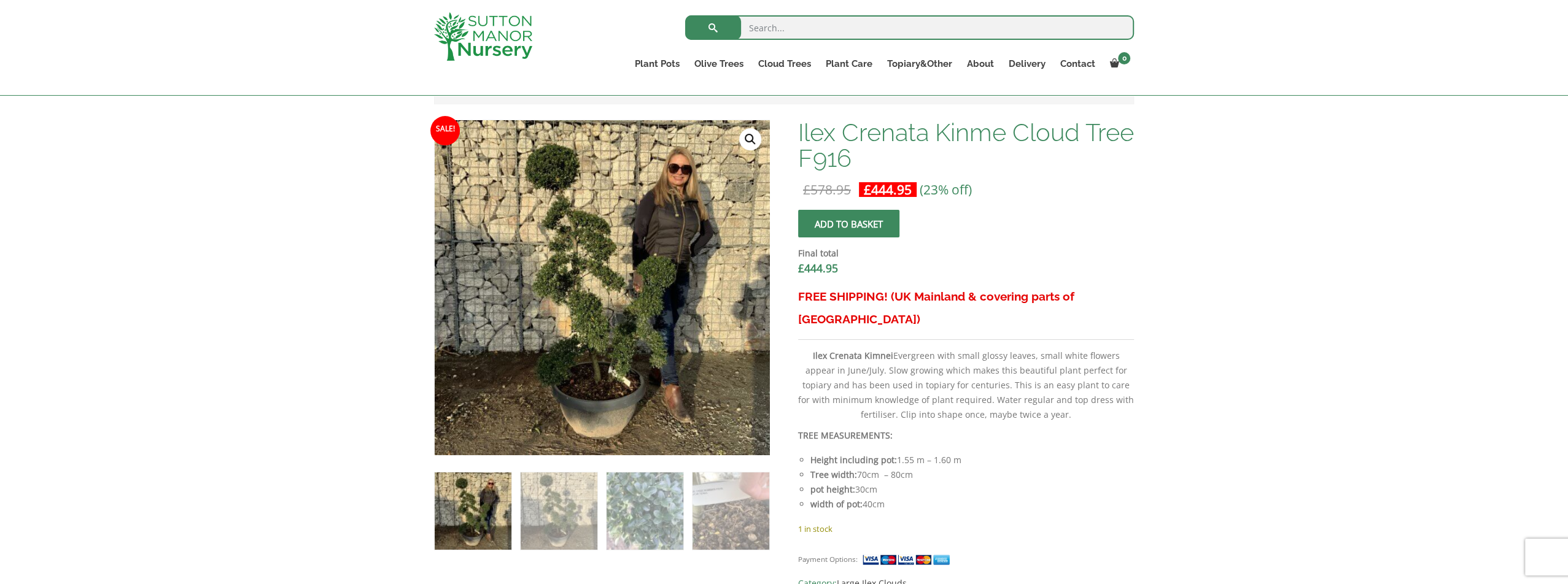
scroll to position [368, 0]
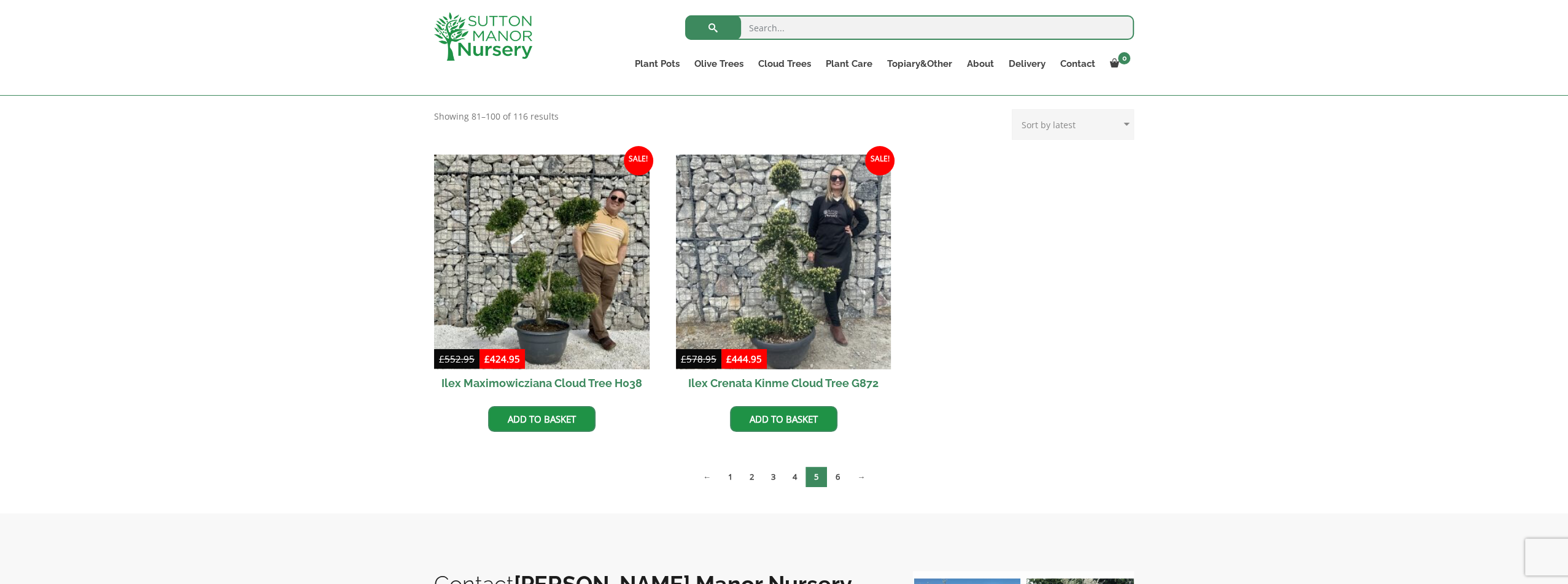
scroll to position [307, 0]
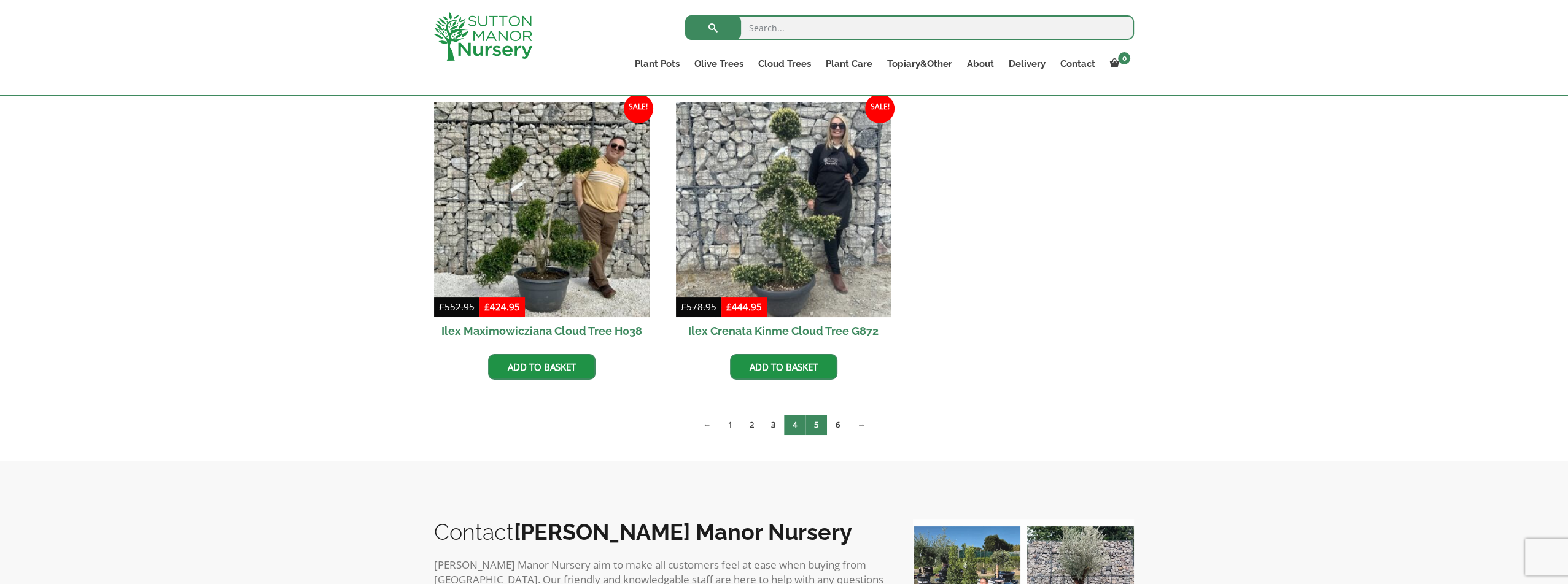
click at [794, 429] on link "4" at bounding box center [794, 425] width 22 height 20
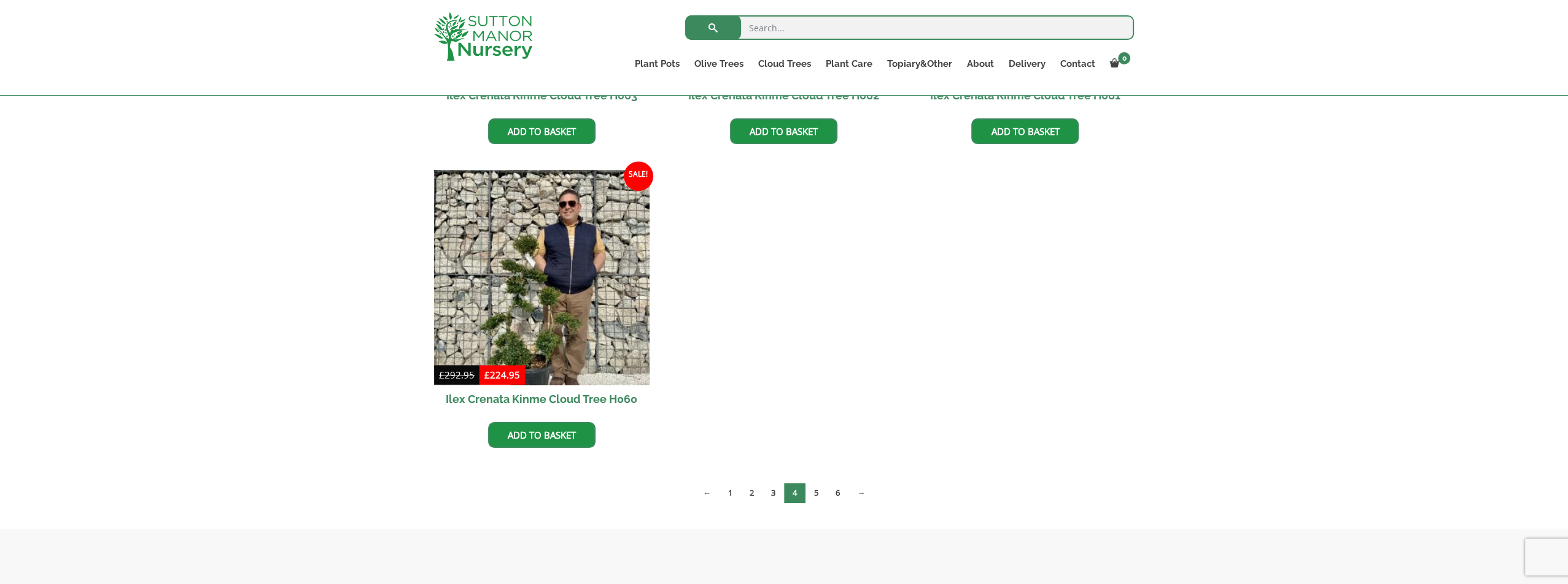
scroll to position [1350, 0]
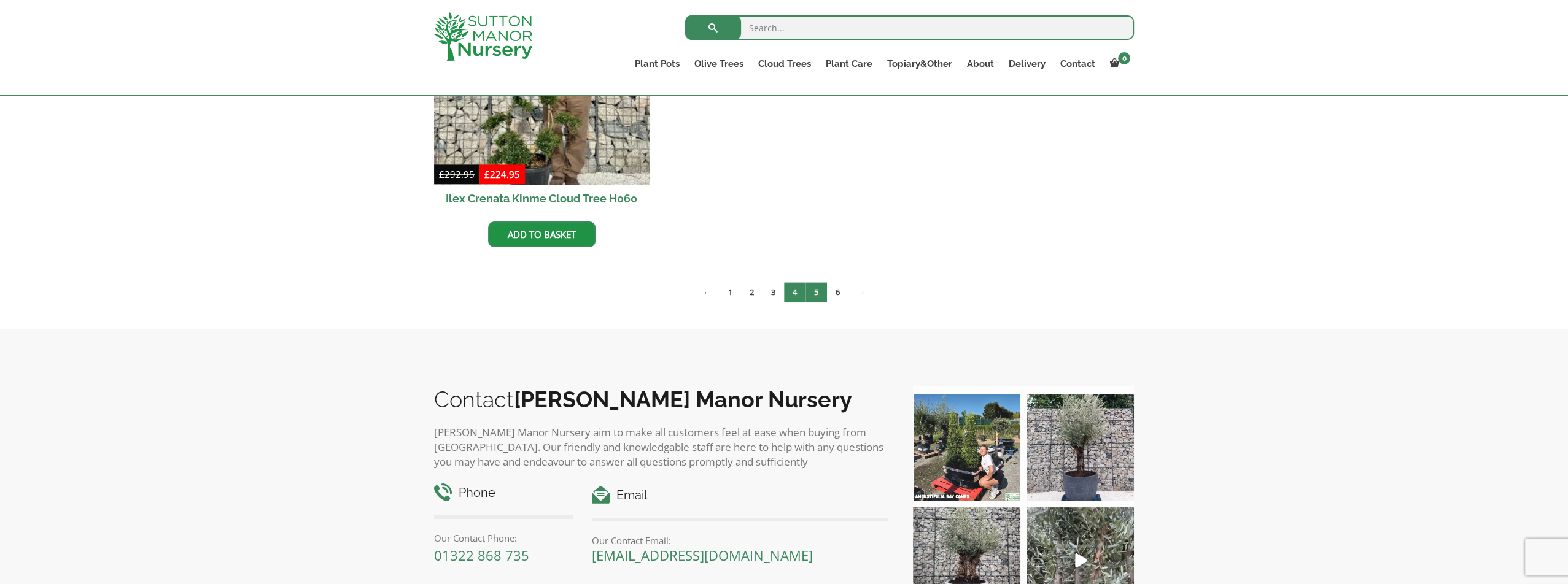
click at [823, 295] on link "5" at bounding box center [816, 292] width 22 height 20
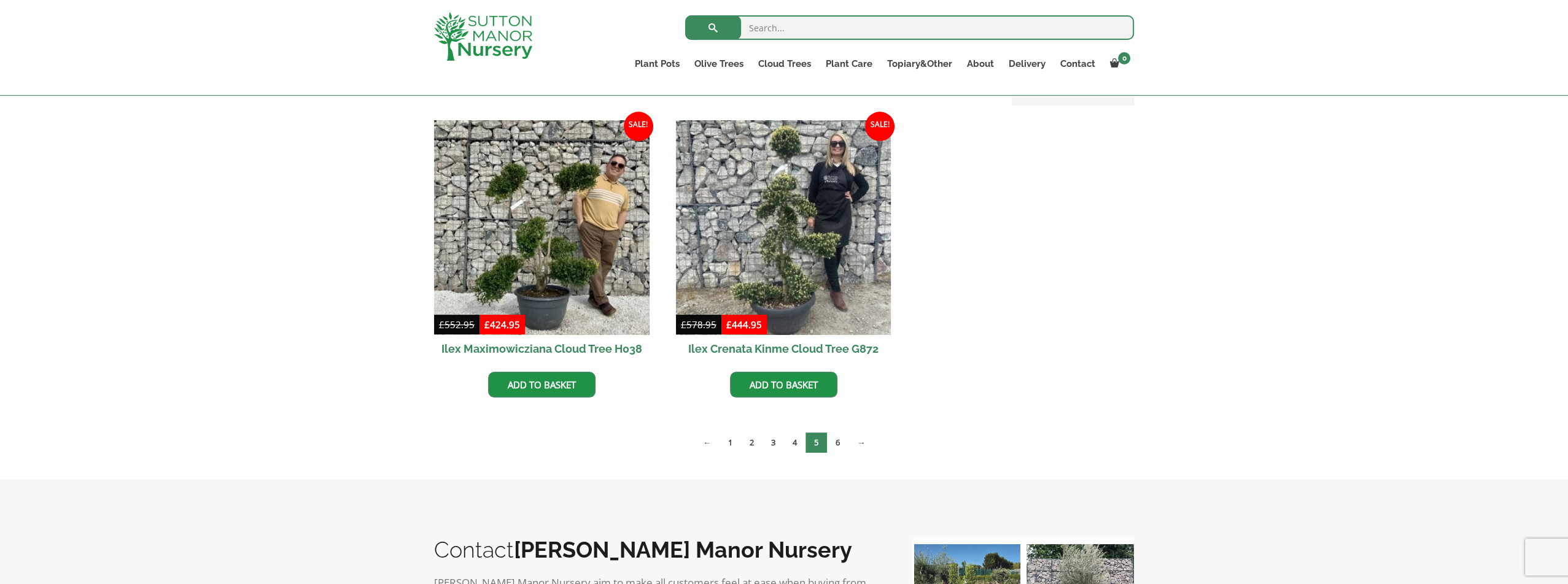
scroll to position [307, 0]
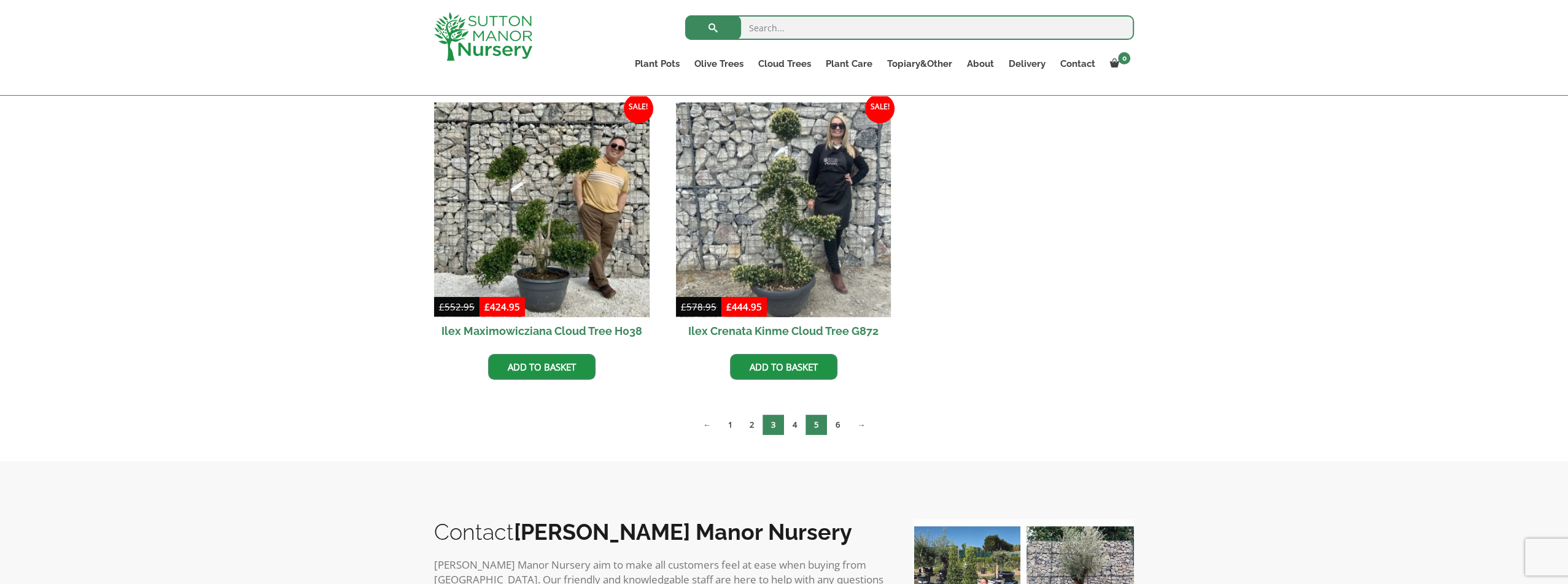
click at [774, 420] on link "3" at bounding box center [774, 425] width 22 height 20
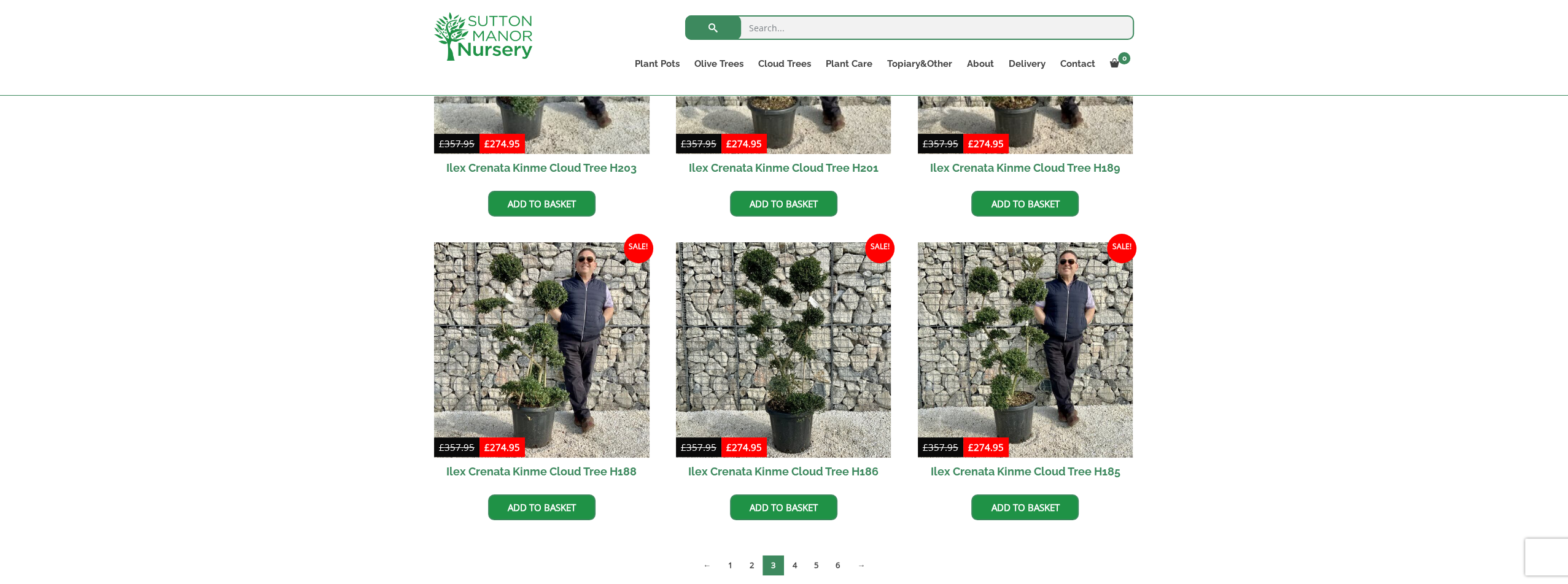
scroll to position [491, 0]
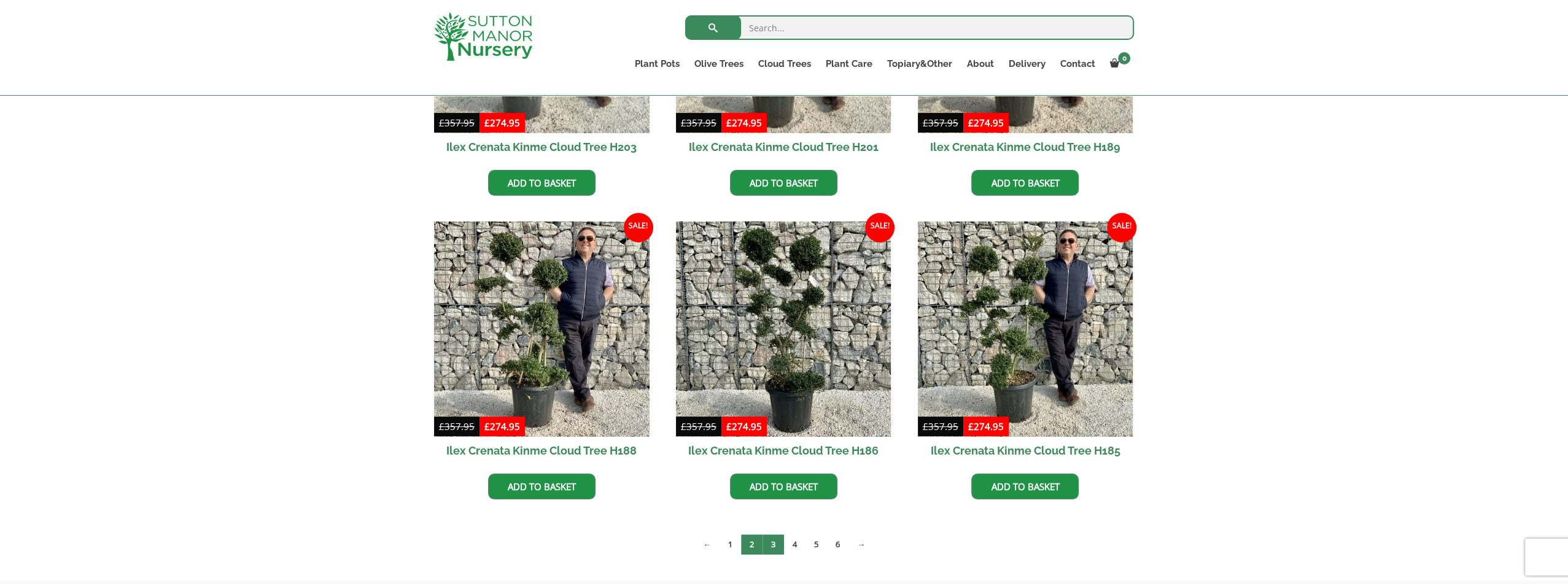
click at [747, 546] on link "2" at bounding box center [752, 544] width 22 height 20
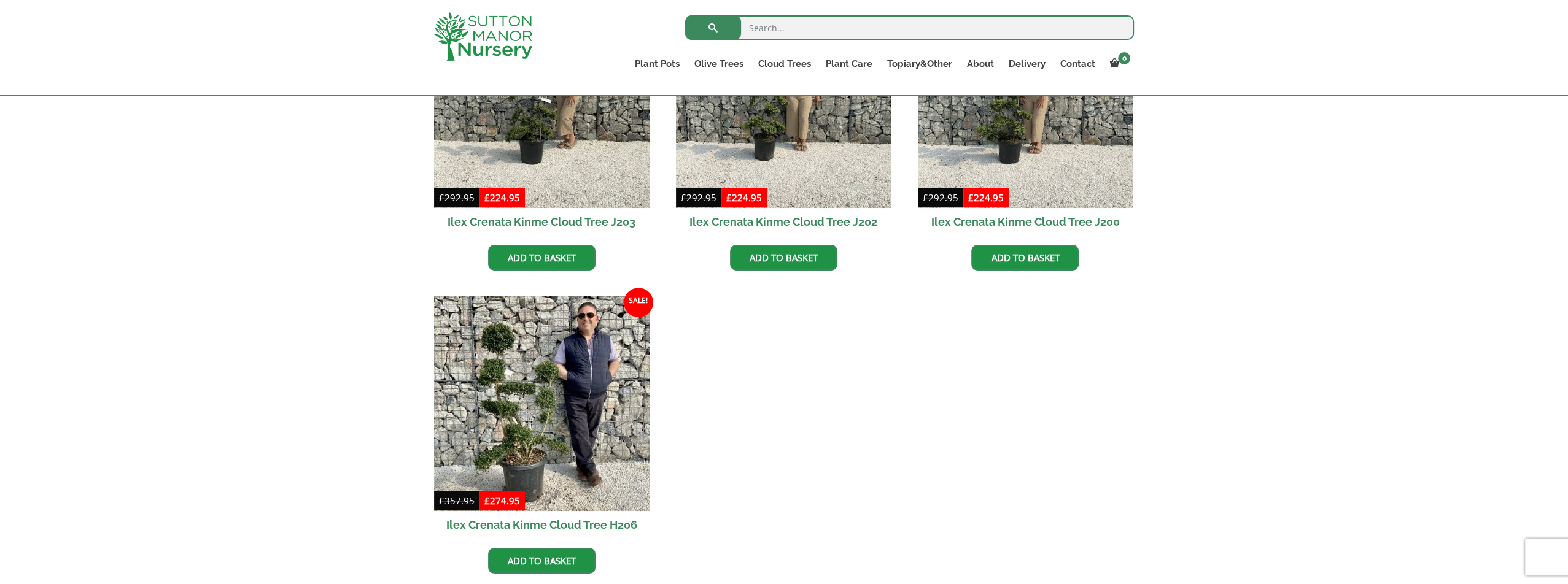
scroll to position [859, 0]
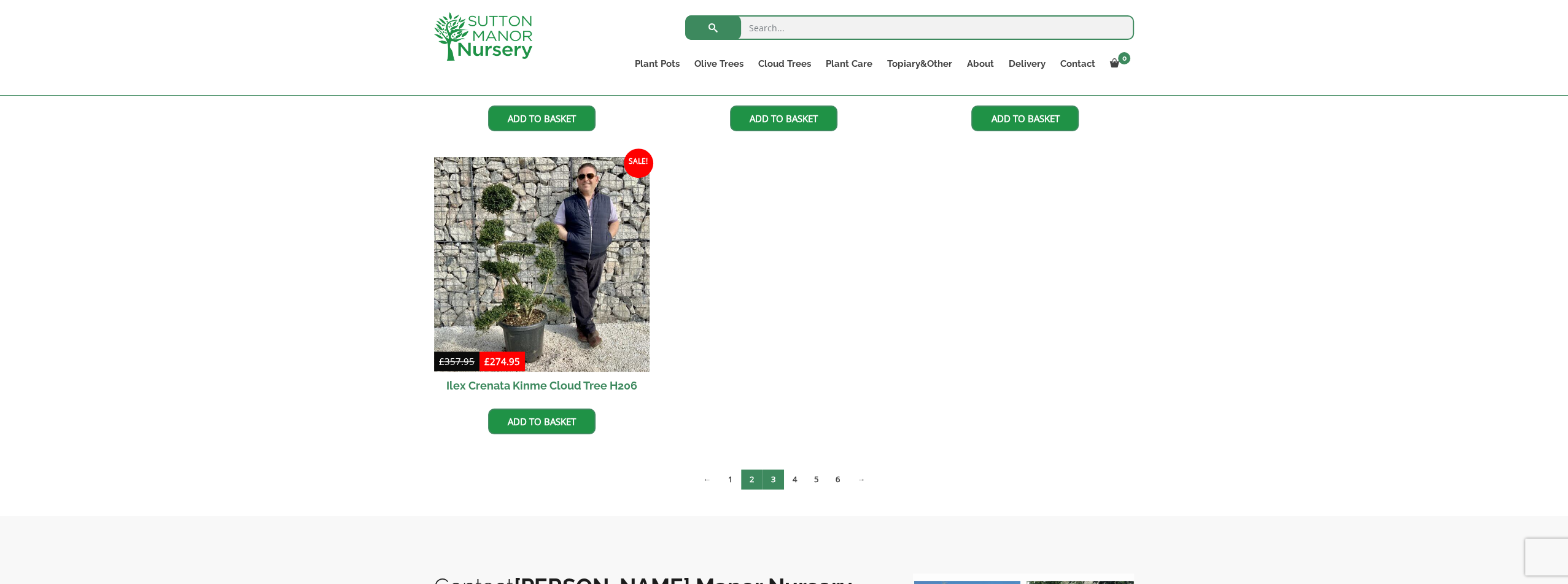
click at [776, 481] on link "3" at bounding box center [774, 479] width 22 height 20
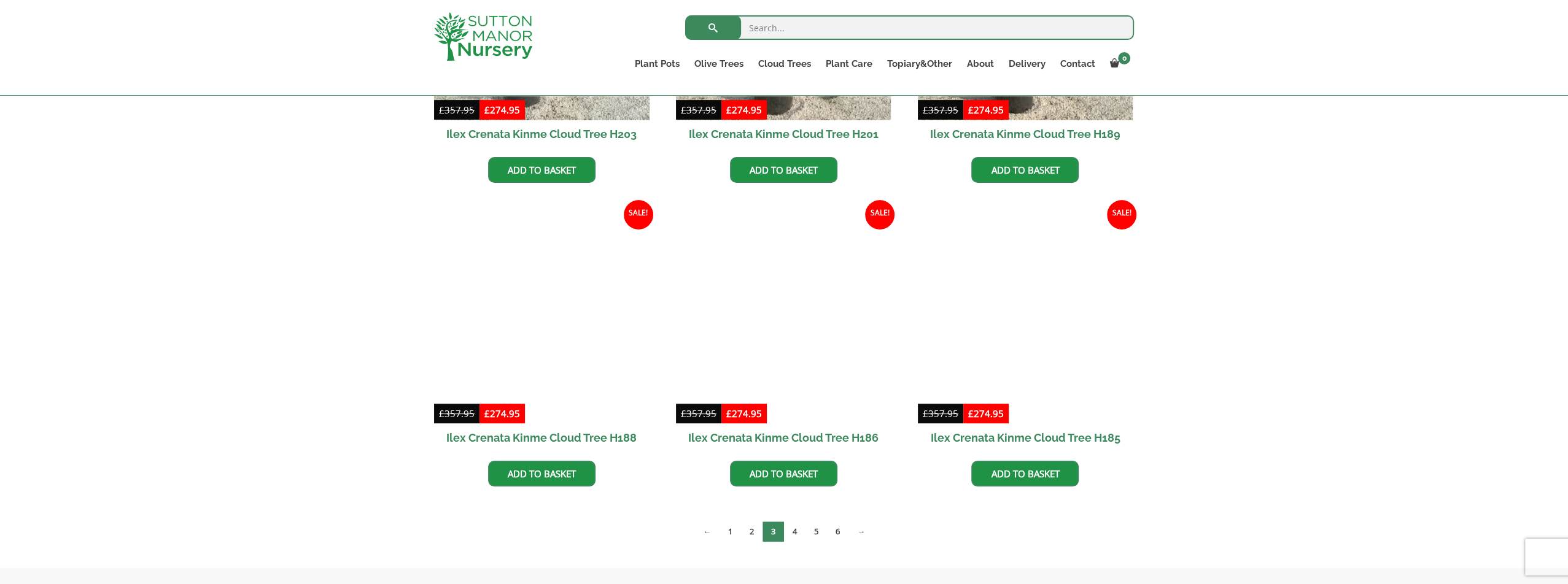
scroll to position [614, 0]
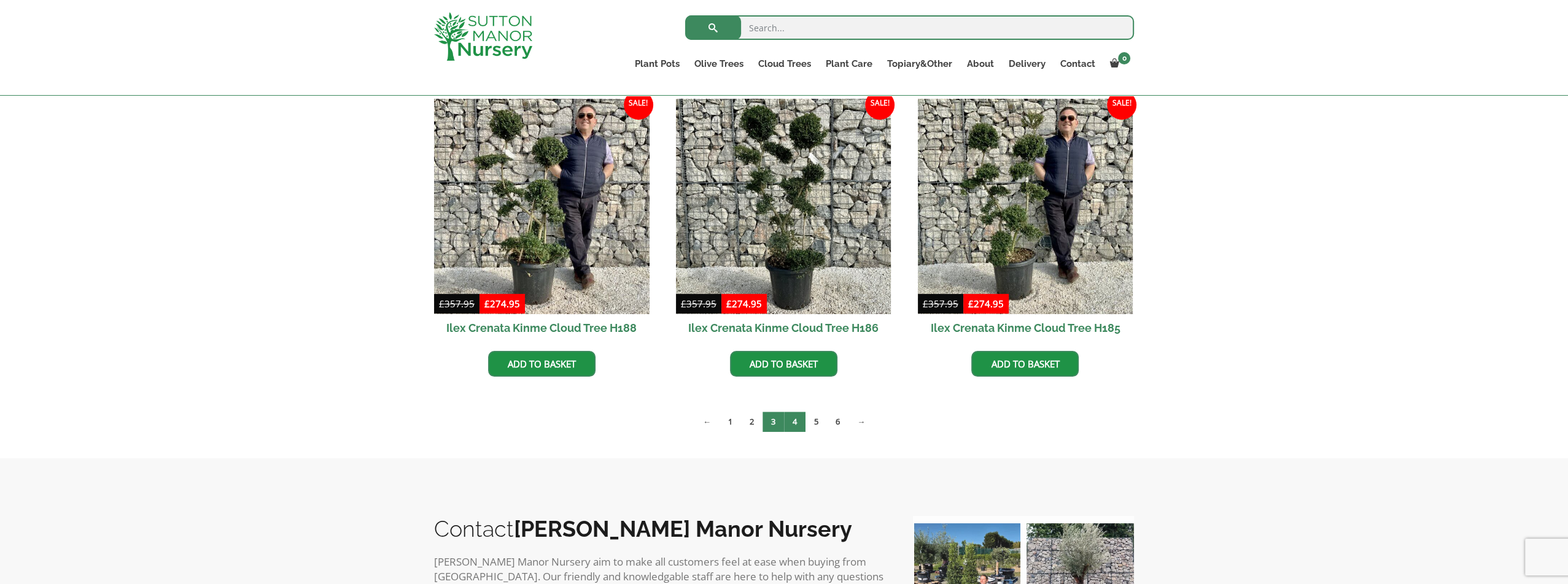
click at [794, 422] on link "4" at bounding box center [794, 422] width 22 height 20
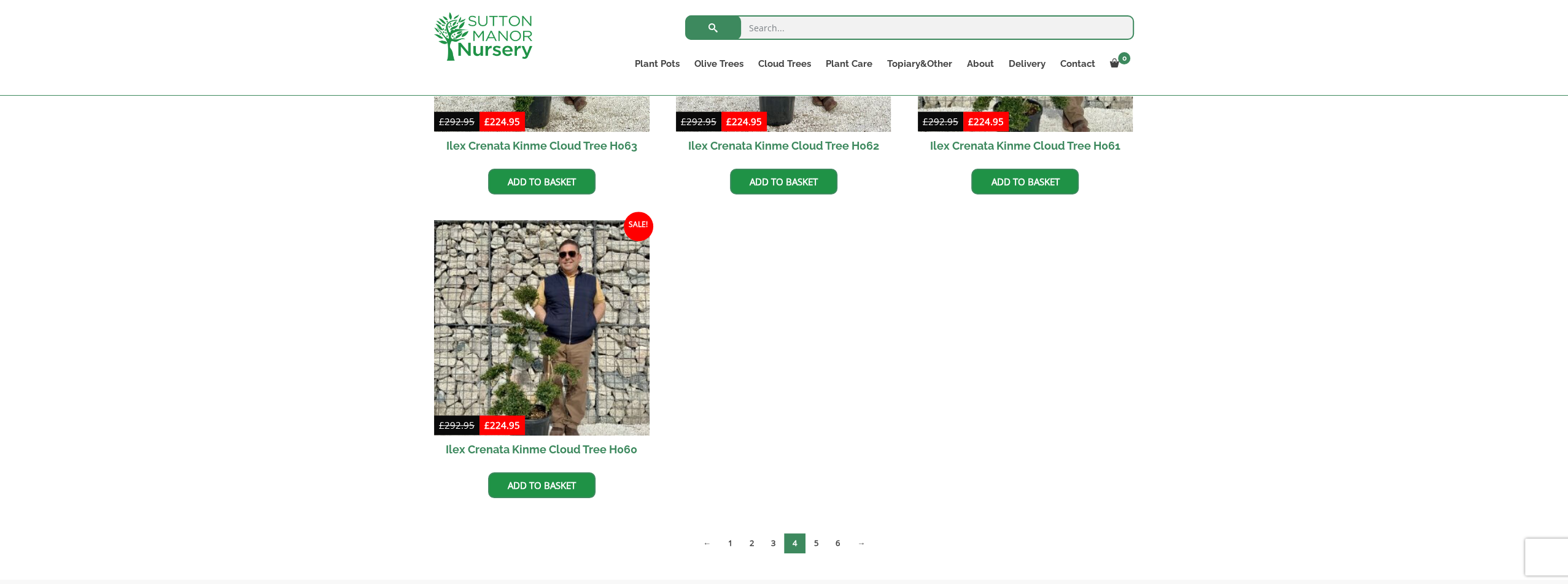
scroll to position [1104, 0]
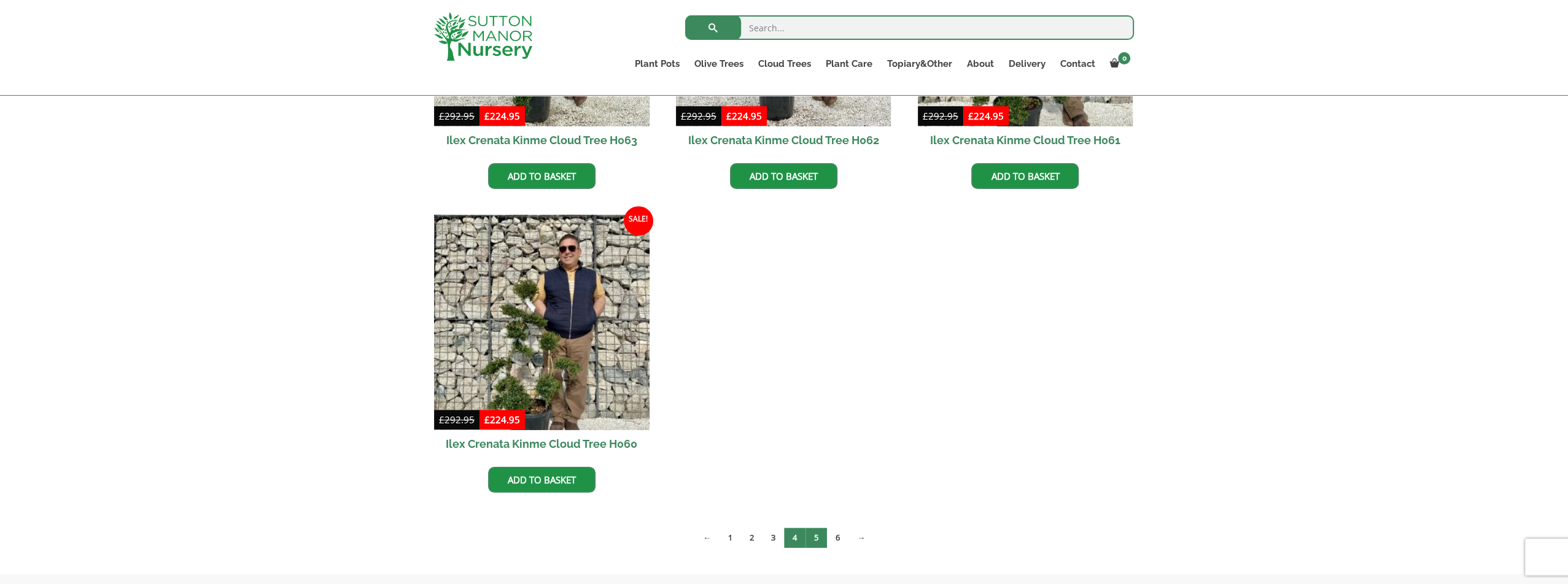
click at [812, 534] on link "5" at bounding box center [816, 538] width 22 height 20
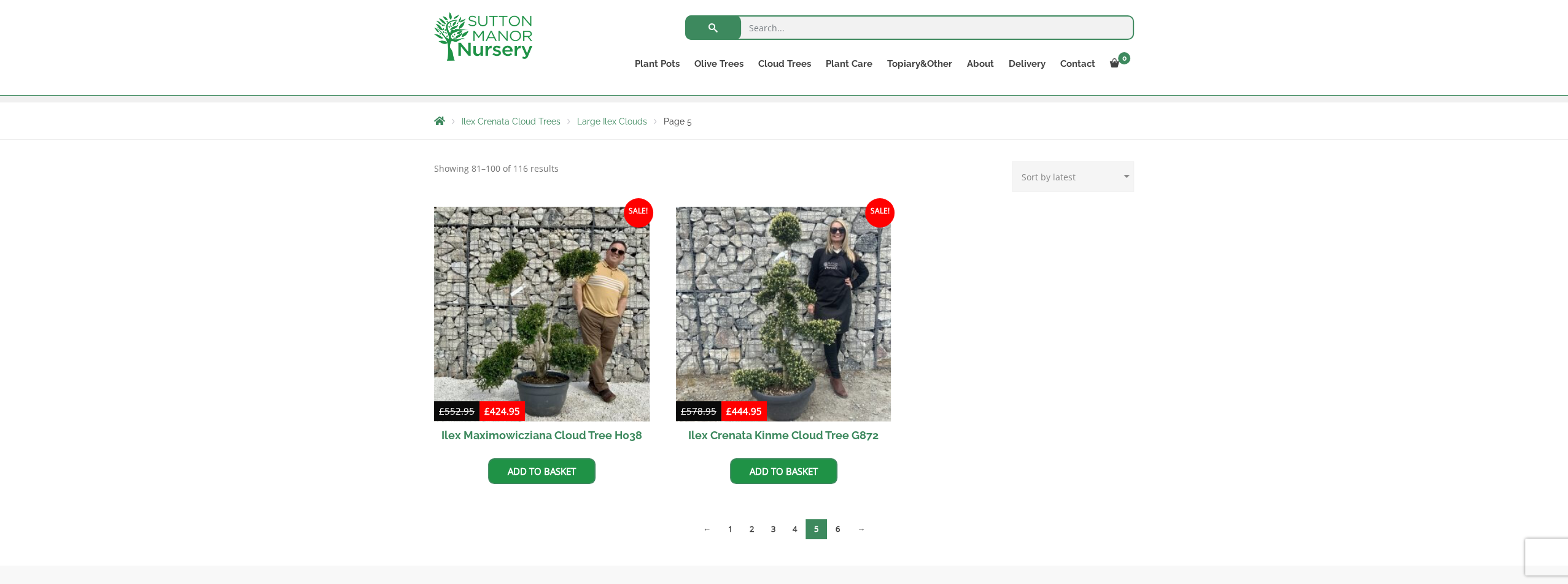
scroll to position [307, 0]
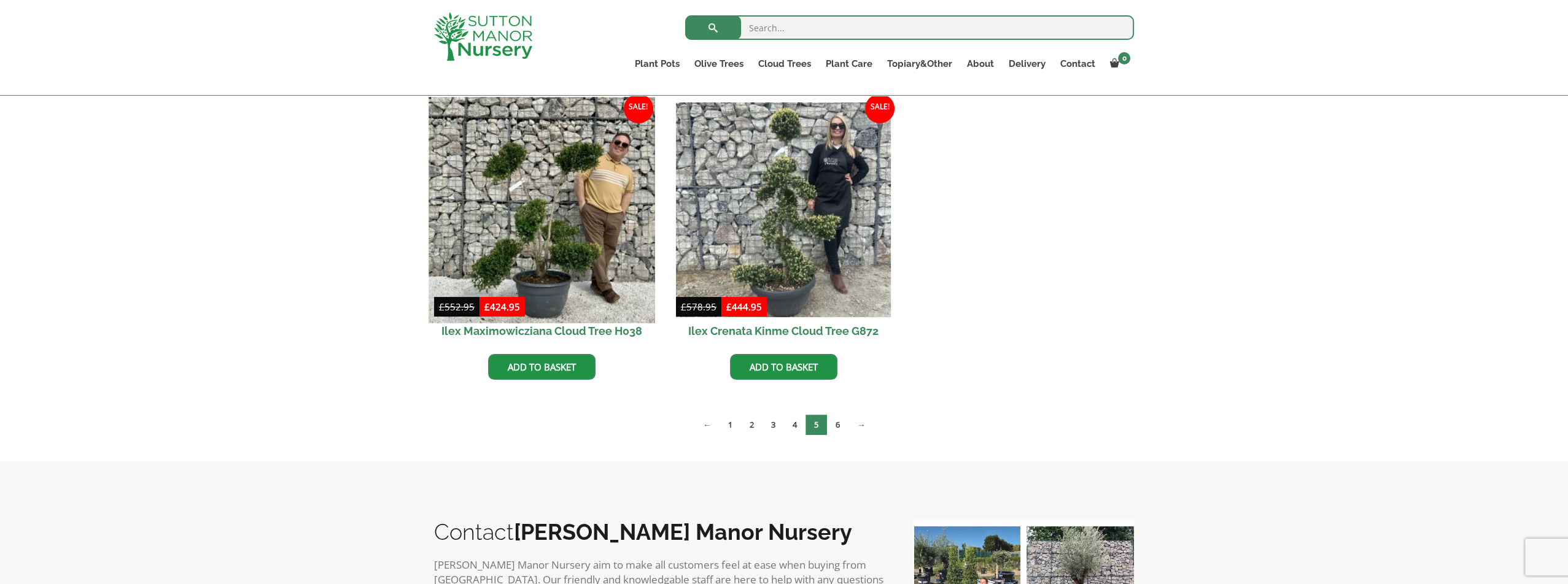
click at [512, 240] on img at bounding box center [541, 209] width 226 height 226
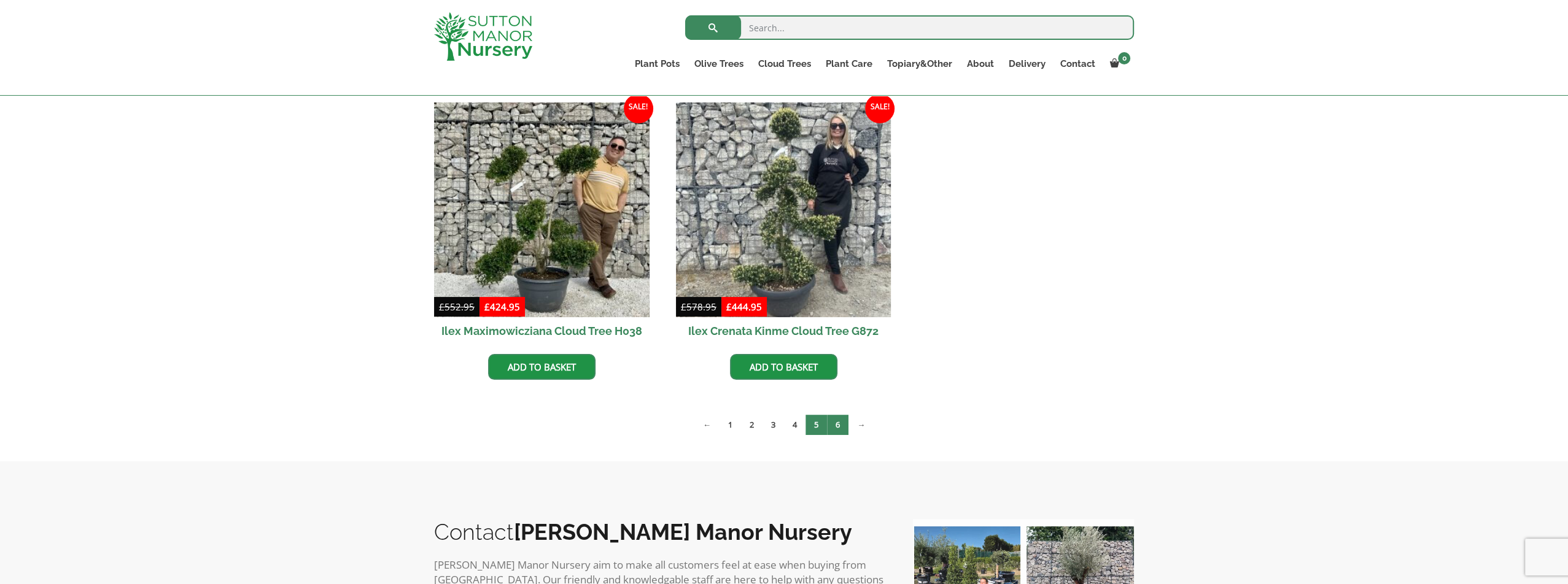
click at [831, 428] on link "6" at bounding box center [838, 425] width 22 height 20
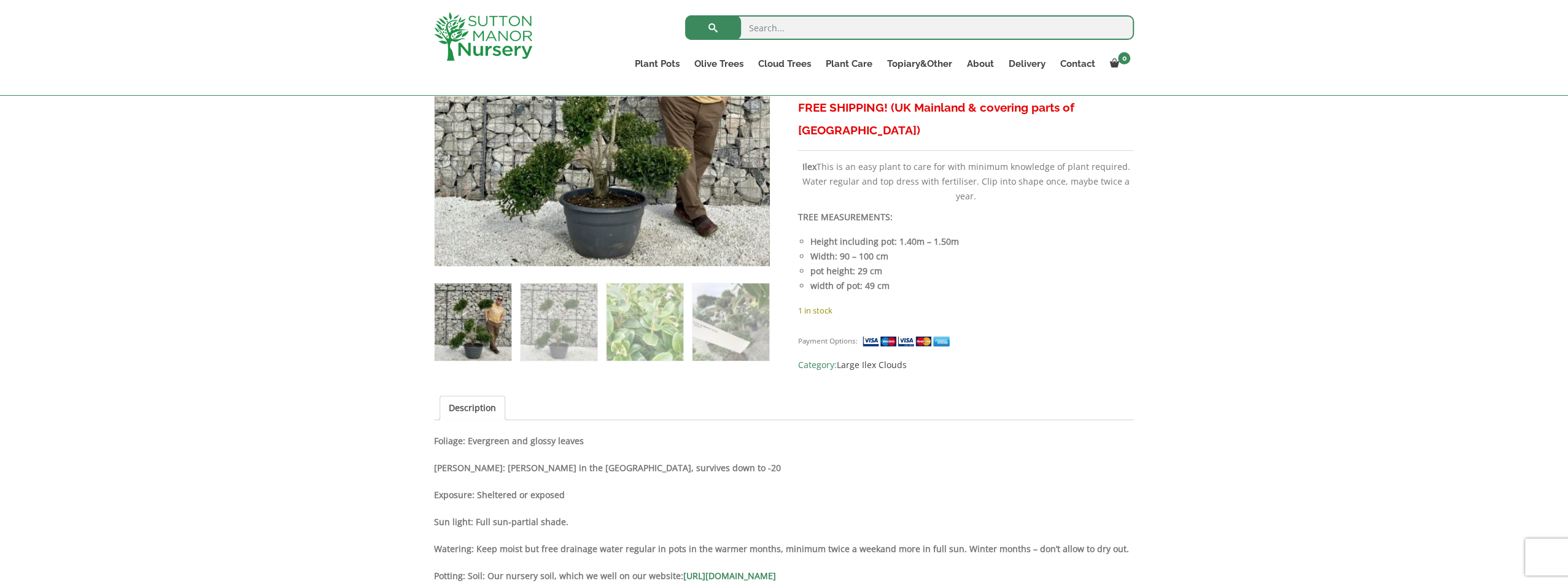
scroll to position [552, 0]
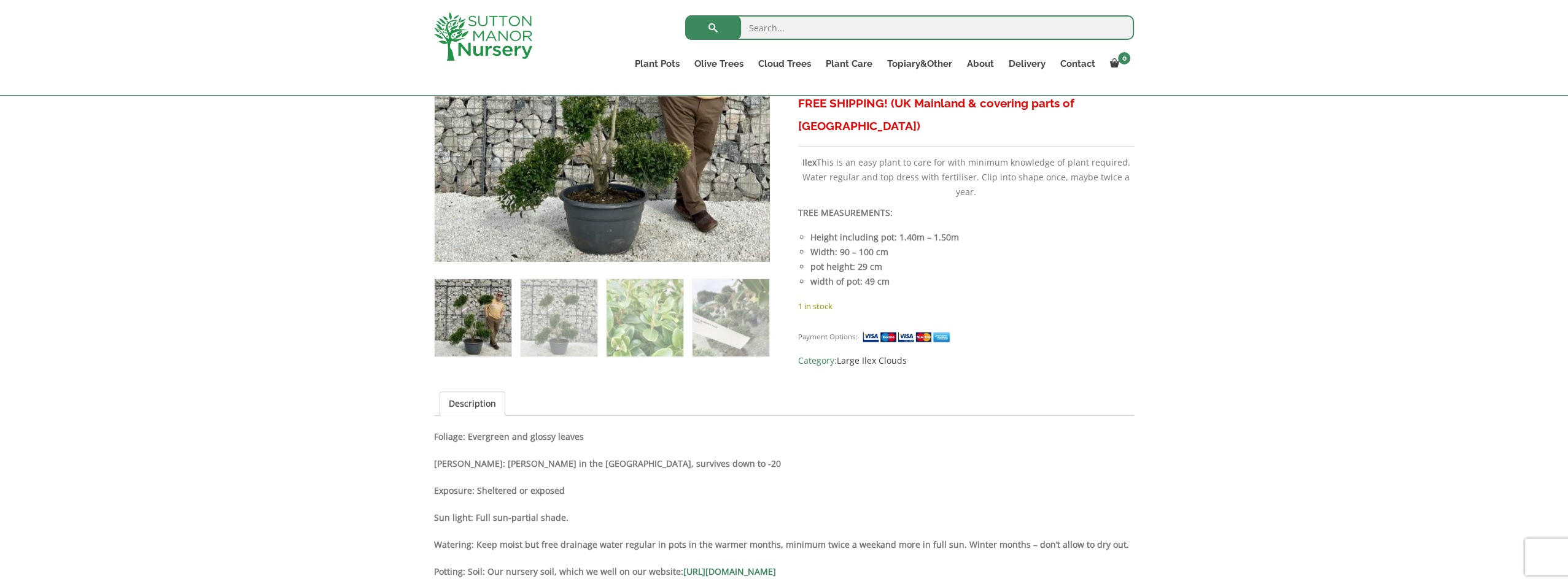
click at [506, 325] on img at bounding box center [473, 318] width 77 height 77
click at [566, 329] on img at bounding box center [559, 318] width 77 height 77
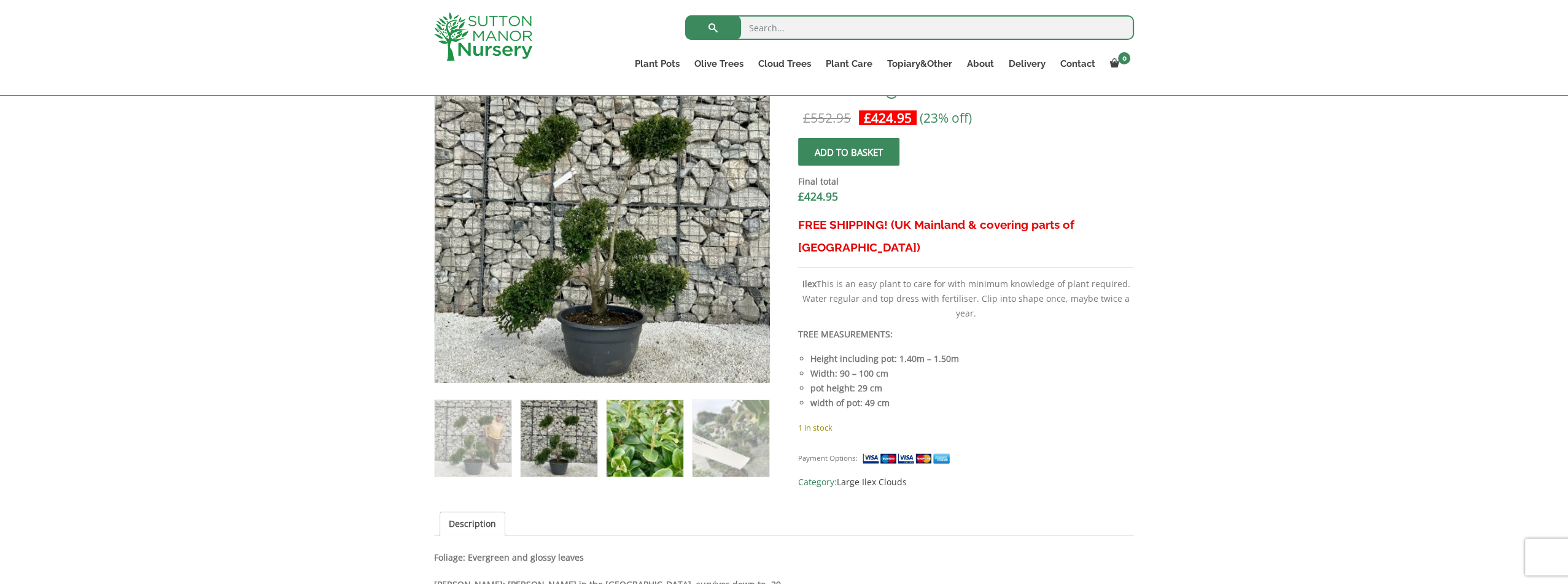
scroll to position [307, 0]
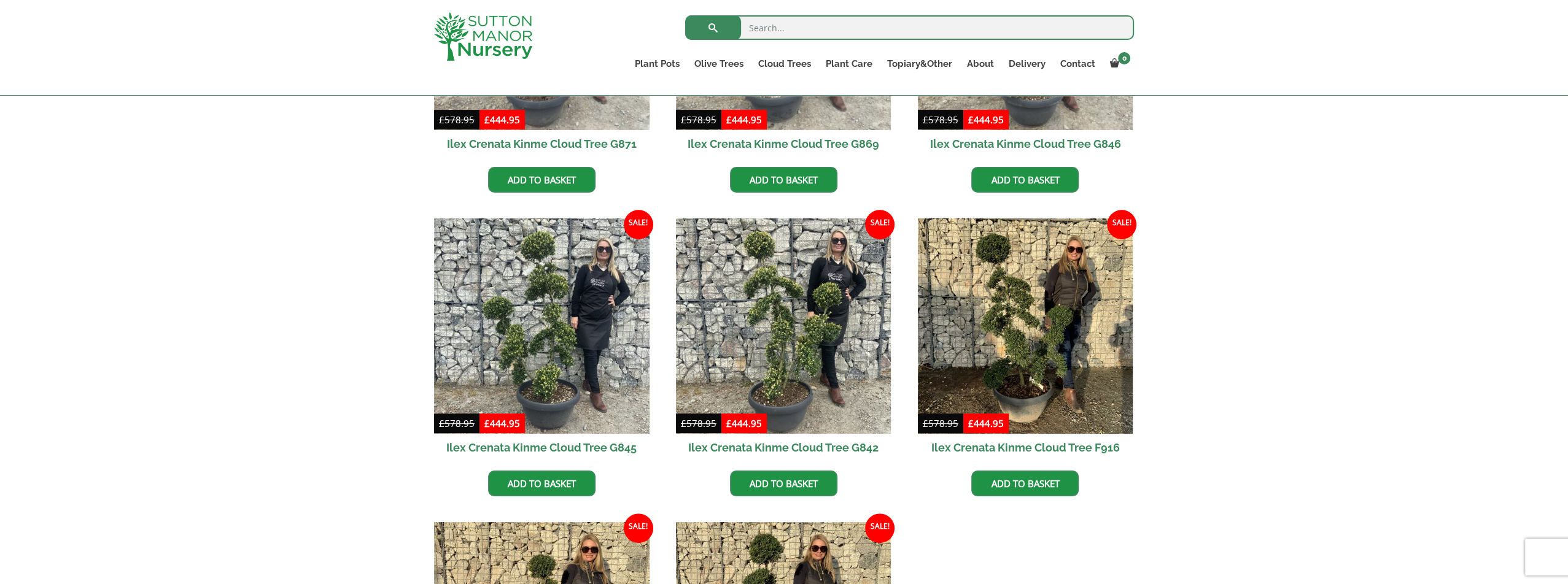
scroll to position [430, 0]
